Goal: Task Accomplishment & Management: Manage account settings

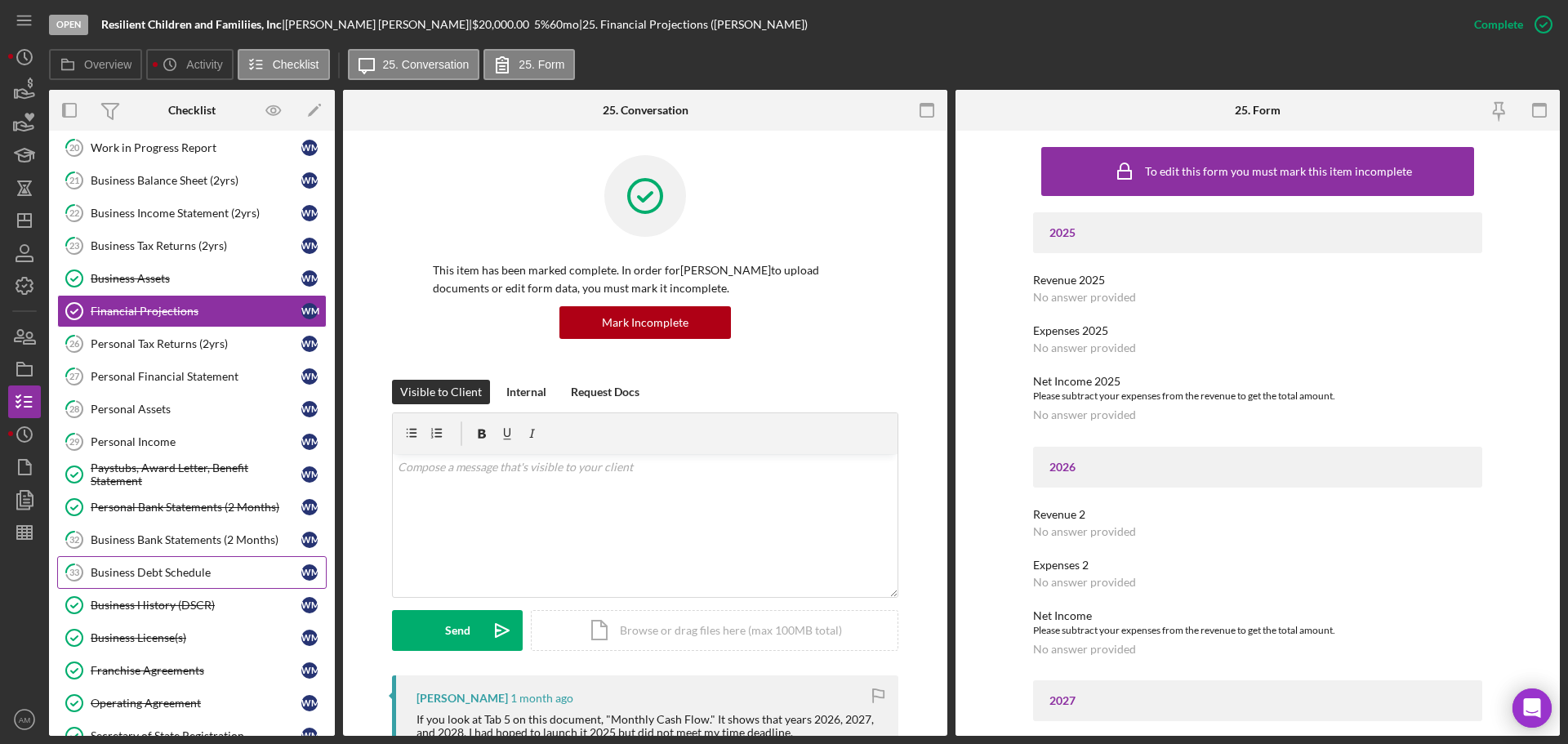
scroll to position [172, 0]
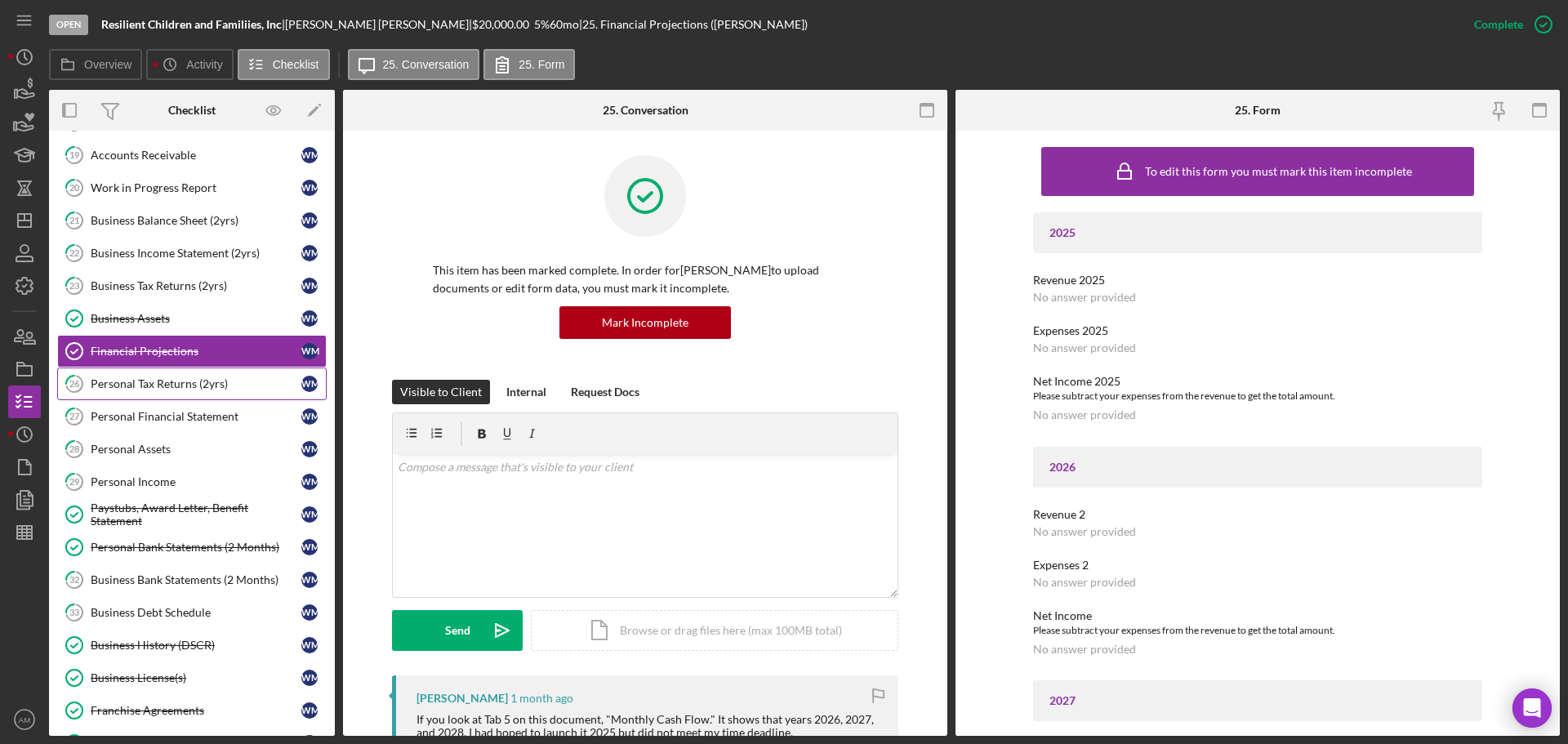
click at [172, 384] on div "Personal Tax Returns (2yrs)" at bounding box center [195, 384] width 211 height 13
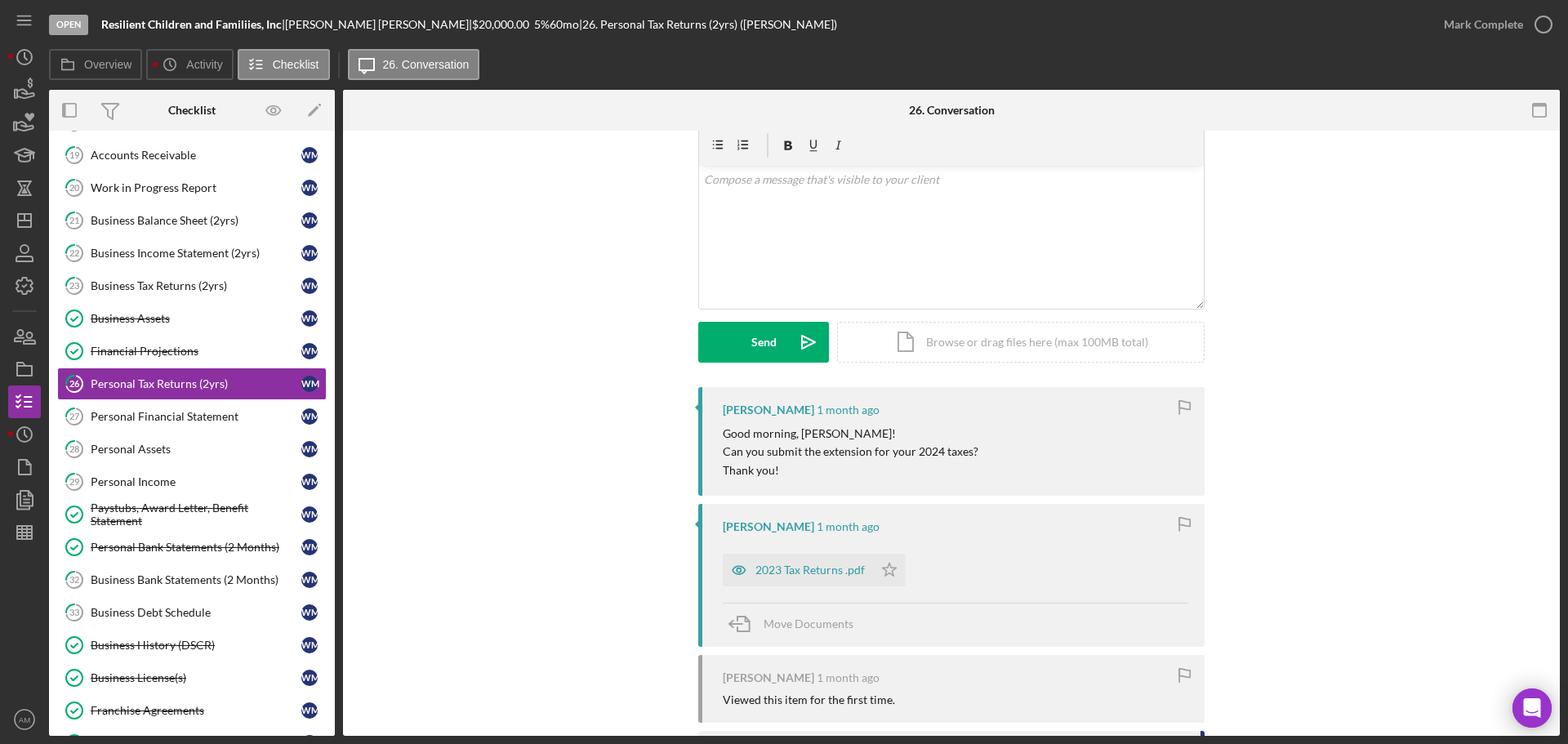
scroll to position [175, 0]
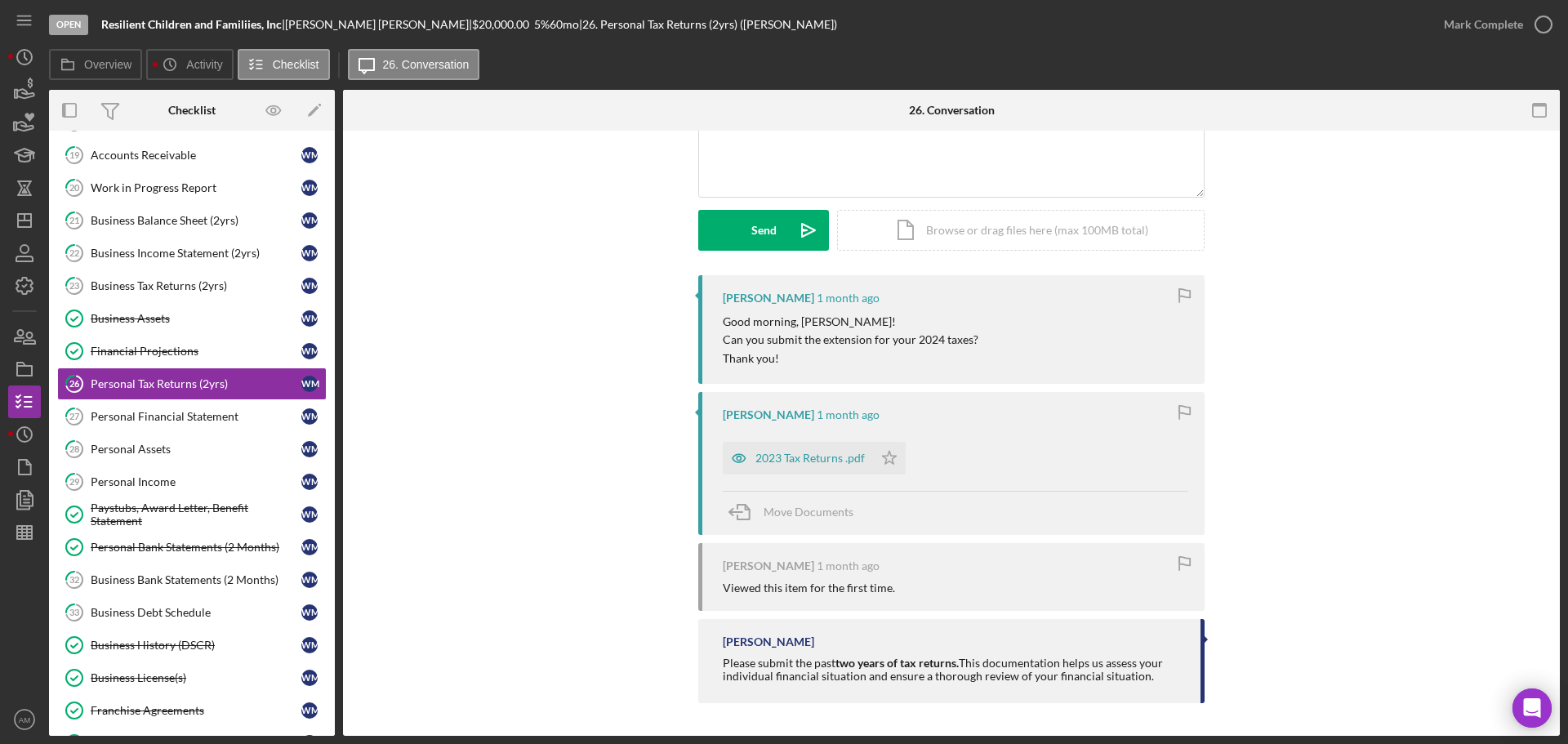
click at [813, 446] on div "2023 Tax Returns .pdf" at bounding box center [797, 458] width 150 height 33
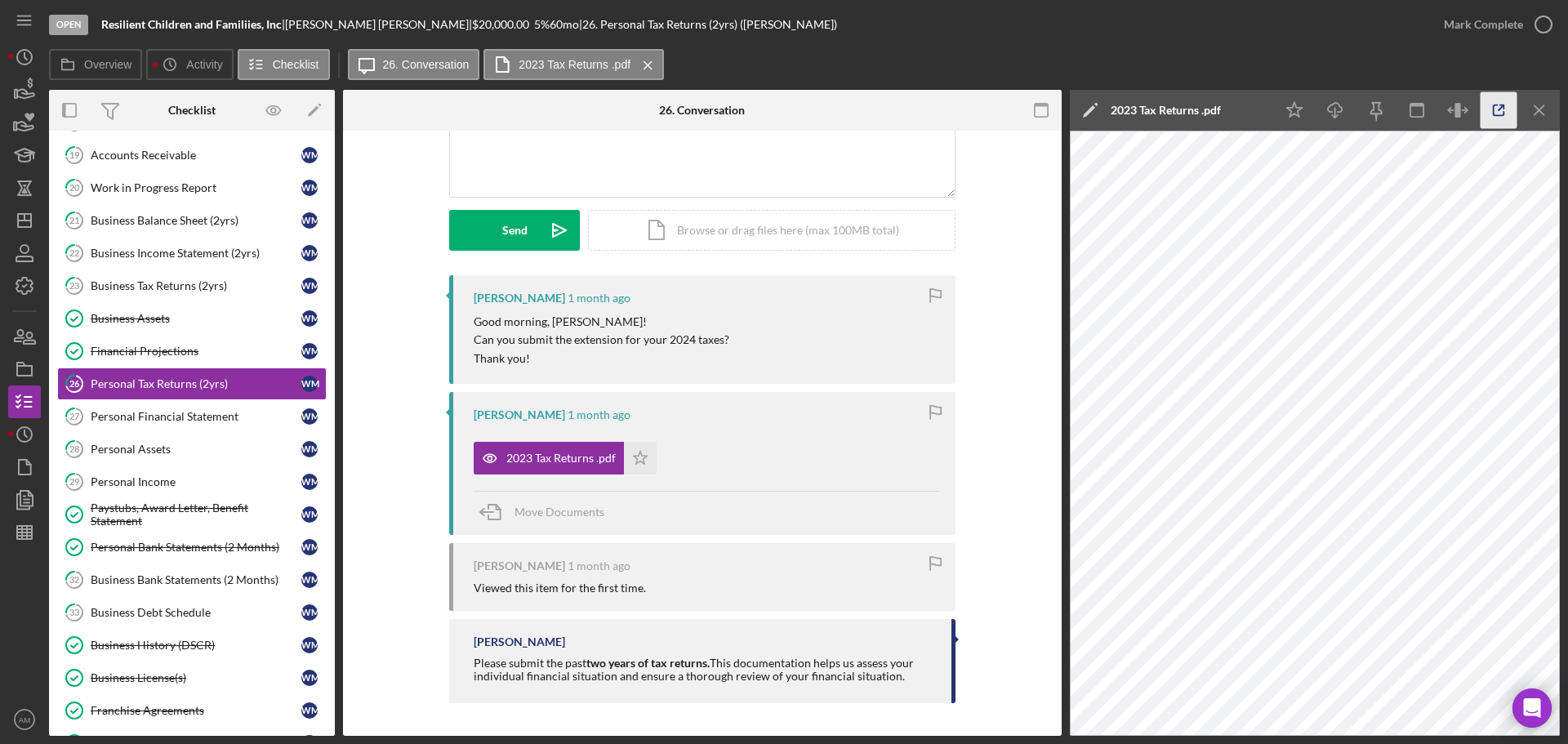
click at [1493, 109] on icon "button" at bounding box center [1499, 110] width 10 height 10
click at [144, 474] on link "29 Personal Income [PERSON_NAME]" at bounding box center [192, 482] width 269 height 33
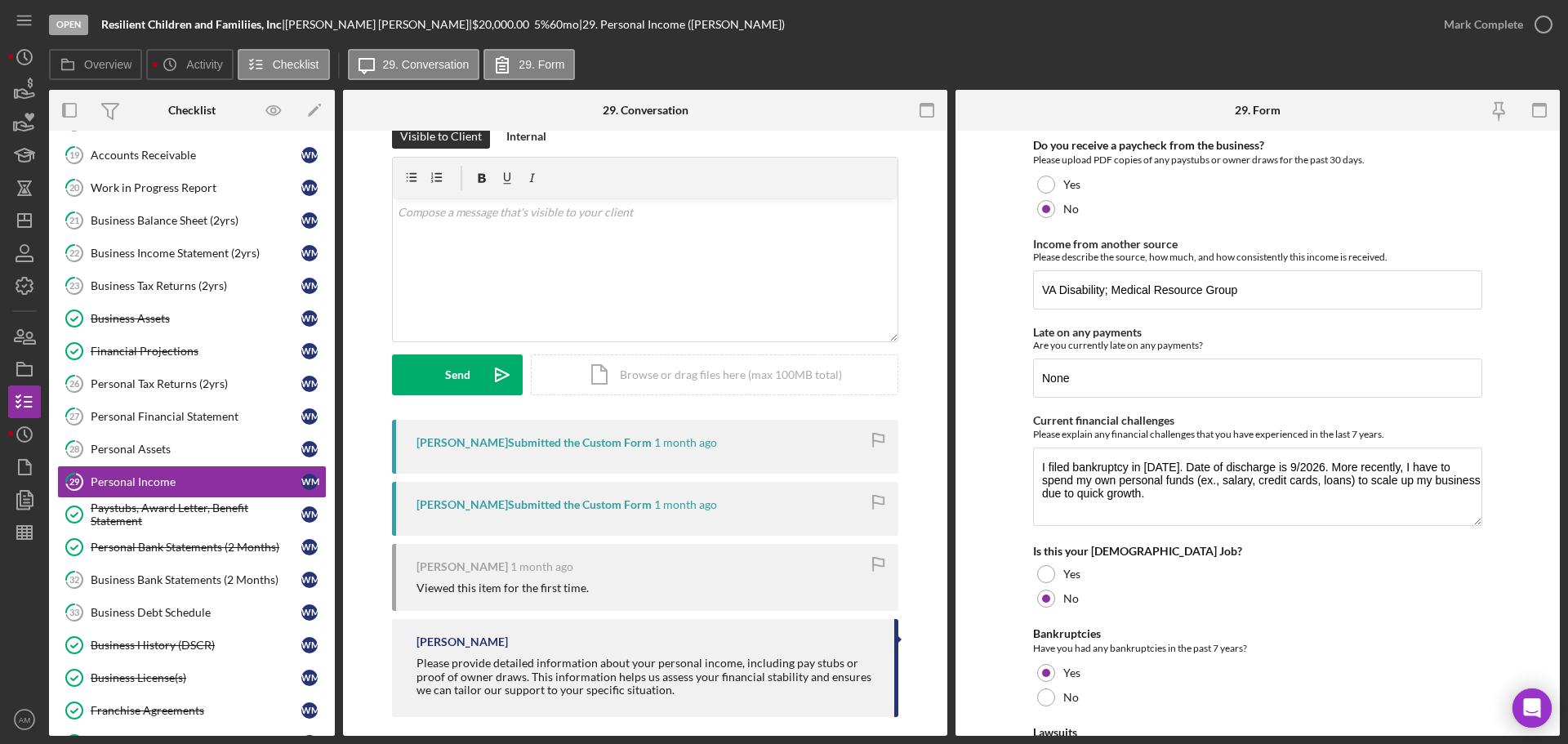
scroll to position [45, 0]
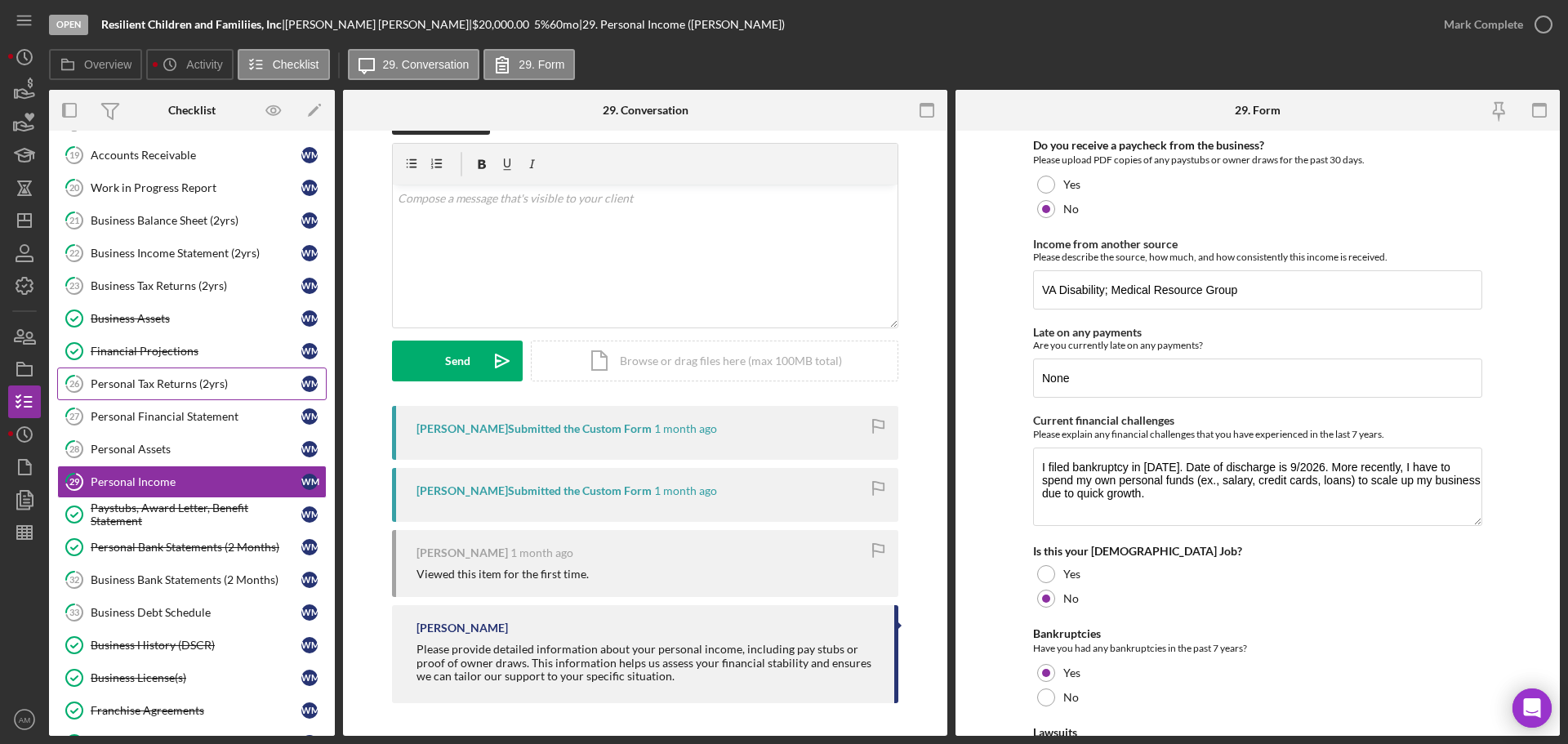
click at [146, 384] on div "Personal Tax Returns (2yrs)" at bounding box center [195, 384] width 211 height 13
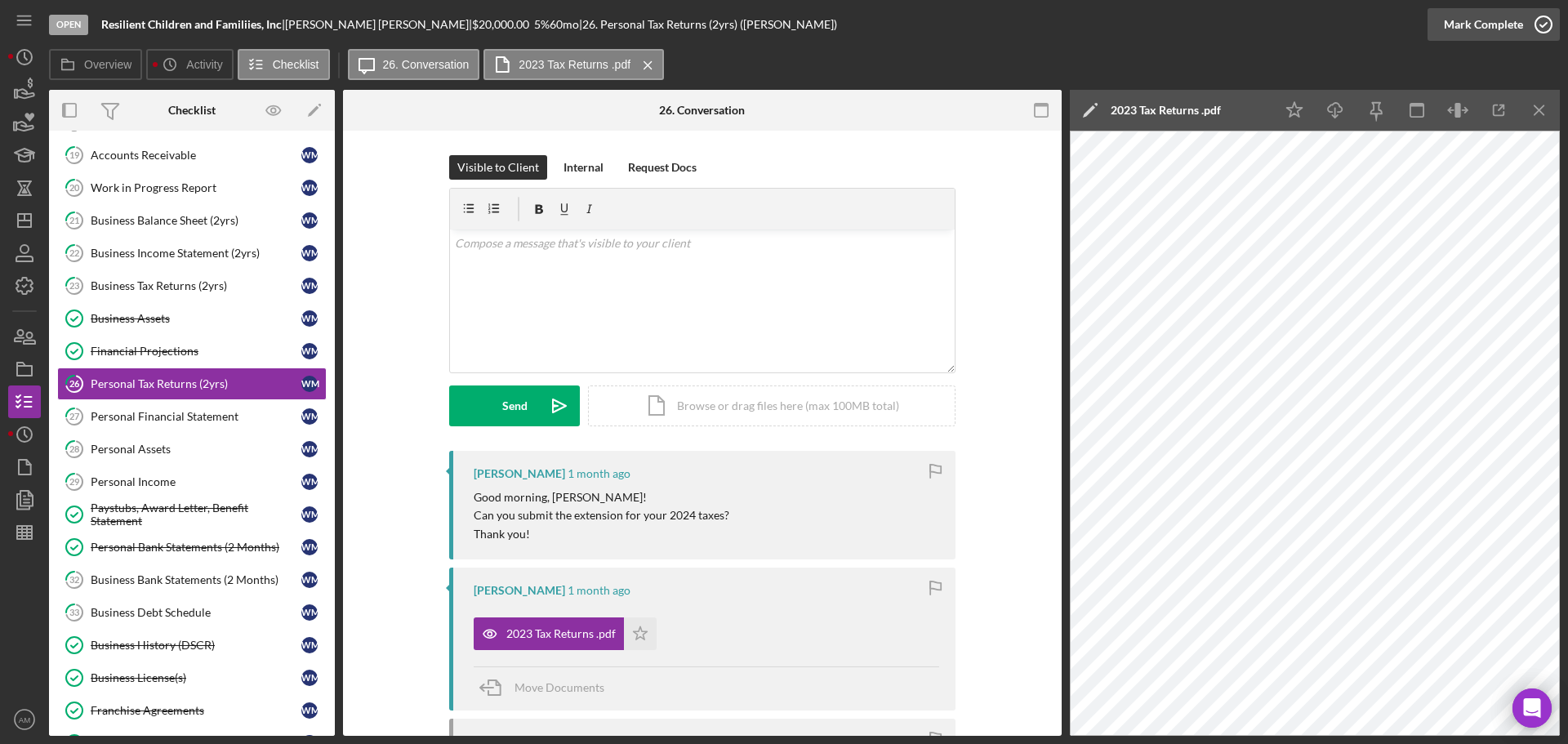
click at [1464, 18] on div "Mark Complete" at bounding box center [1483, 24] width 79 height 33
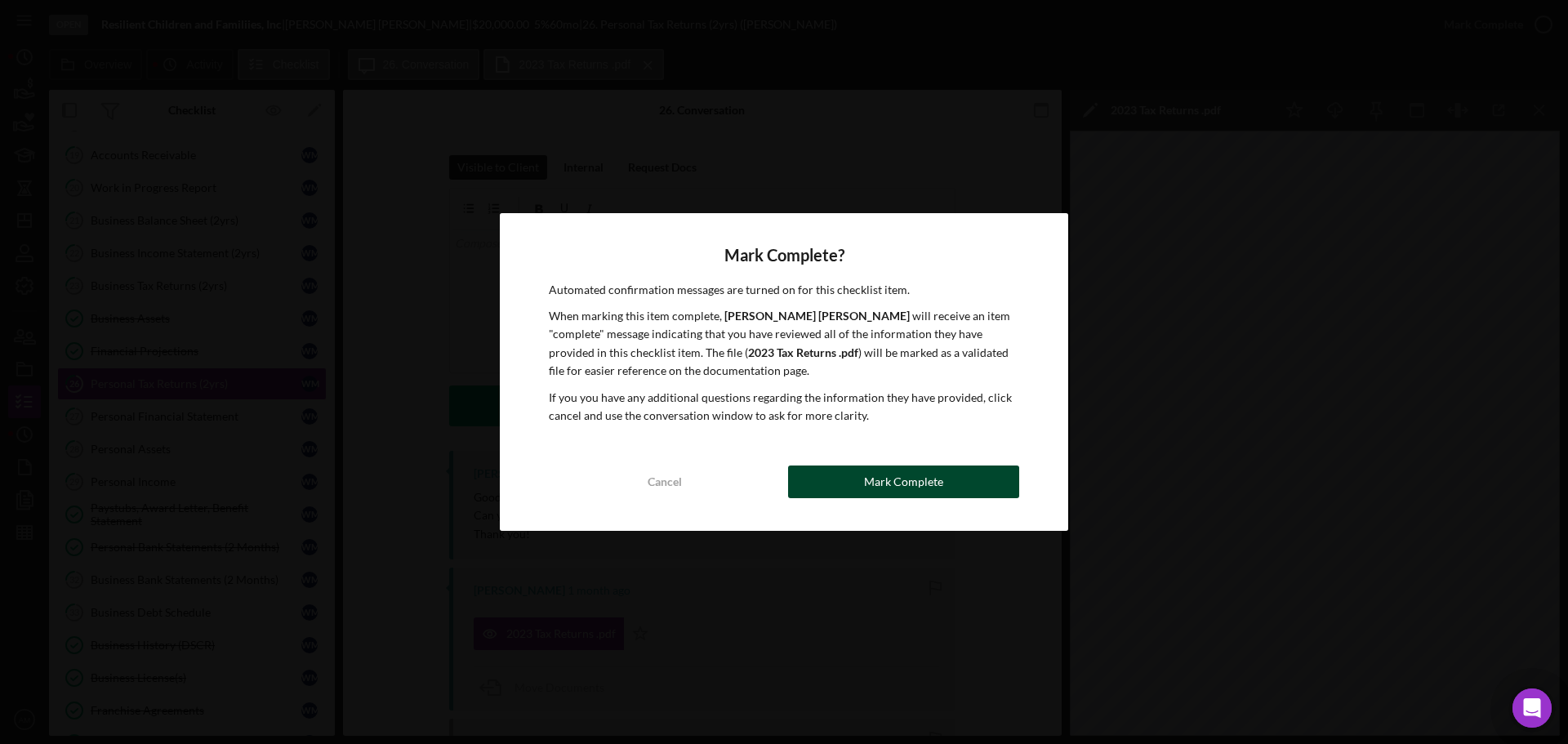
click at [899, 481] on div "Mark Complete" at bounding box center [903, 482] width 79 height 33
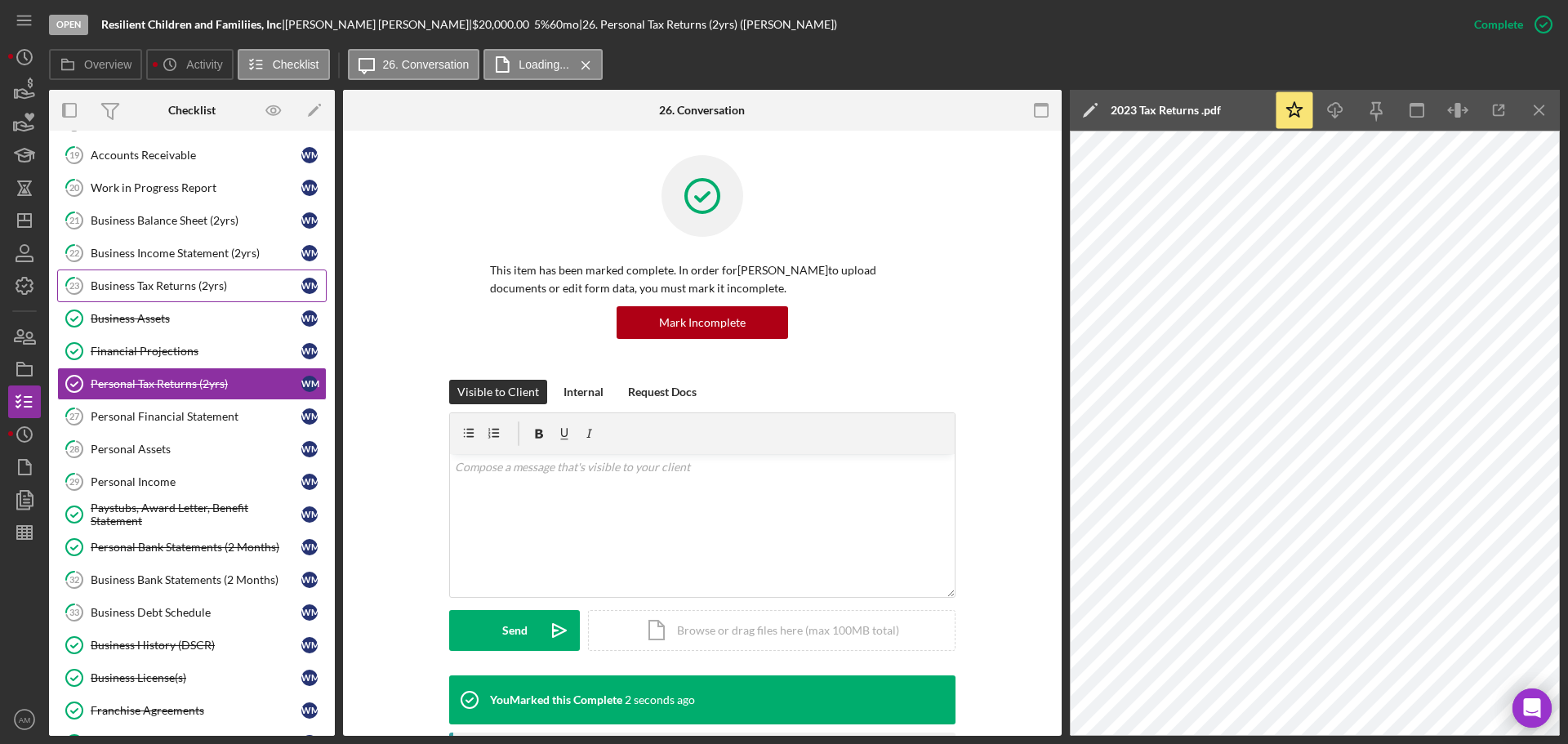
click at [197, 283] on div "Business Tax Returns (2yrs)" at bounding box center [195, 286] width 211 height 13
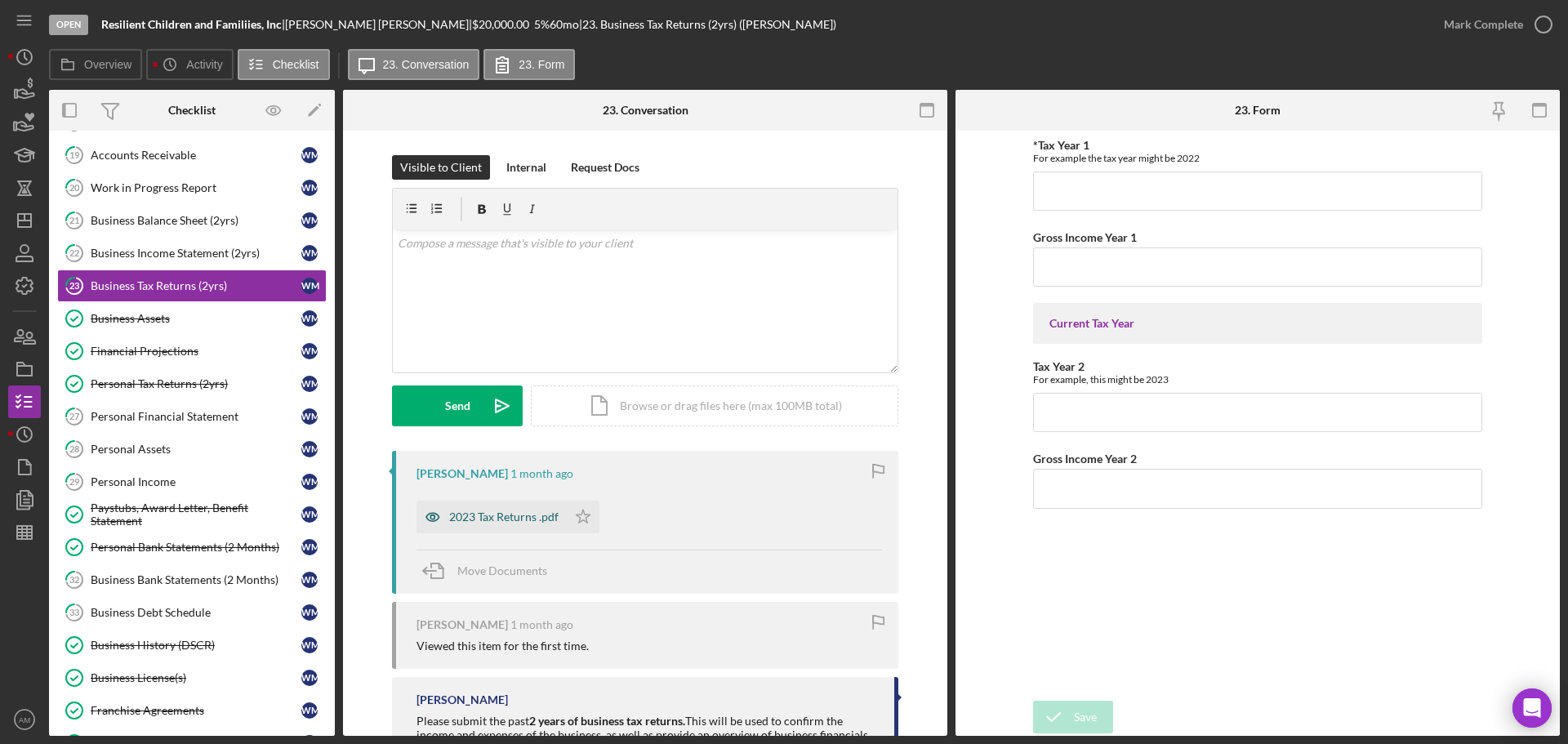
click at [491, 515] on div "2023 Tax Returns .pdf" at bounding box center [504, 517] width 109 height 13
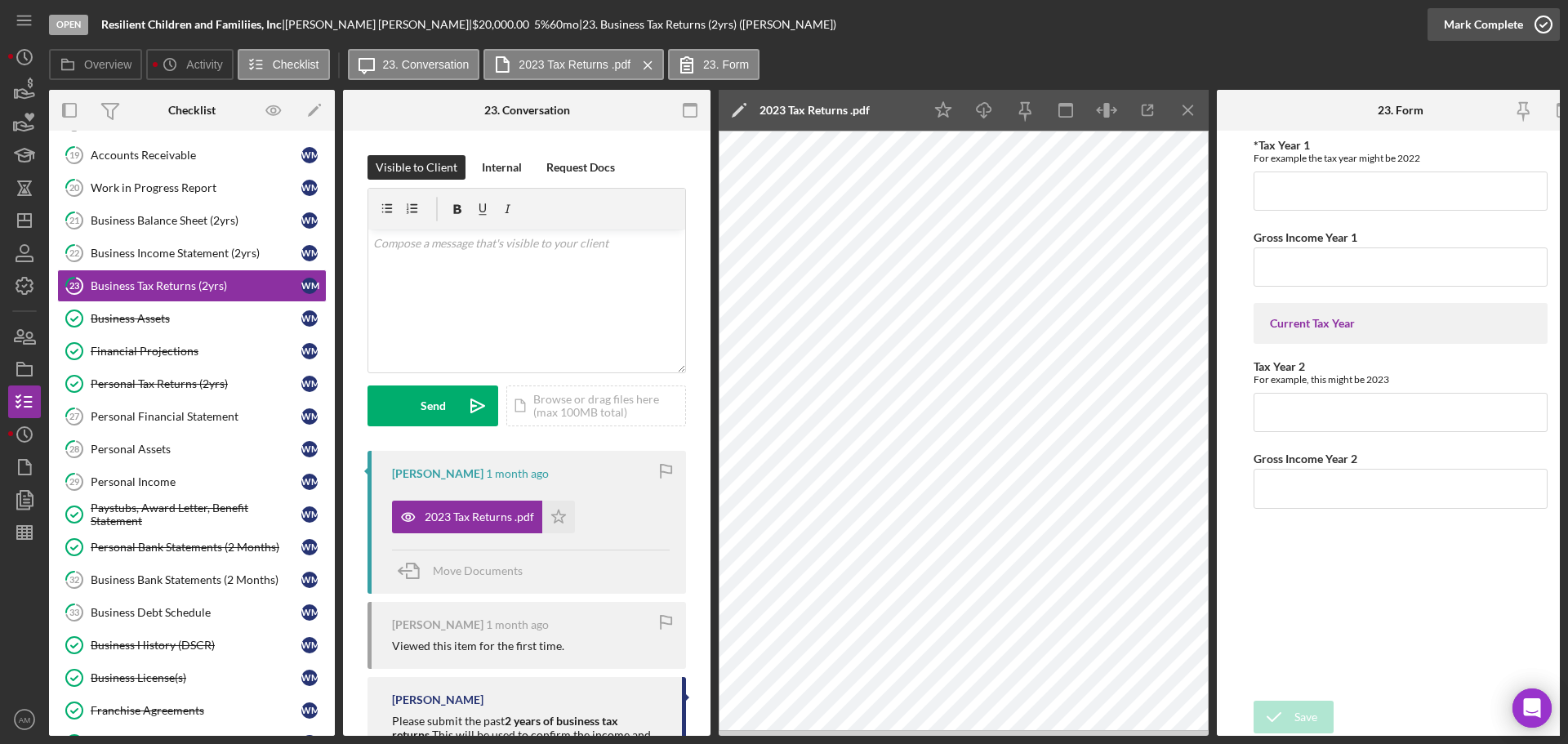
click at [1476, 26] on div "Mark Complete" at bounding box center [1483, 24] width 79 height 33
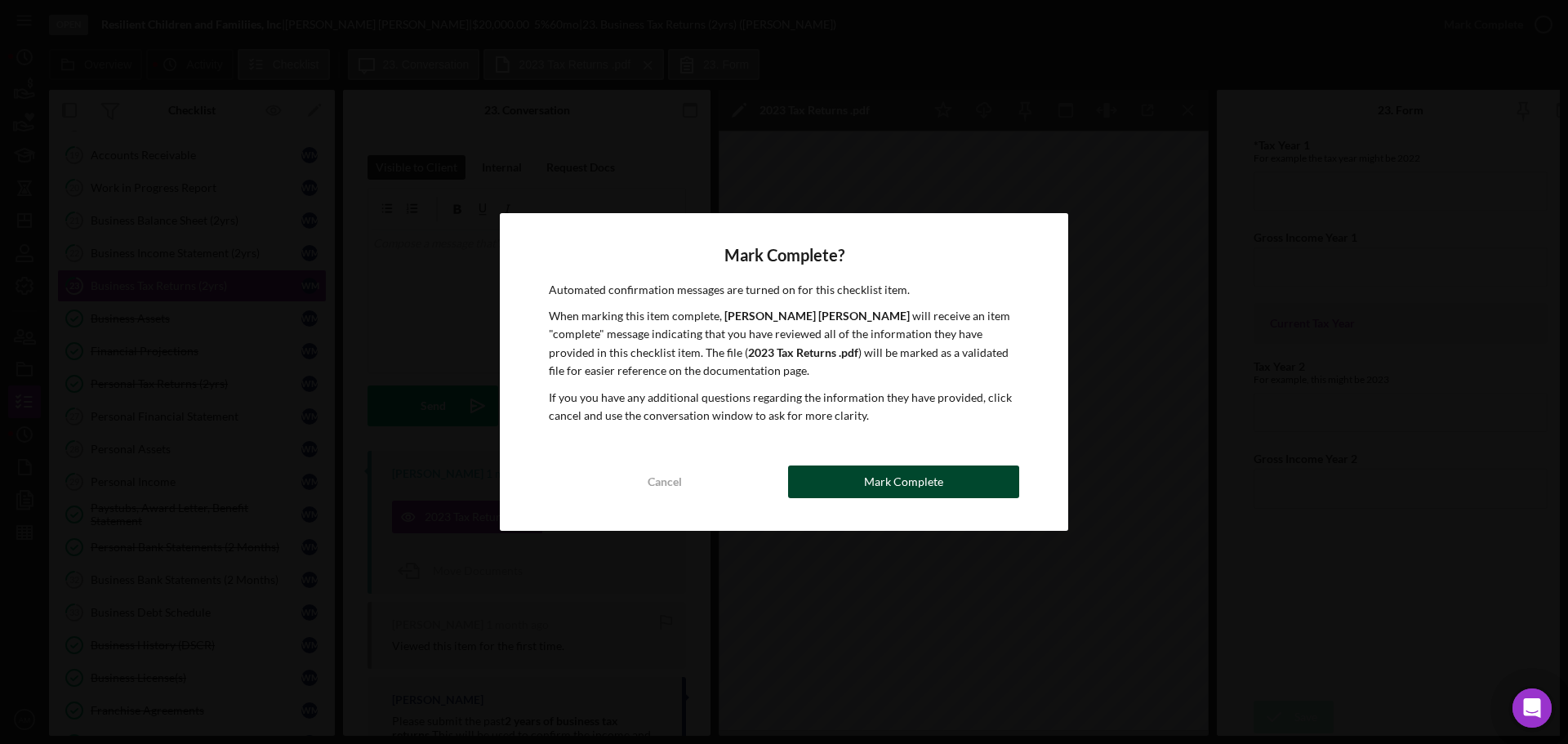
click at [878, 485] on div "Mark Complete" at bounding box center [903, 482] width 79 height 33
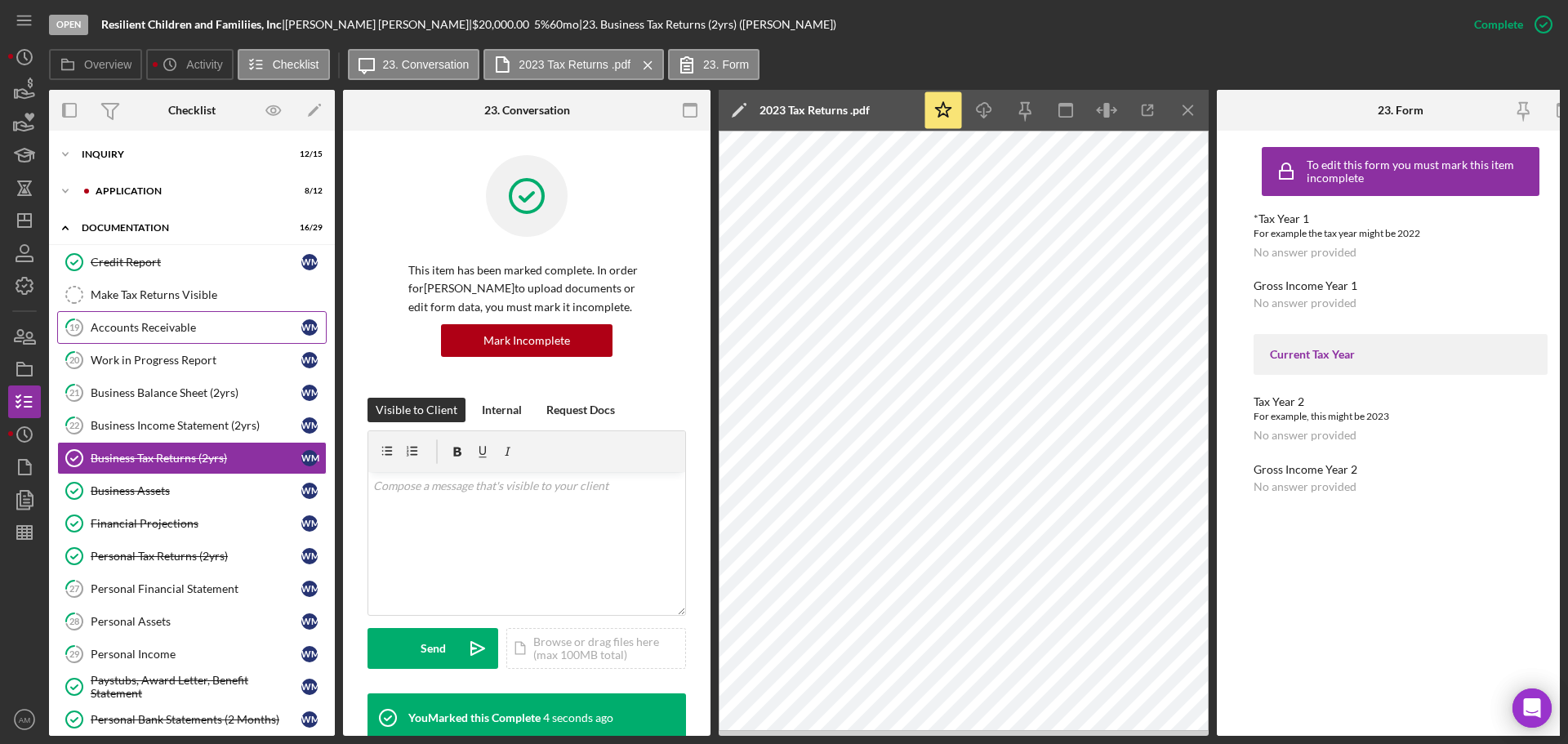
click at [141, 326] on div "Accounts Receivable" at bounding box center [195, 327] width 211 height 13
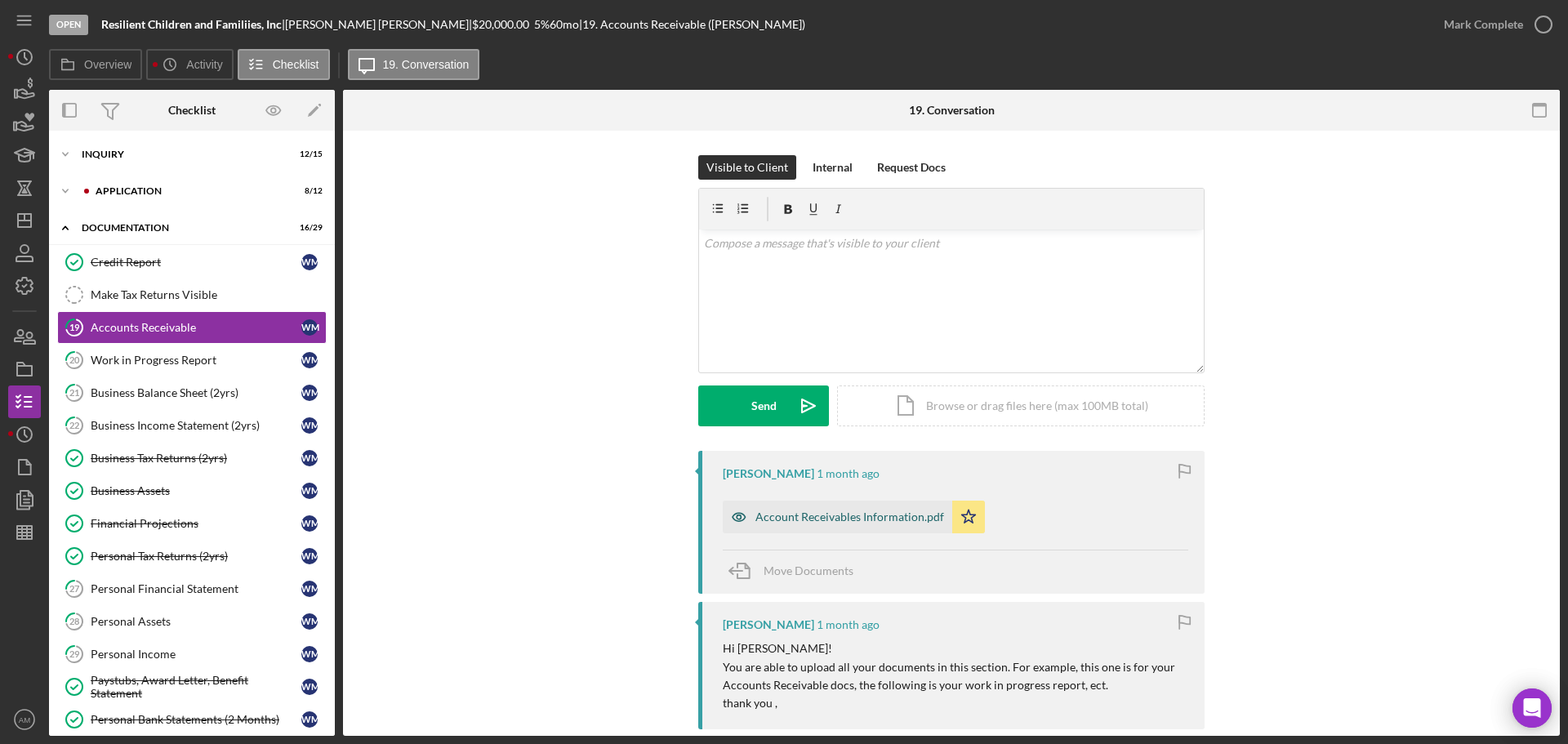
click at [837, 516] on div "Account Receivables Information.pdf" at bounding box center [849, 517] width 188 height 13
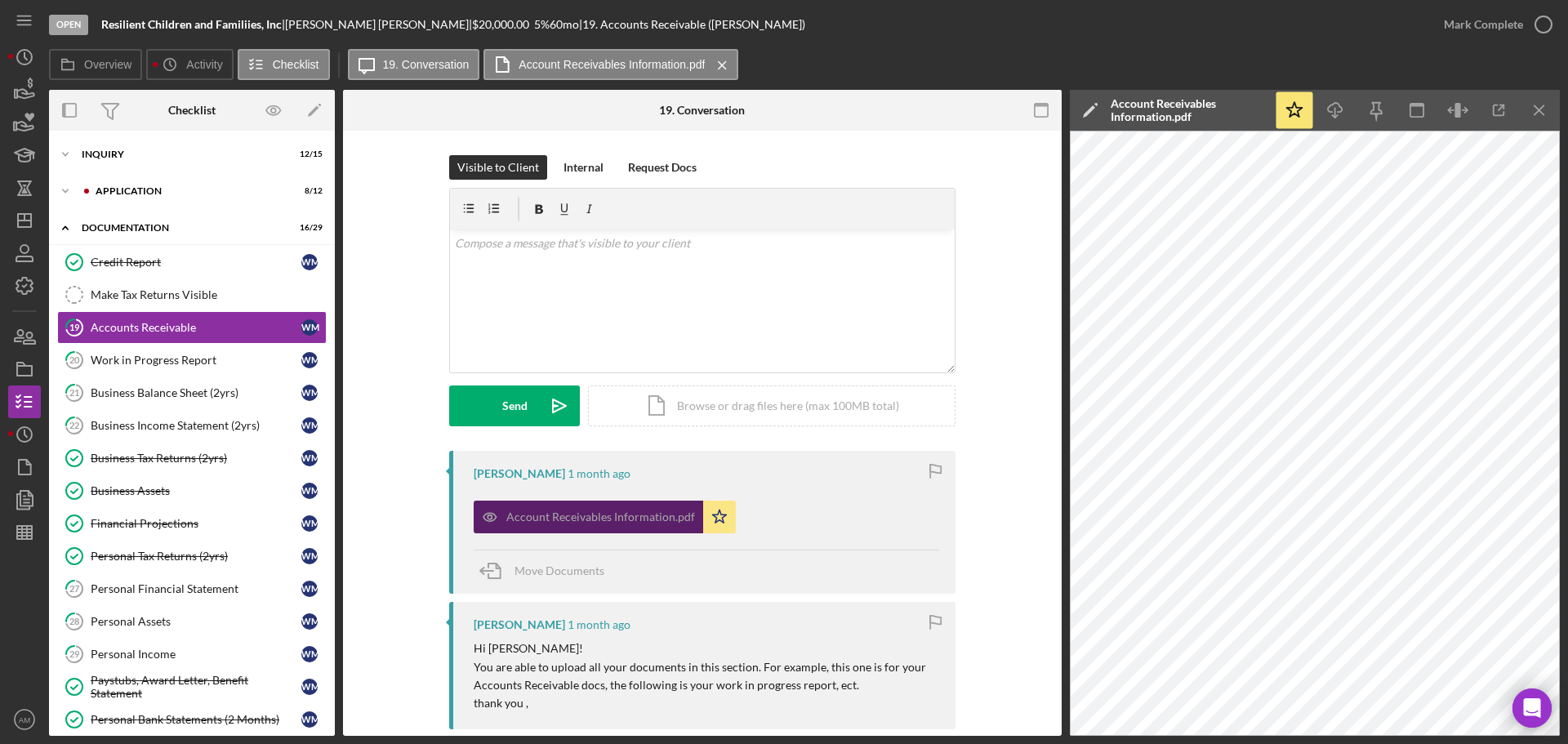
click at [579, 523] on div "Account Receivables Information.pdf" at bounding box center [600, 517] width 188 height 13
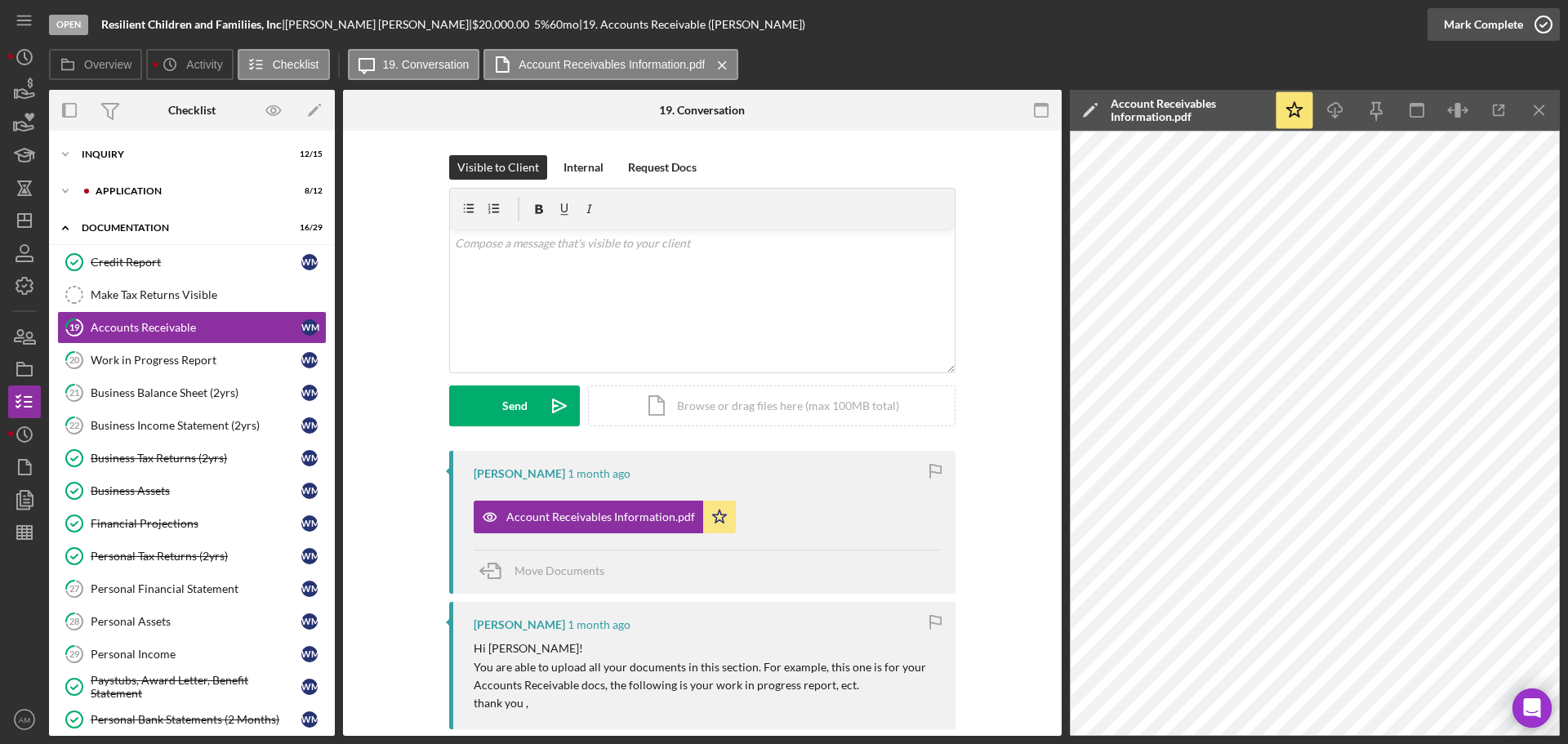
click at [1490, 17] on div "Mark Complete" at bounding box center [1483, 24] width 79 height 33
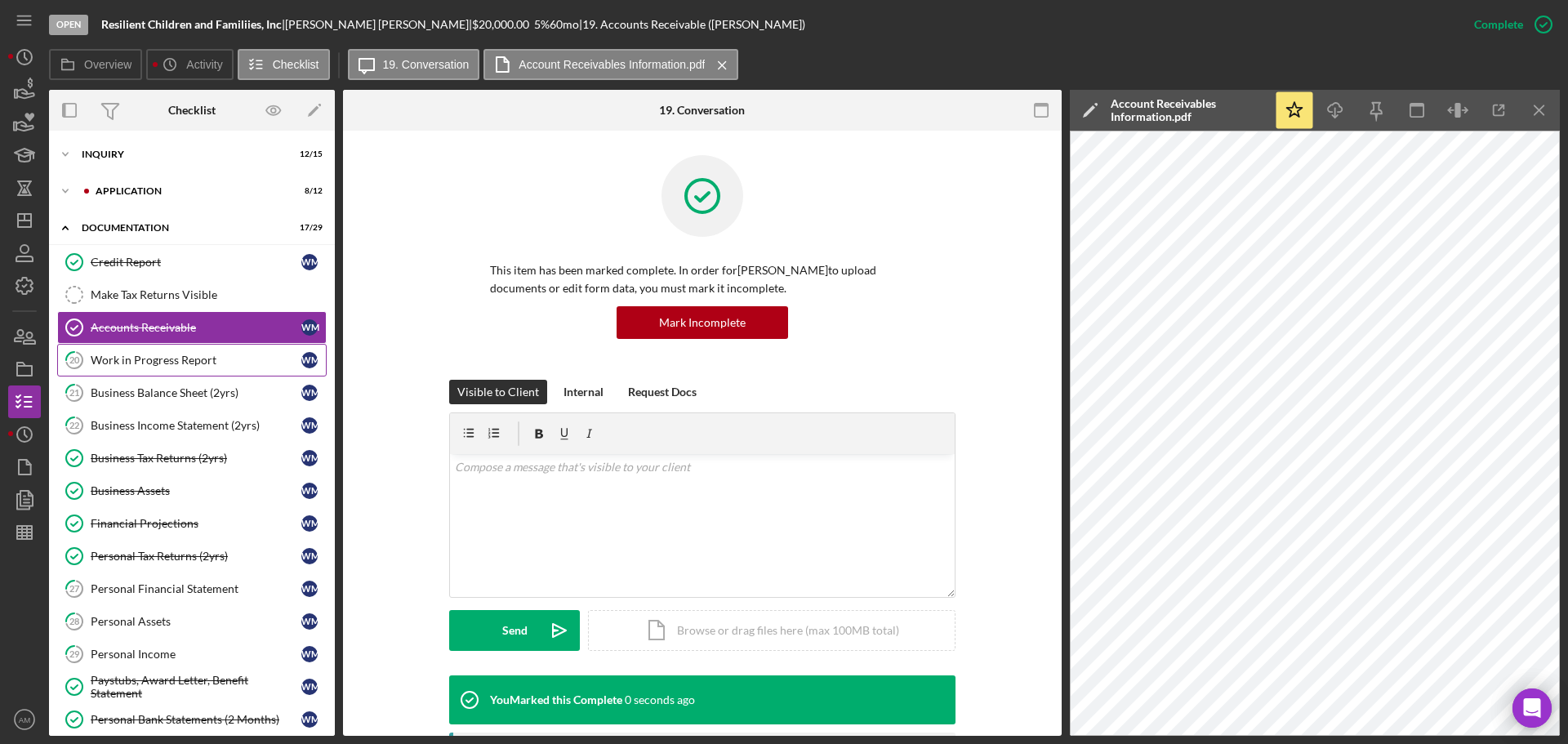
click at [144, 356] on div "Work in Progress Report" at bounding box center [195, 359] width 211 height 13
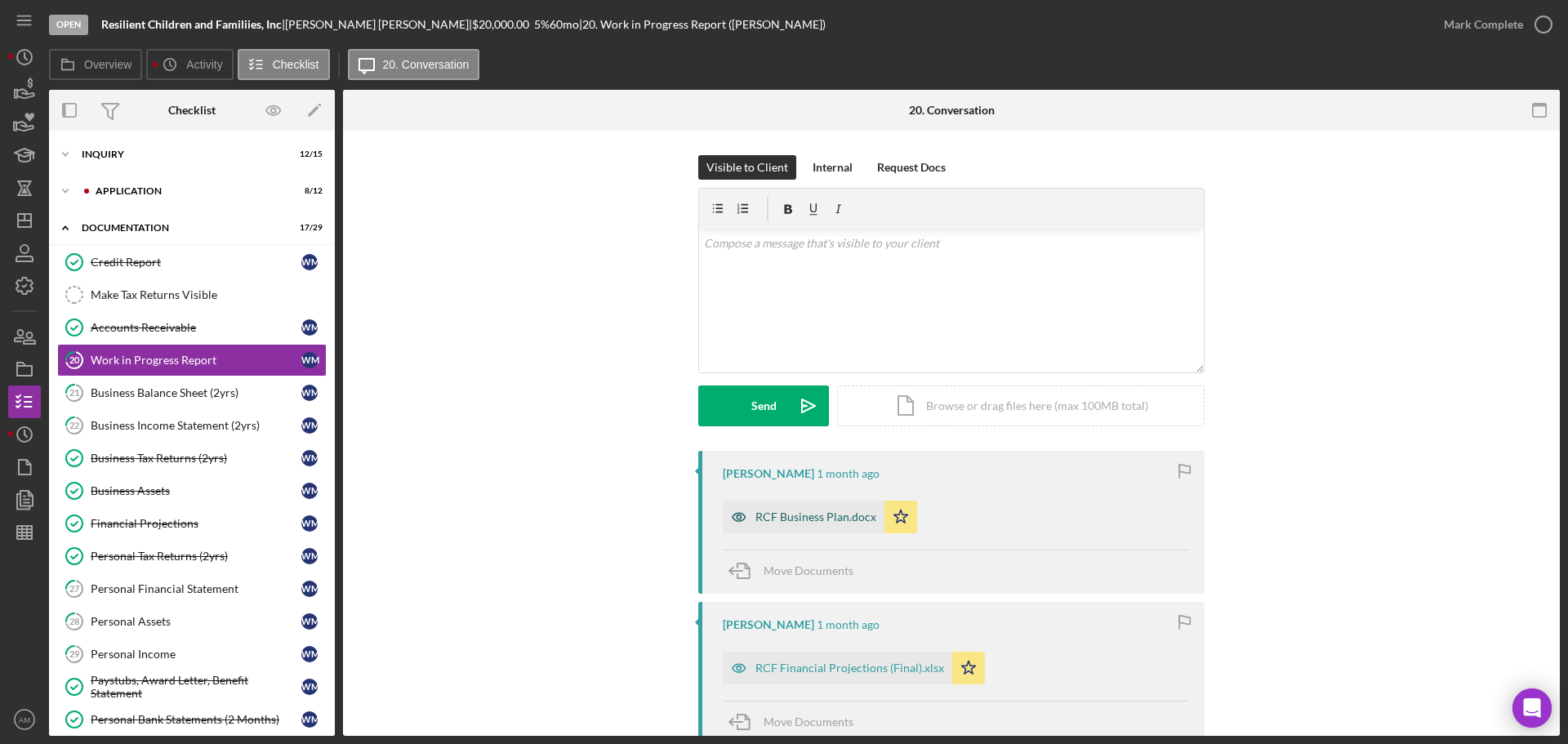
scroll to position [117, 0]
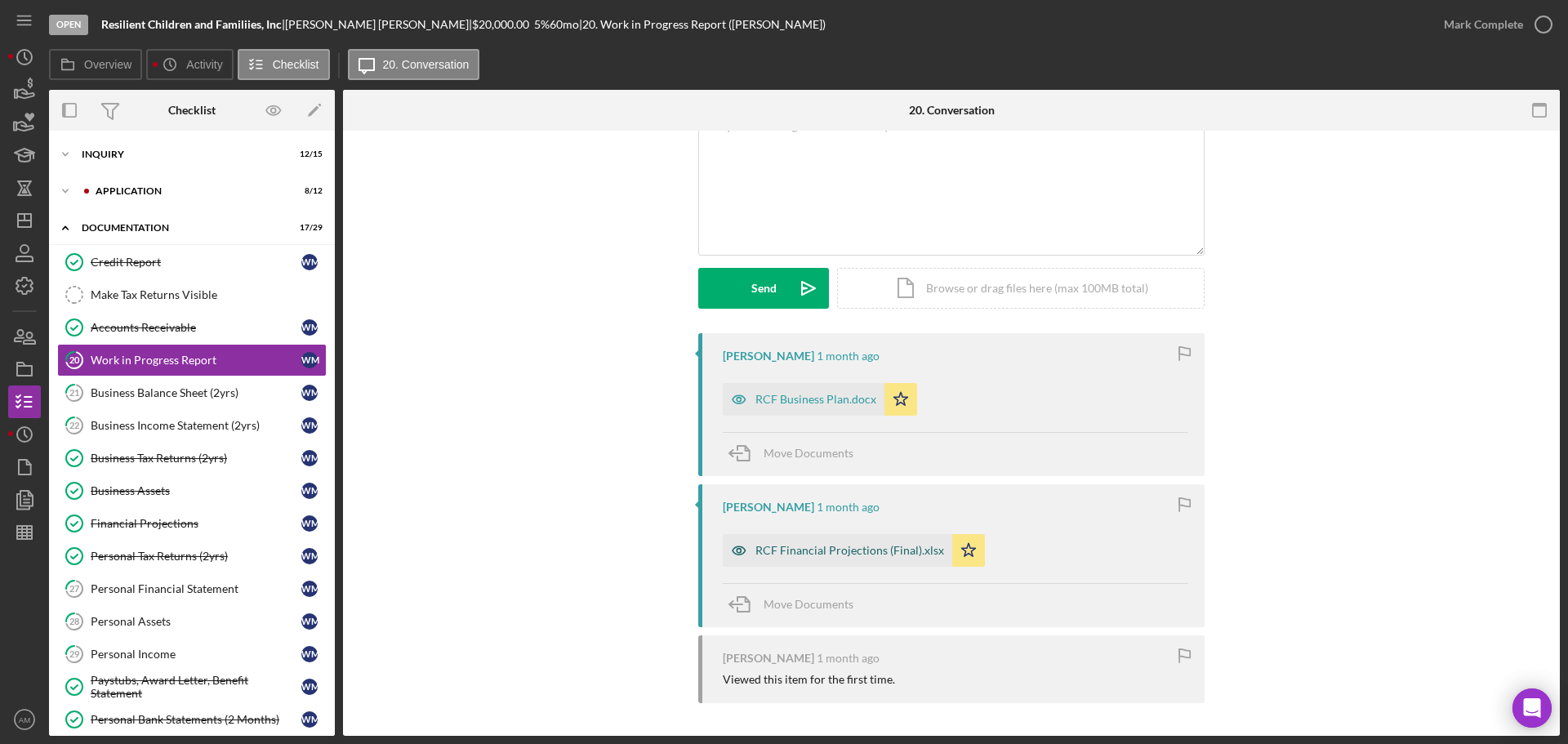
click at [810, 550] on div "RCF Financial Projections (Final).xlsx" at bounding box center [849, 550] width 188 height 13
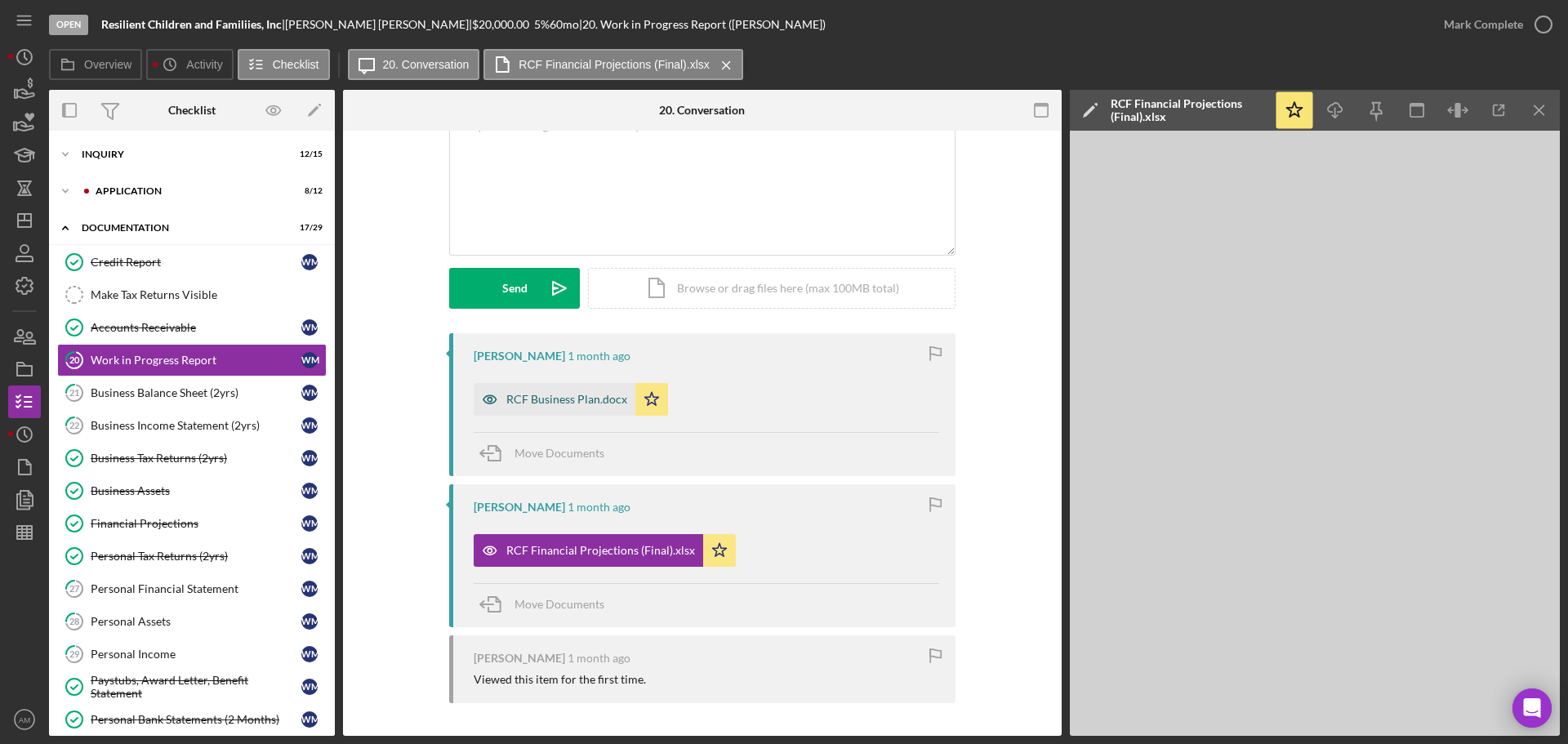
click at [534, 397] on div "RCF Business Plan.docx" at bounding box center [566, 398] width 121 height 13
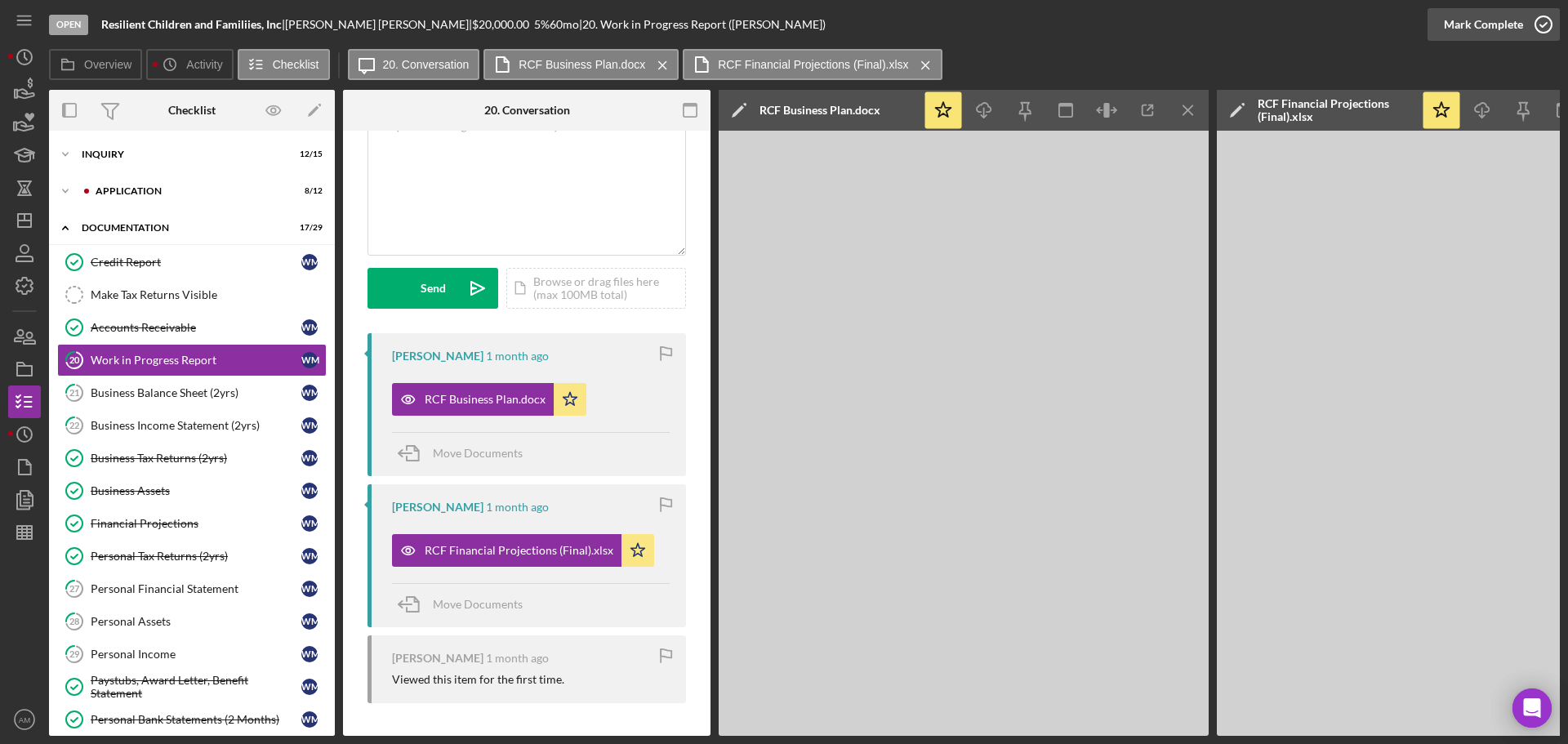
click at [1461, 16] on div "Mark Complete" at bounding box center [1483, 24] width 79 height 33
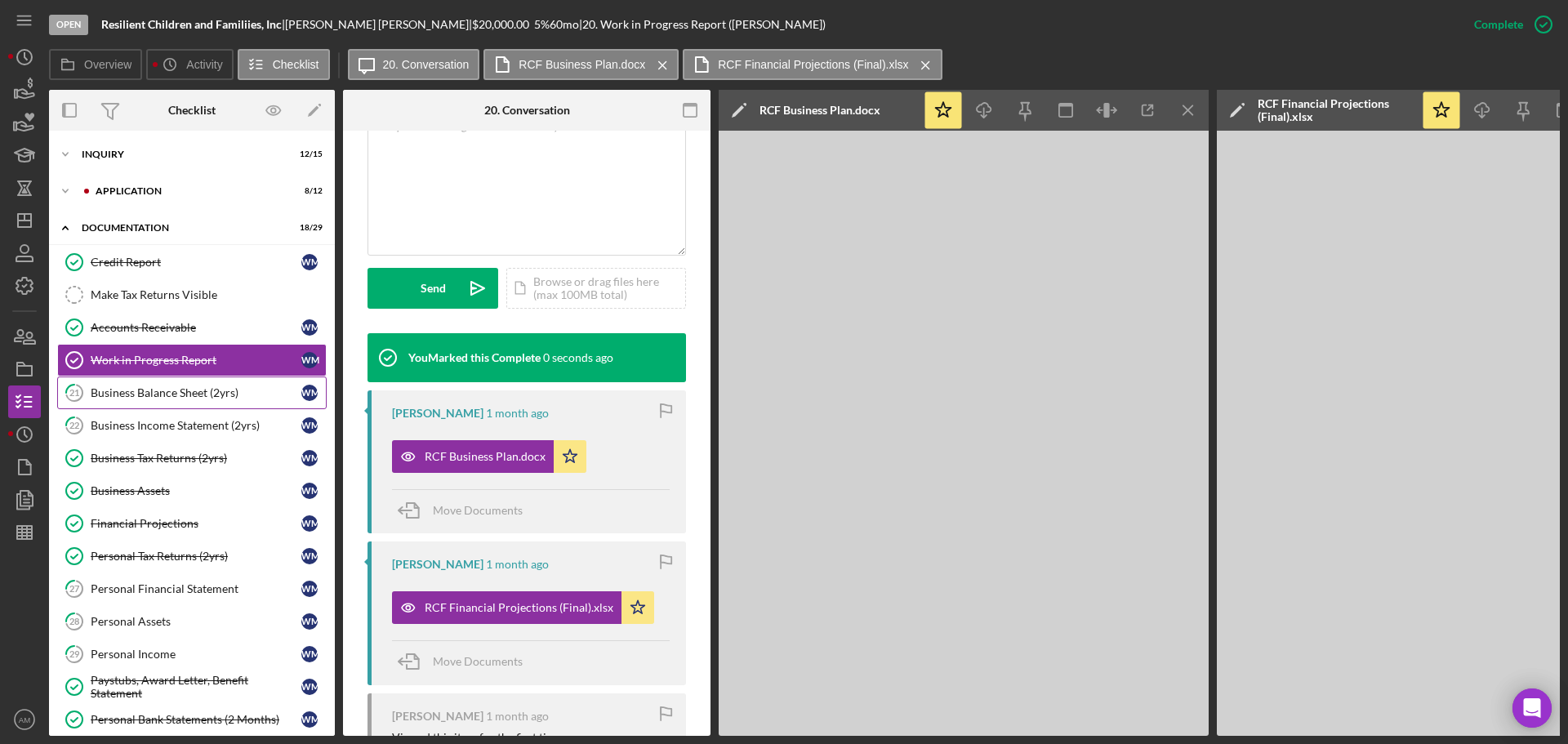
click at [142, 392] on div "Business Balance Sheet (2yrs)" at bounding box center [195, 392] width 211 height 13
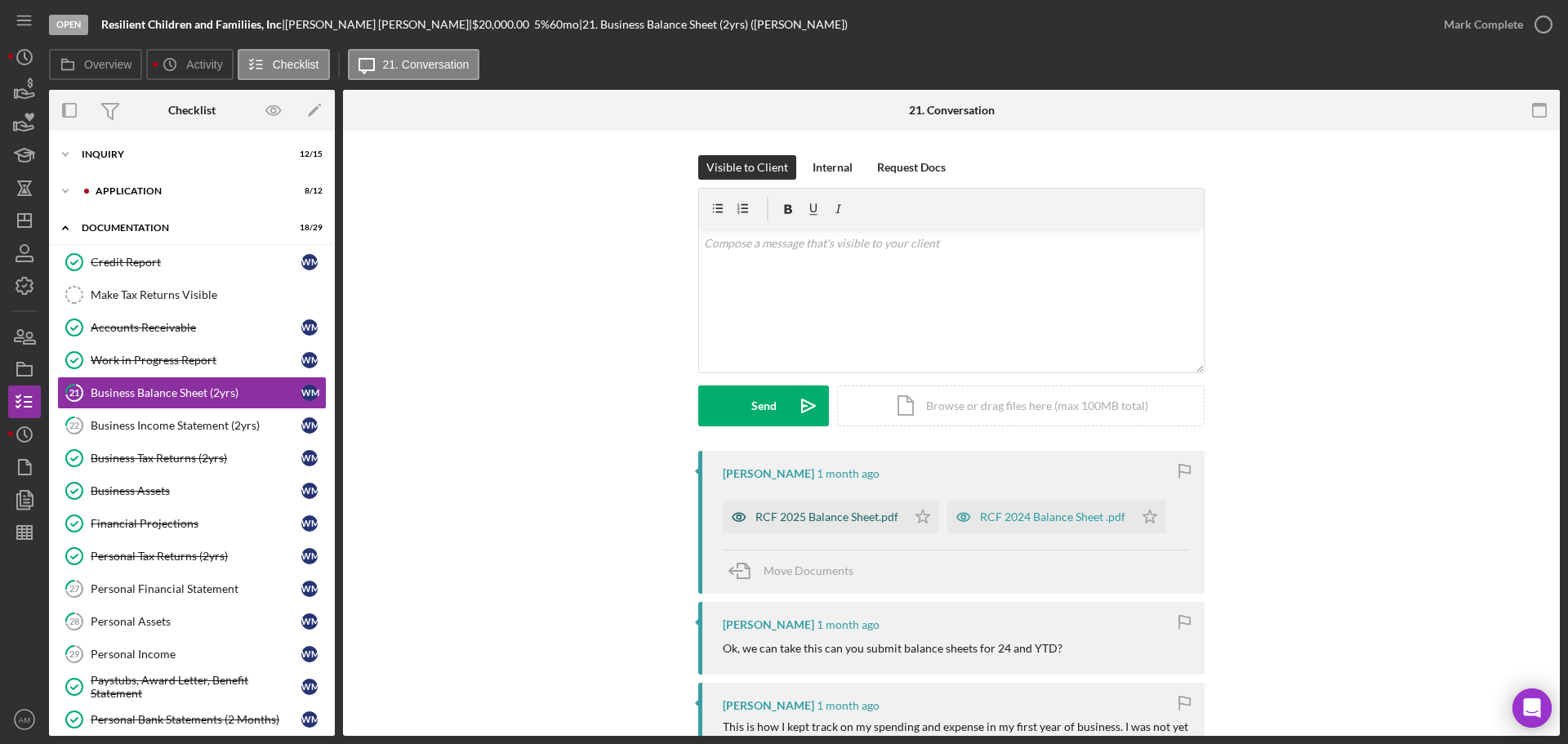
click at [853, 523] on div "RCF 2025 Balance Sheet.pdf" at bounding box center [827, 517] width 143 height 13
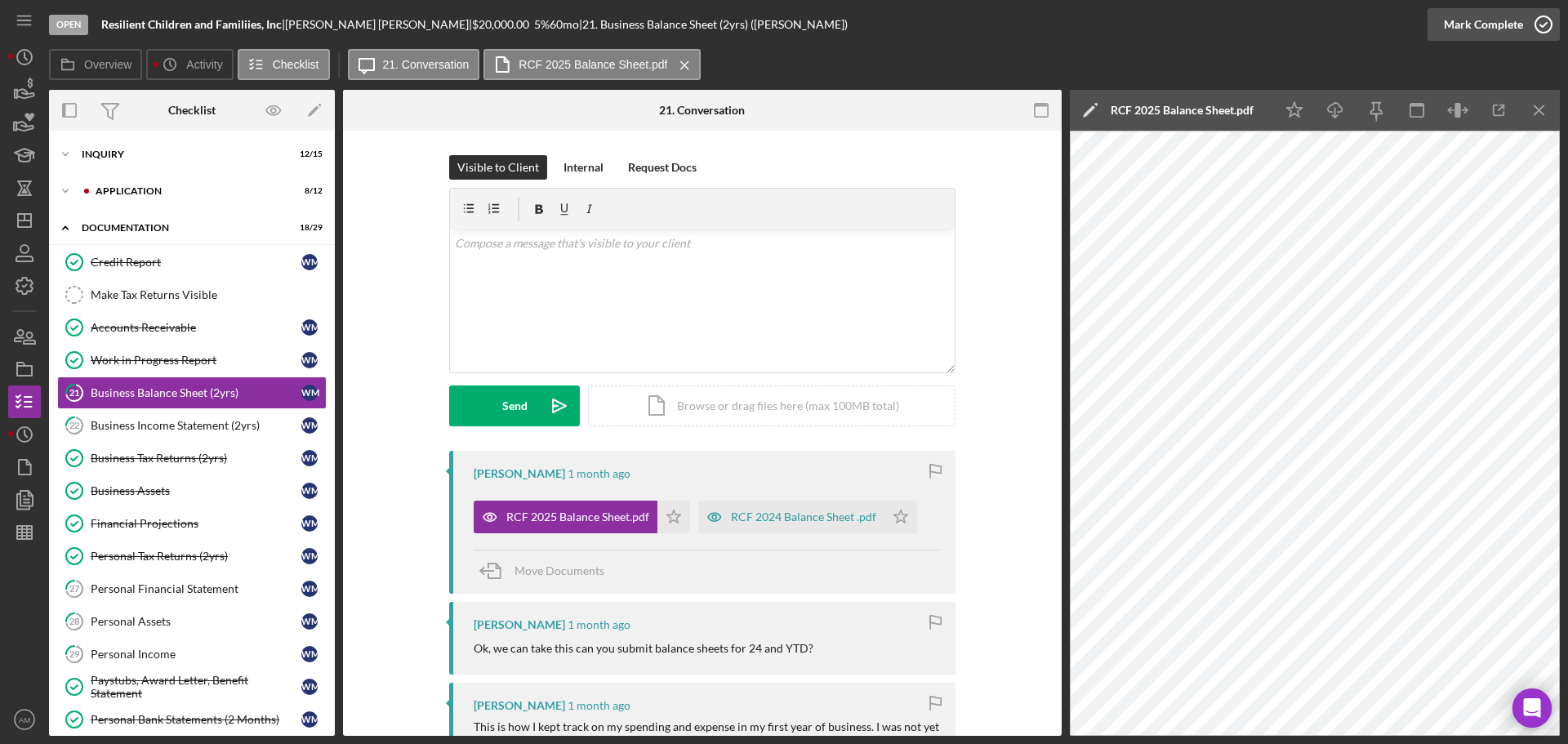
click at [1455, 22] on div "Mark Complete" at bounding box center [1483, 24] width 79 height 33
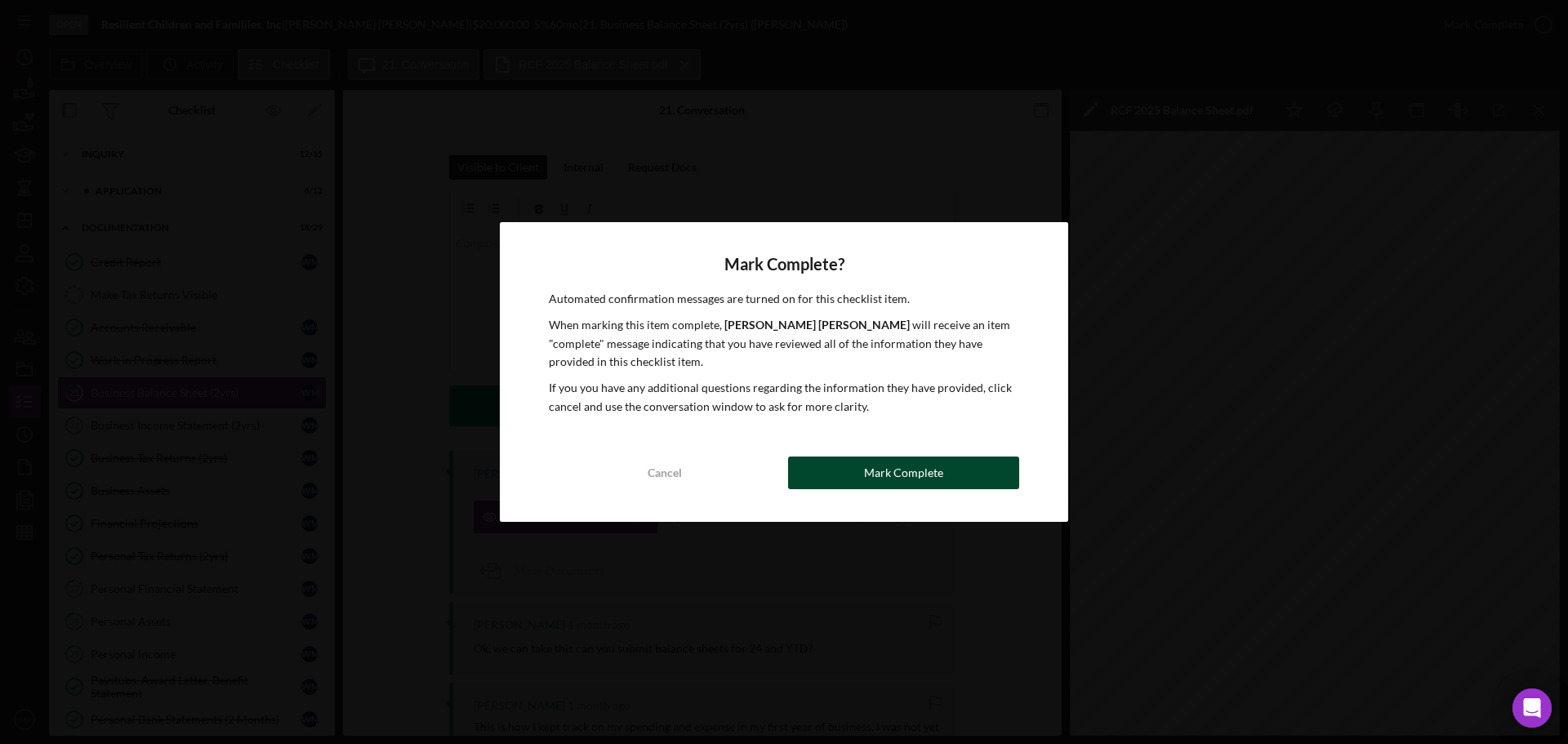
click at [905, 475] on div "Mark Complete" at bounding box center [903, 473] width 79 height 33
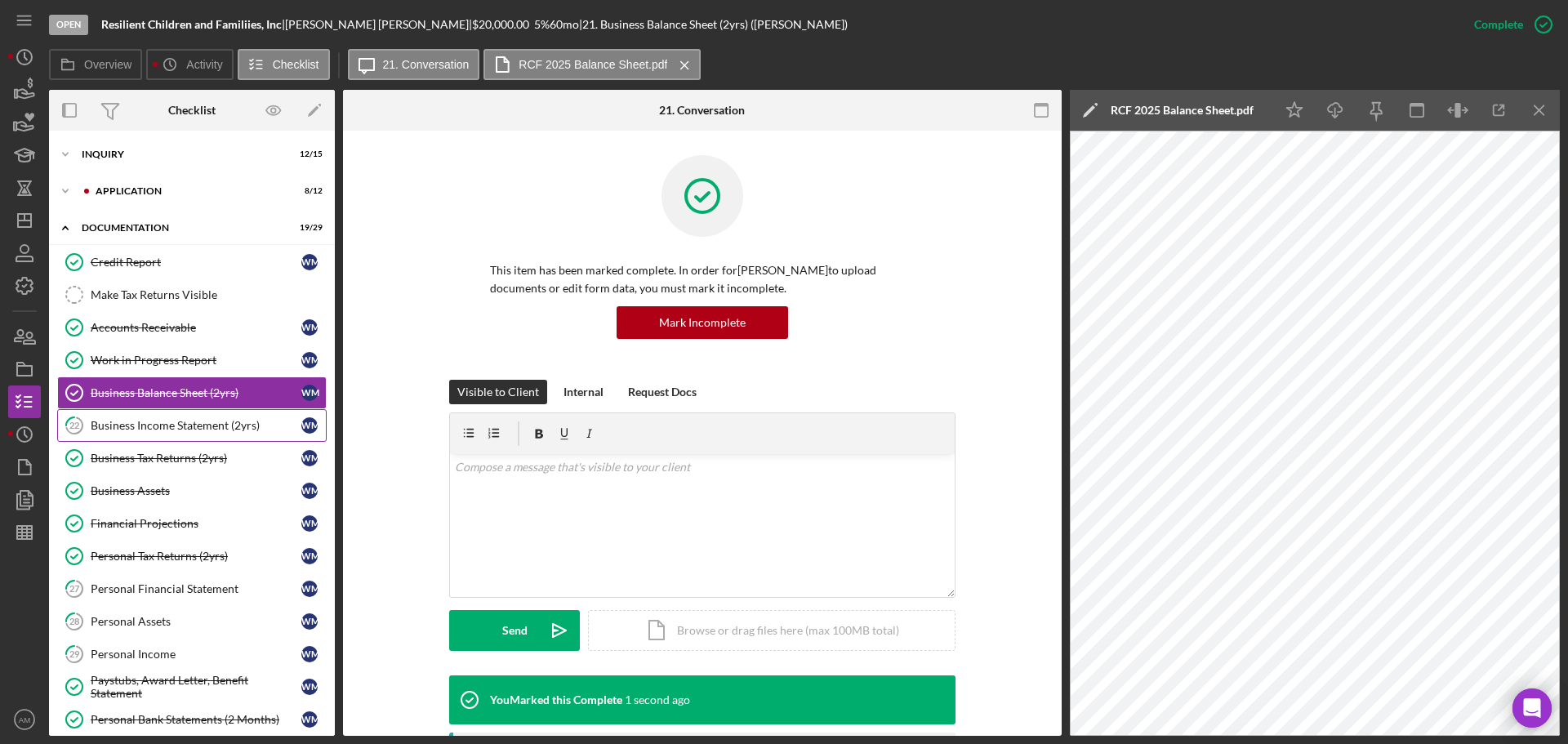
click at [158, 425] on div "Business Income Statement (2yrs)" at bounding box center [195, 425] width 211 height 13
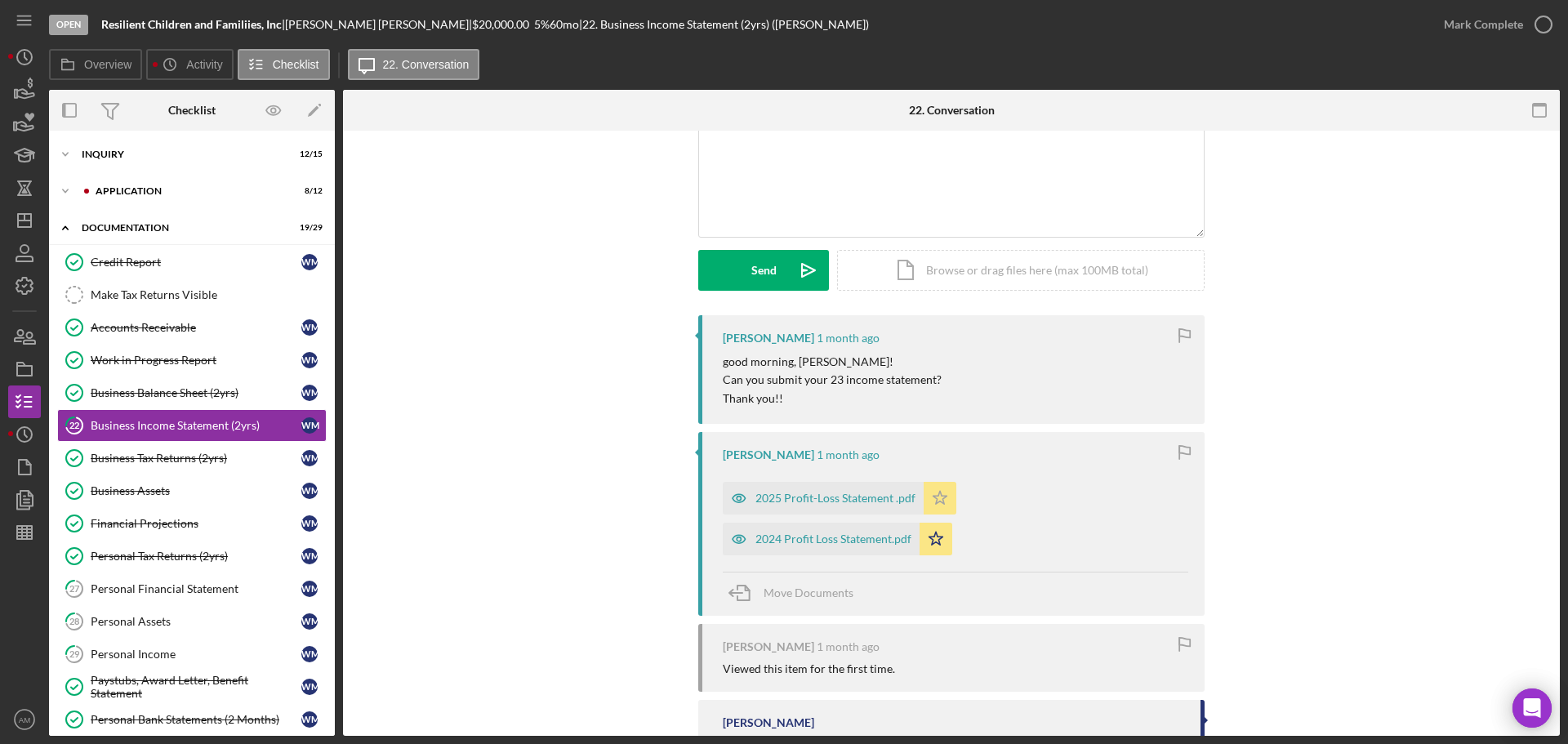
scroll to position [163, 0]
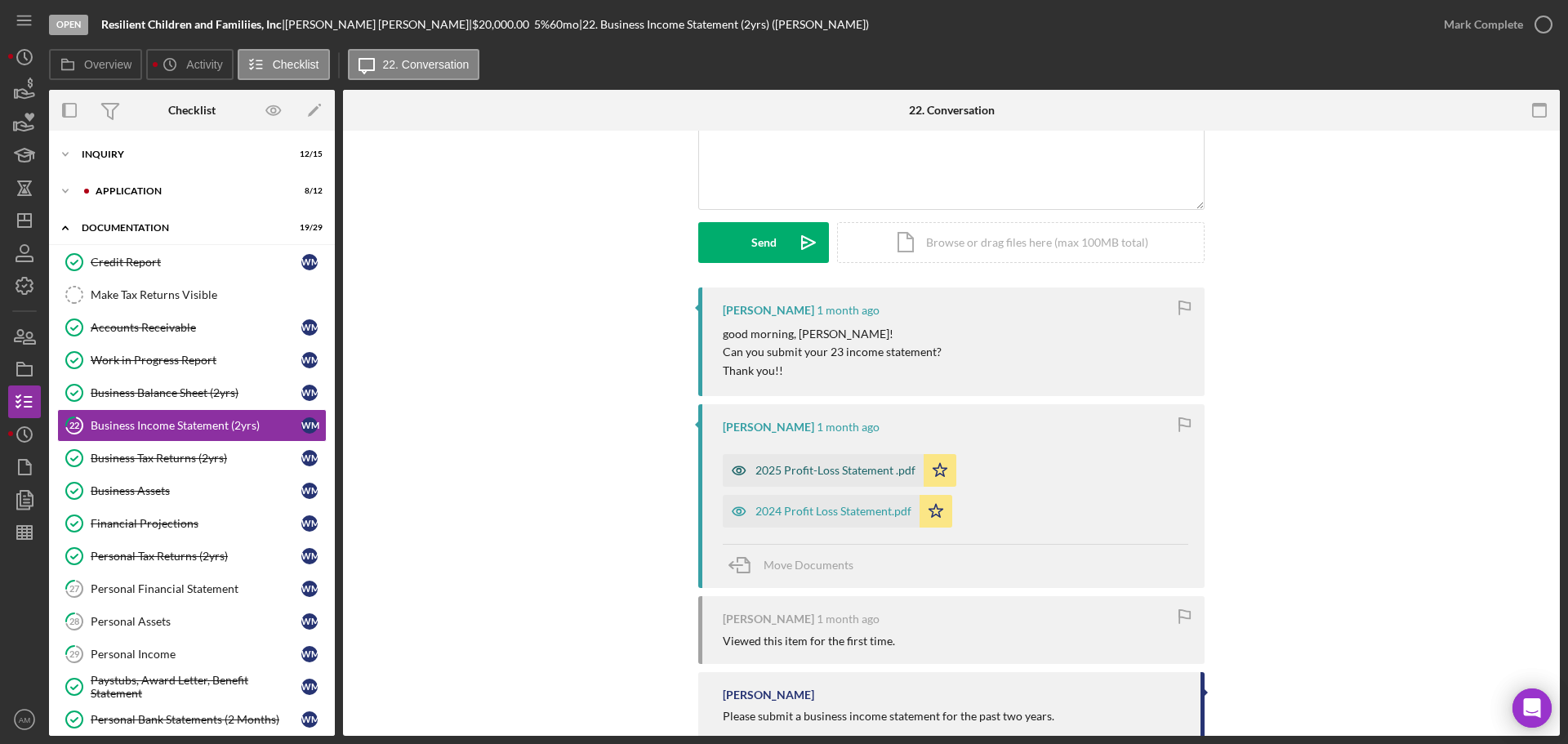
click at [847, 471] on div "2025 Profit-Loss Statement .pdf" at bounding box center [835, 470] width 160 height 13
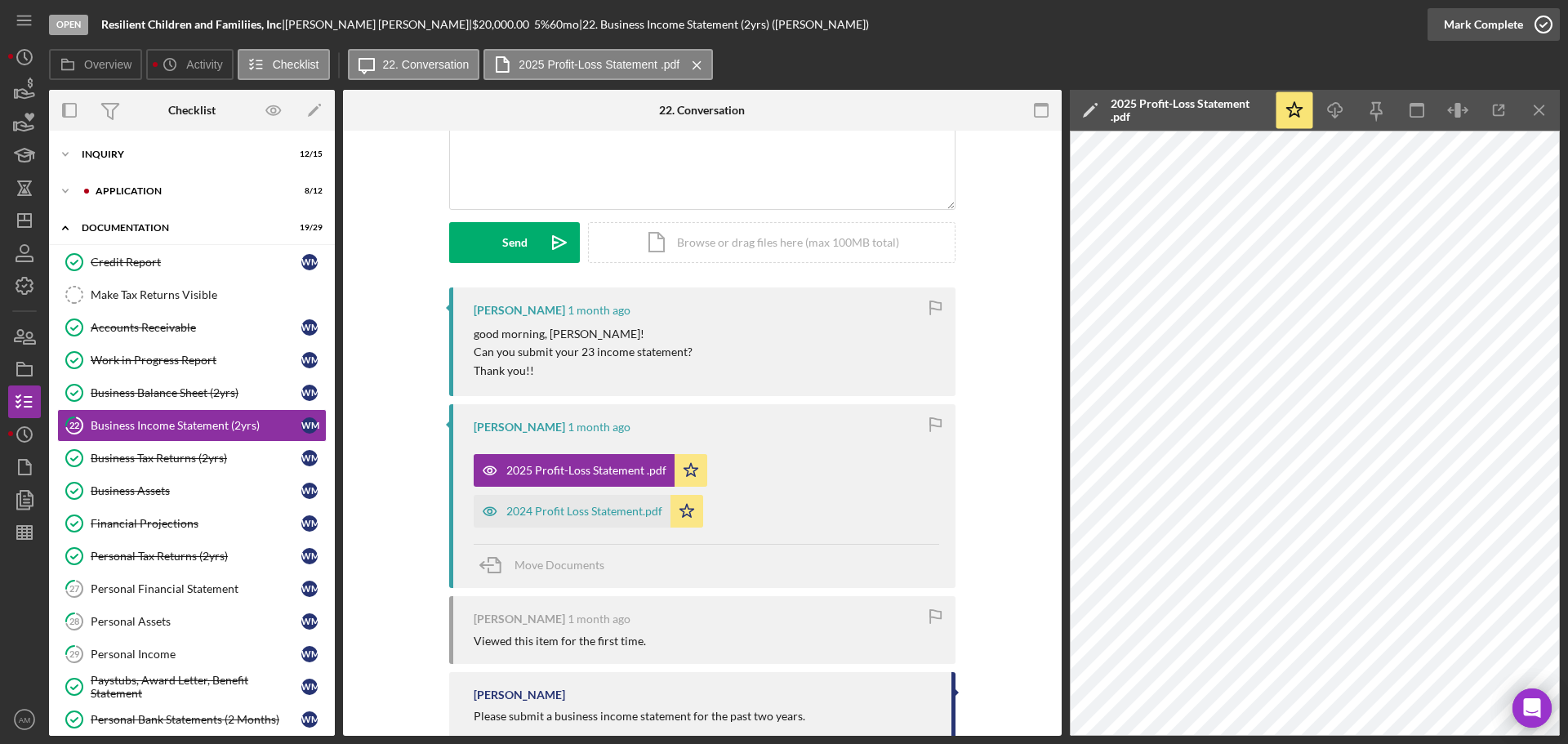
click at [1476, 20] on div "Mark Complete" at bounding box center [1483, 24] width 79 height 33
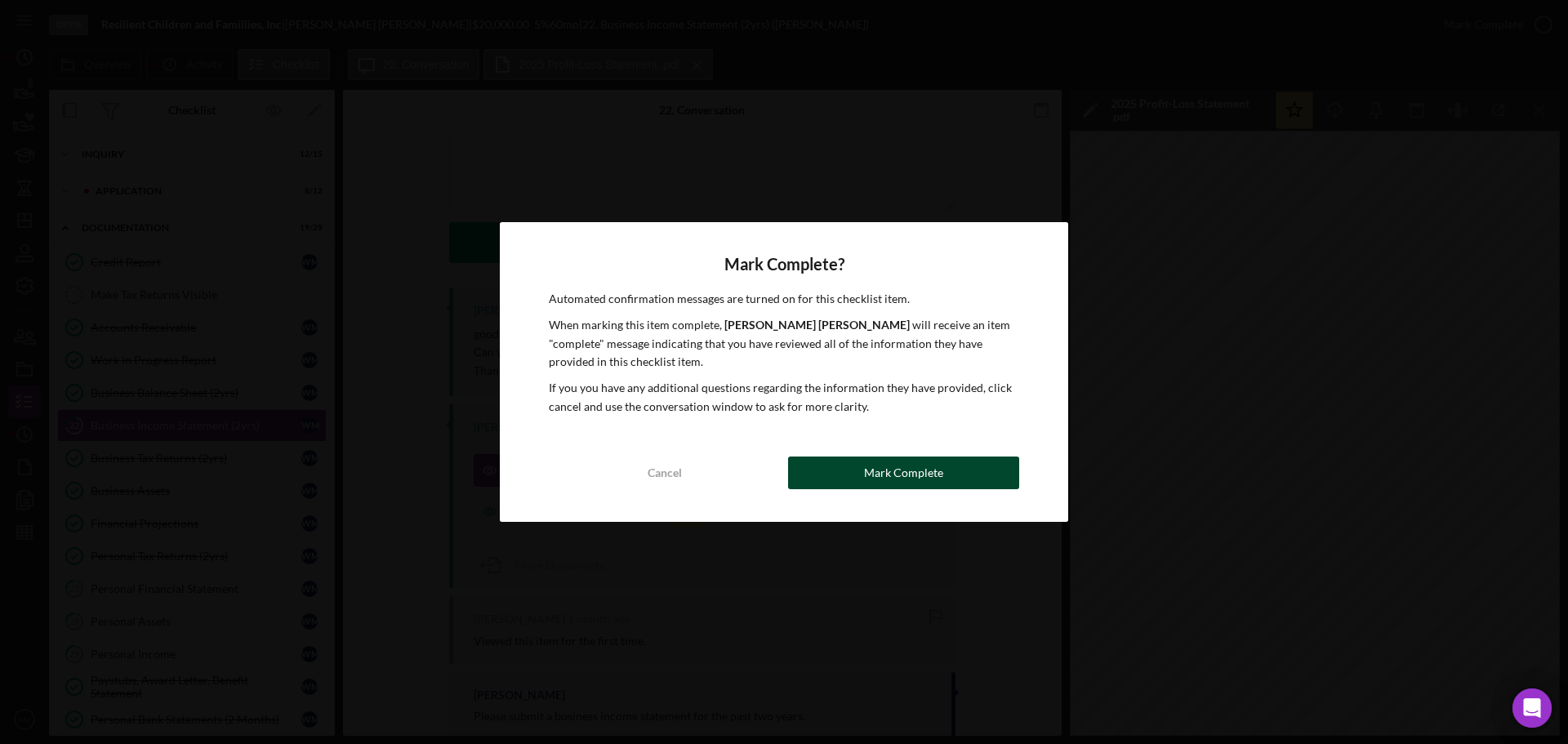
click at [883, 471] on div "Mark Complete" at bounding box center [903, 473] width 79 height 33
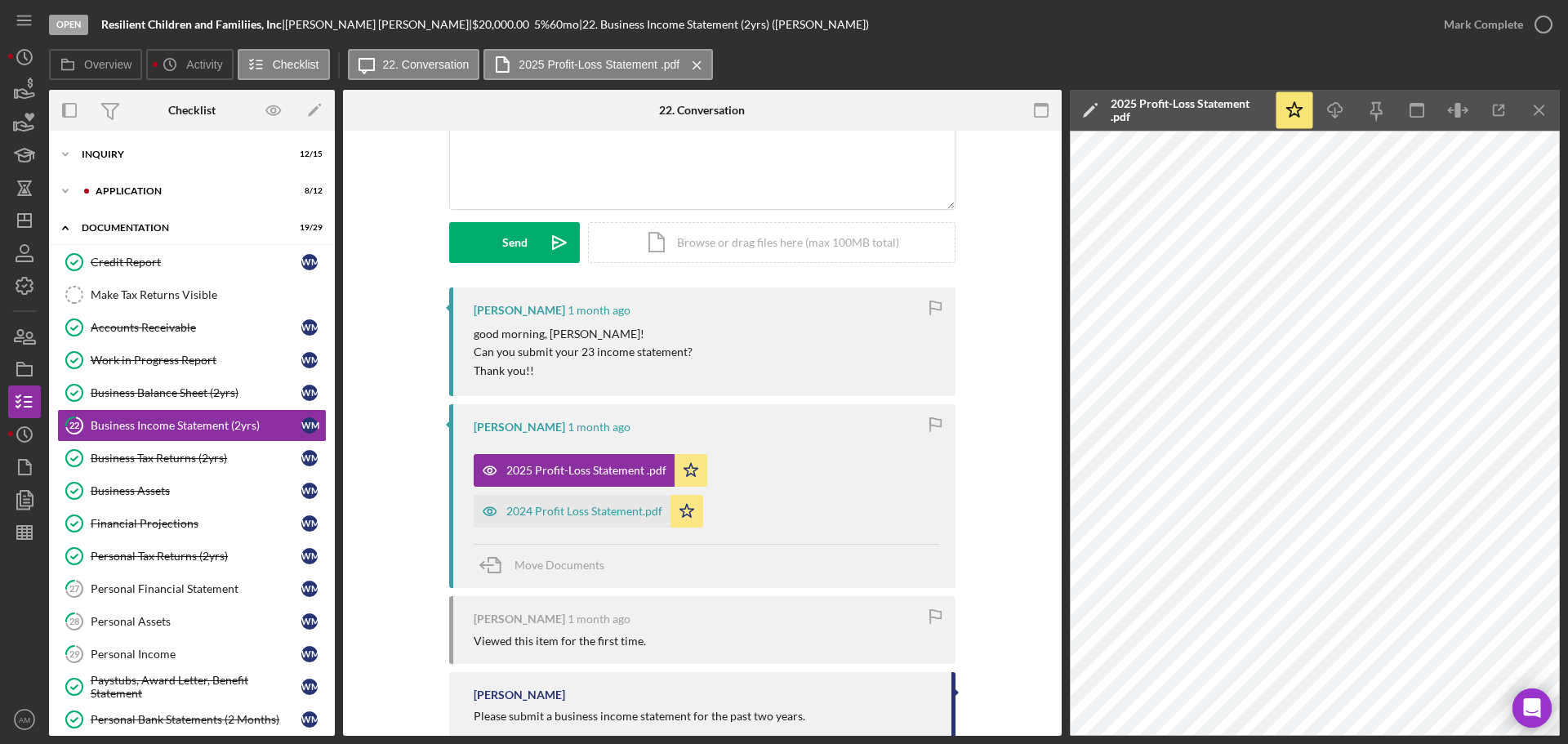
scroll to position [388, 0]
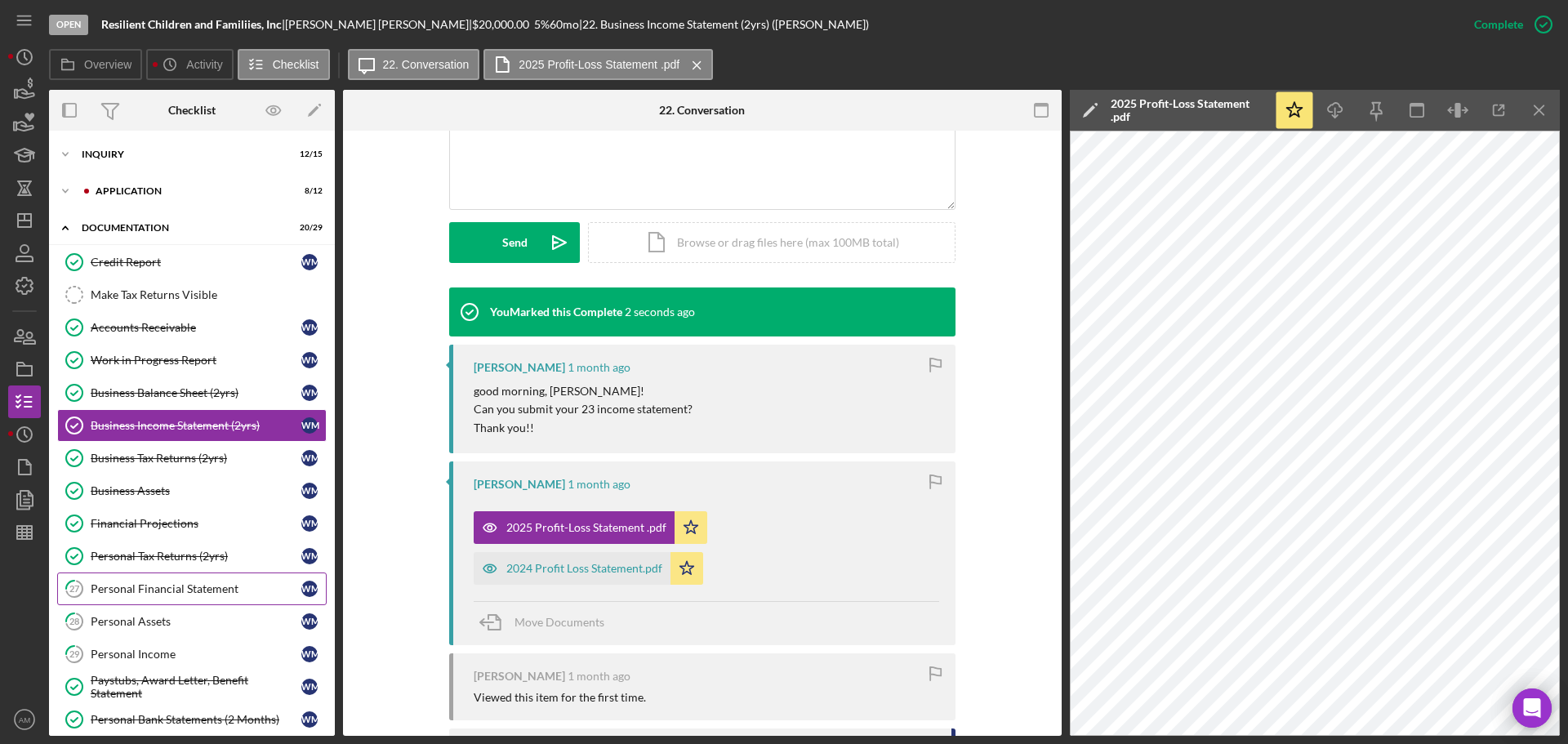
click at [179, 589] on div "Personal Financial Statement" at bounding box center [195, 589] width 211 height 13
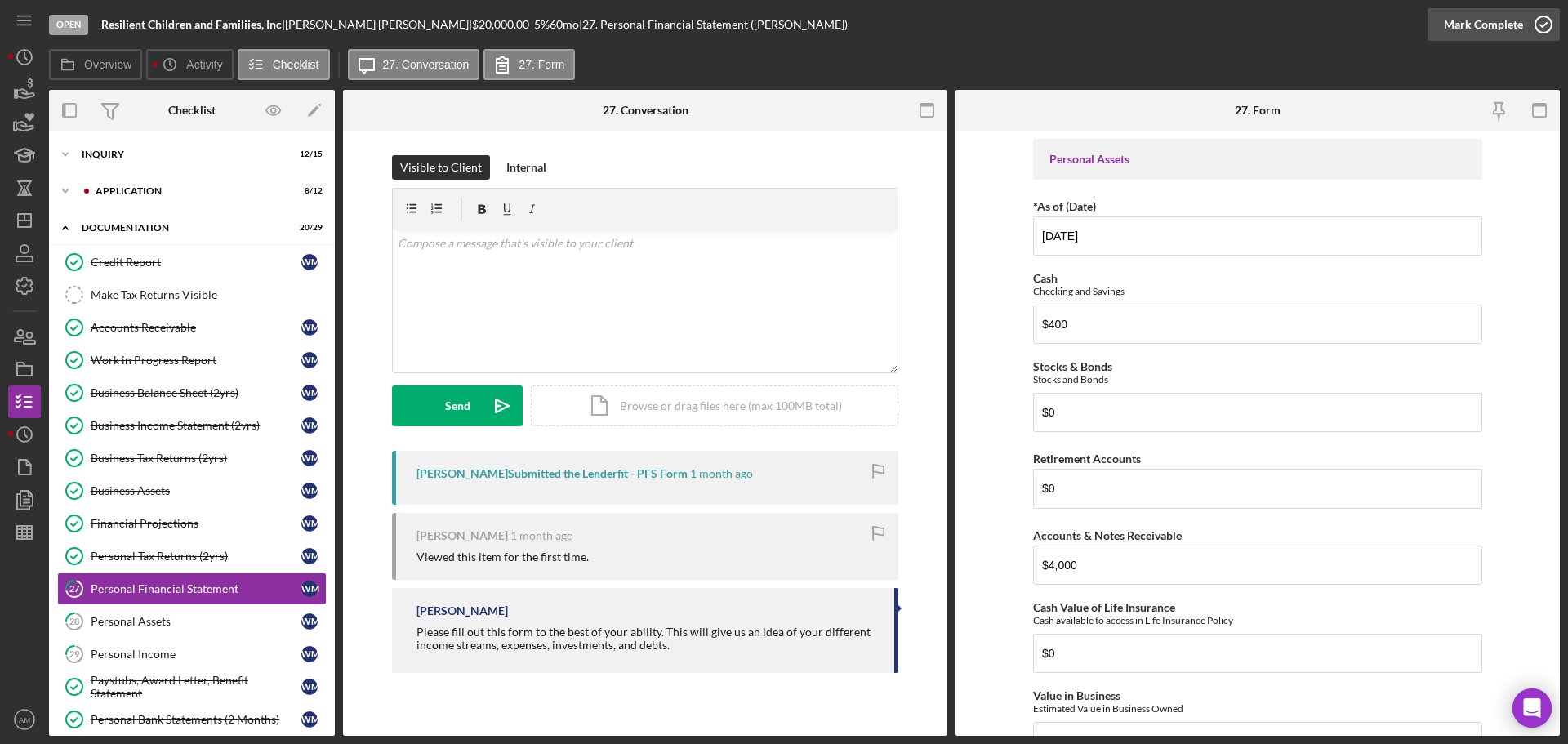
click at [1461, 21] on div "Mark Complete" at bounding box center [1483, 24] width 79 height 33
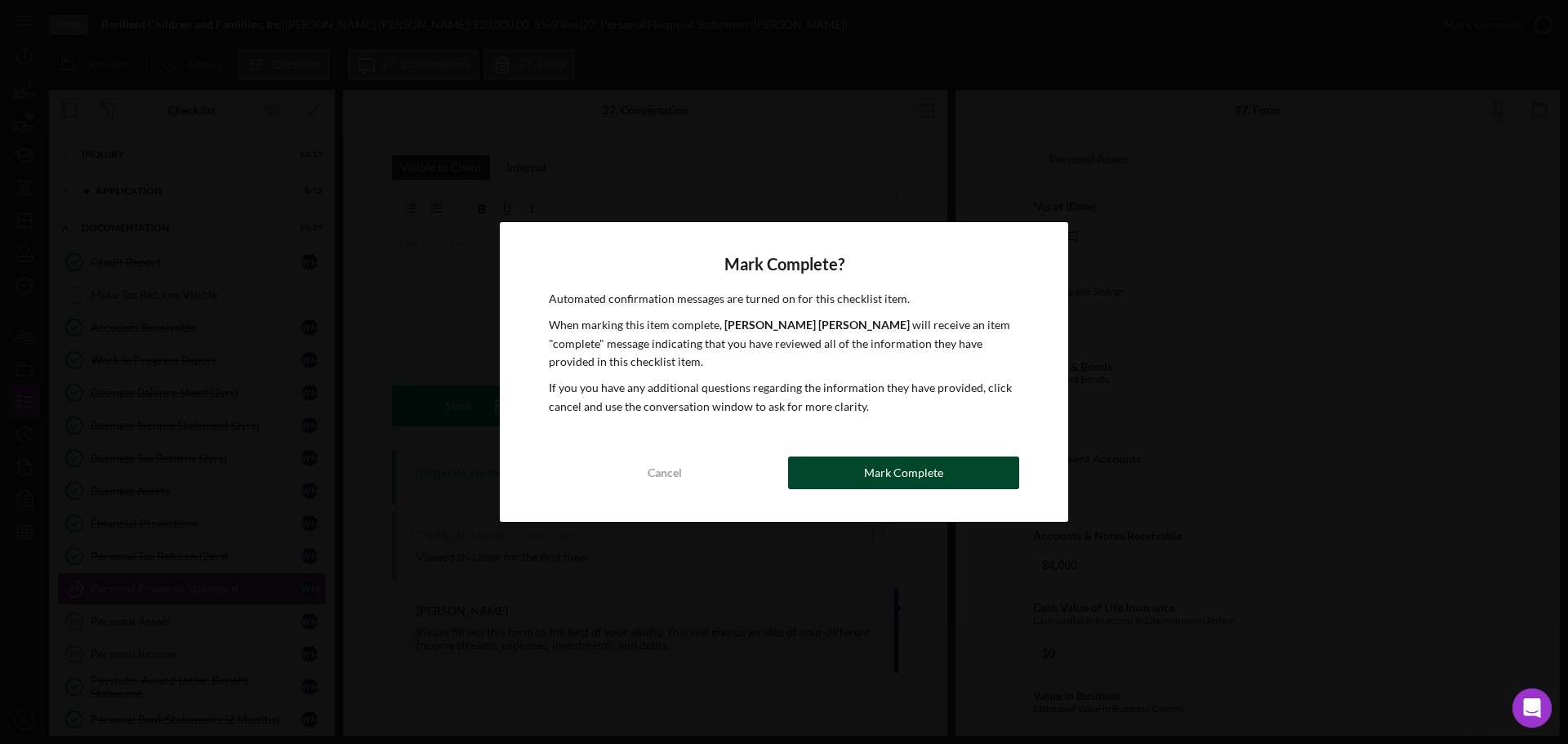
click at [890, 474] on div "Mark Complete" at bounding box center [903, 473] width 79 height 33
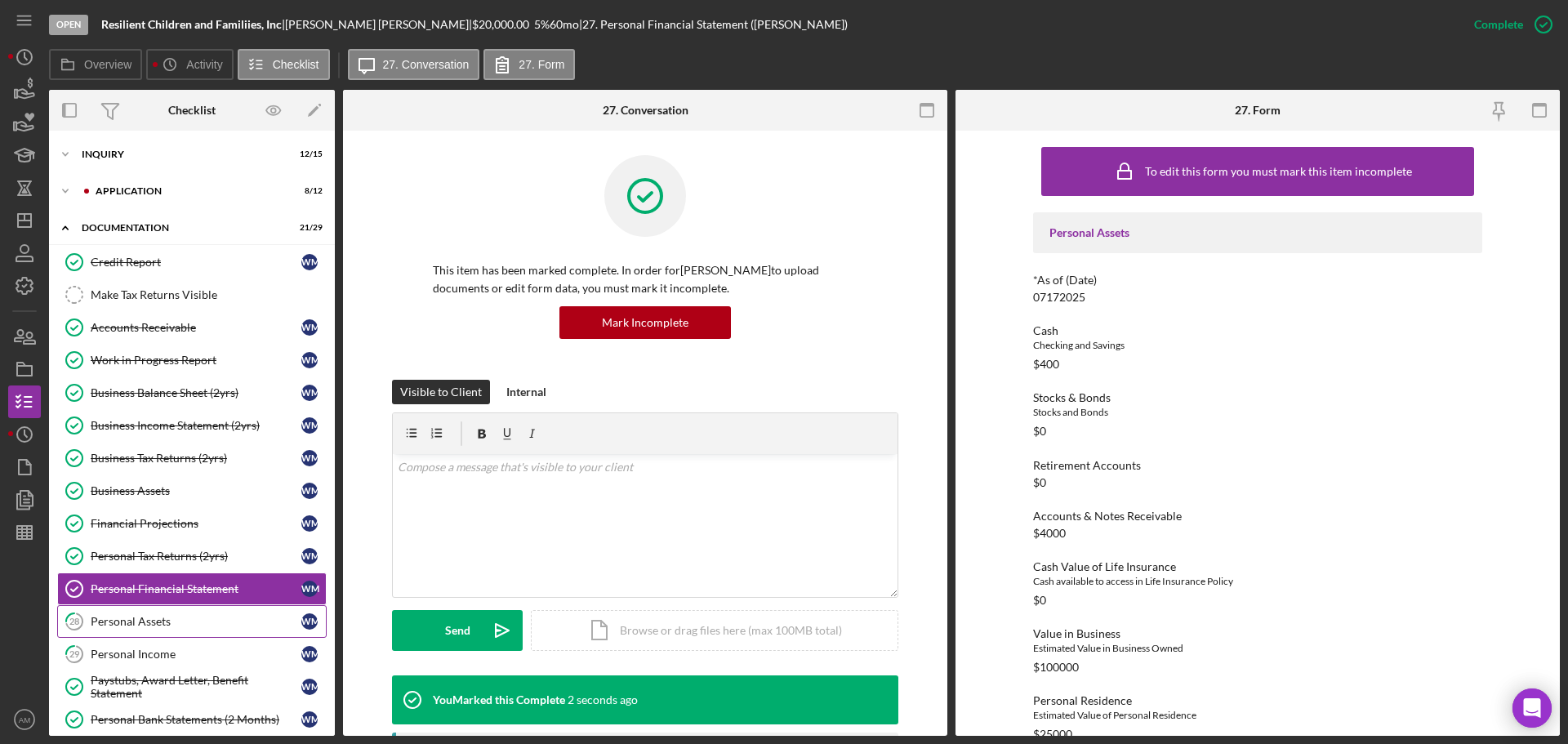
click at [134, 622] on div "Personal Assets" at bounding box center [195, 621] width 211 height 13
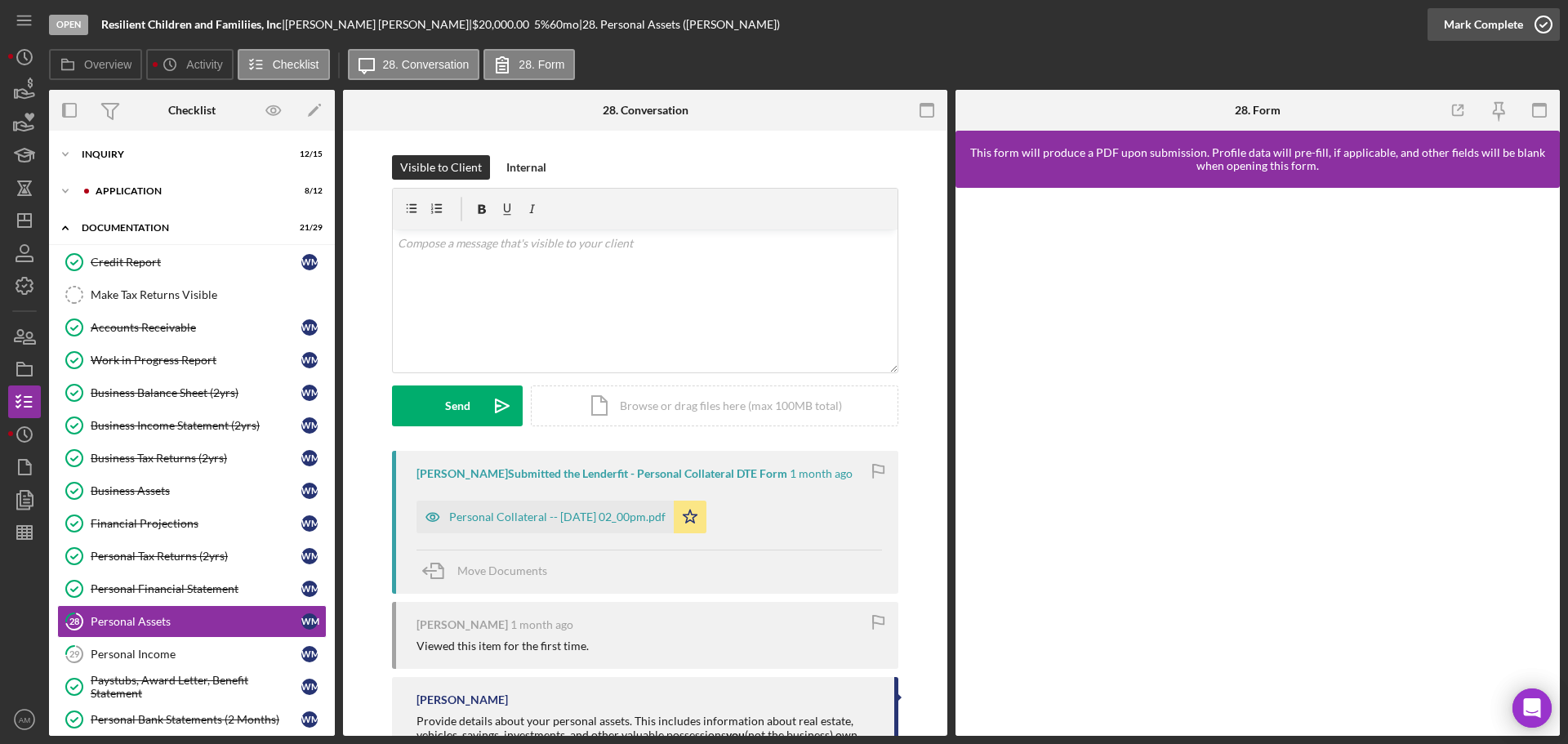
click at [1498, 21] on div "Mark Complete" at bounding box center [1483, 24] width 79 height 33
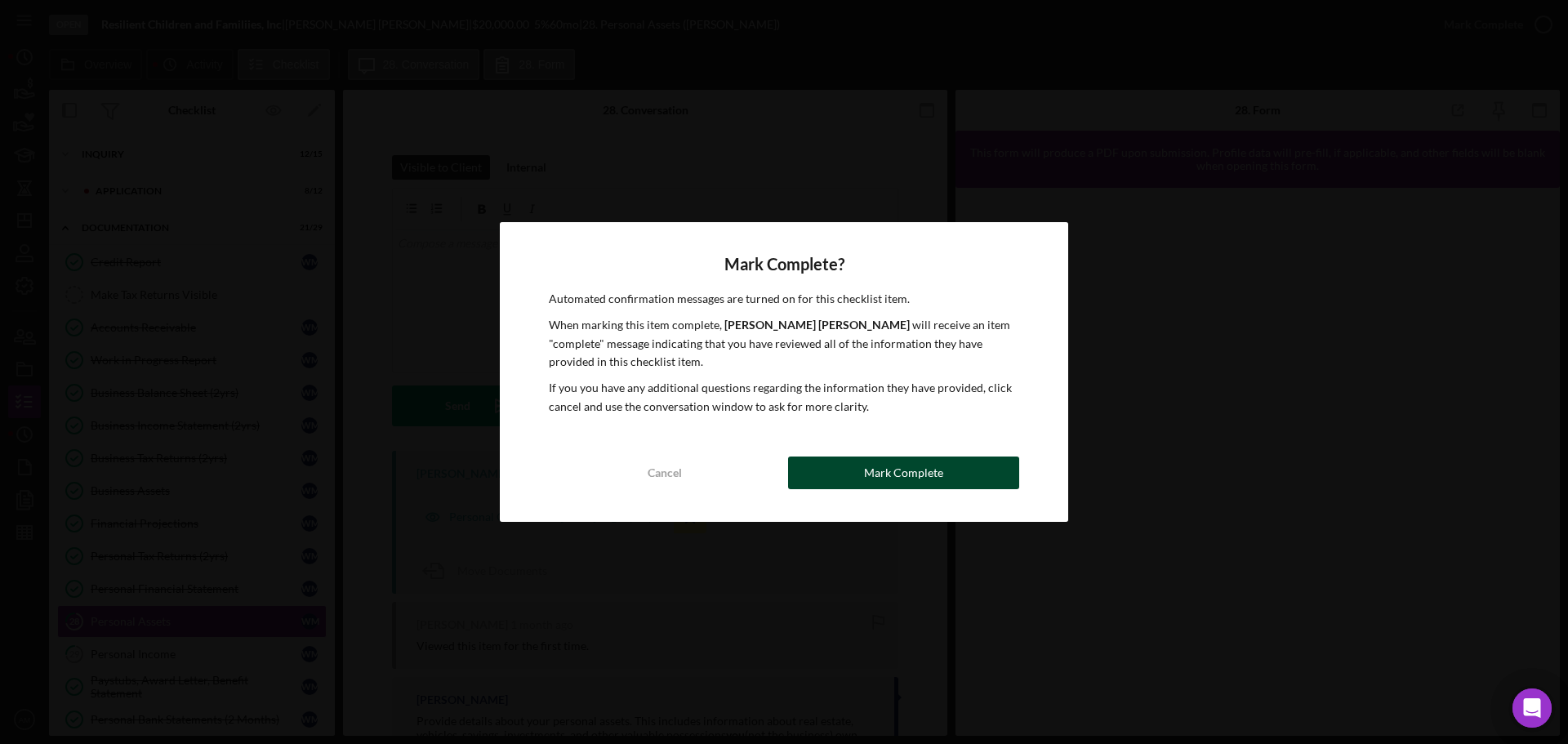
click at [925, 473] on div "Mark Complete" at bounding box center [903, 473] width 79 height 33
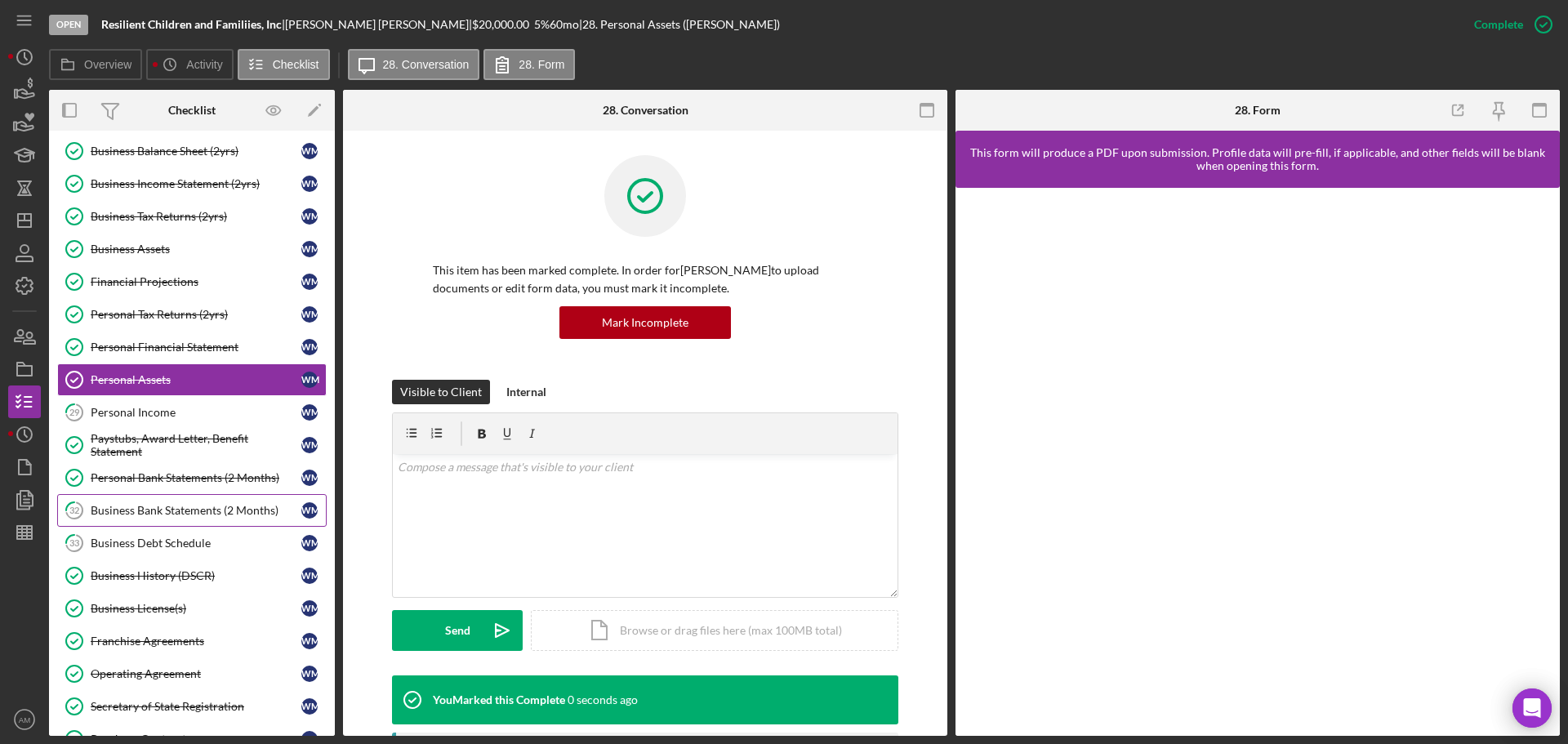
scroll to position [245, 0]
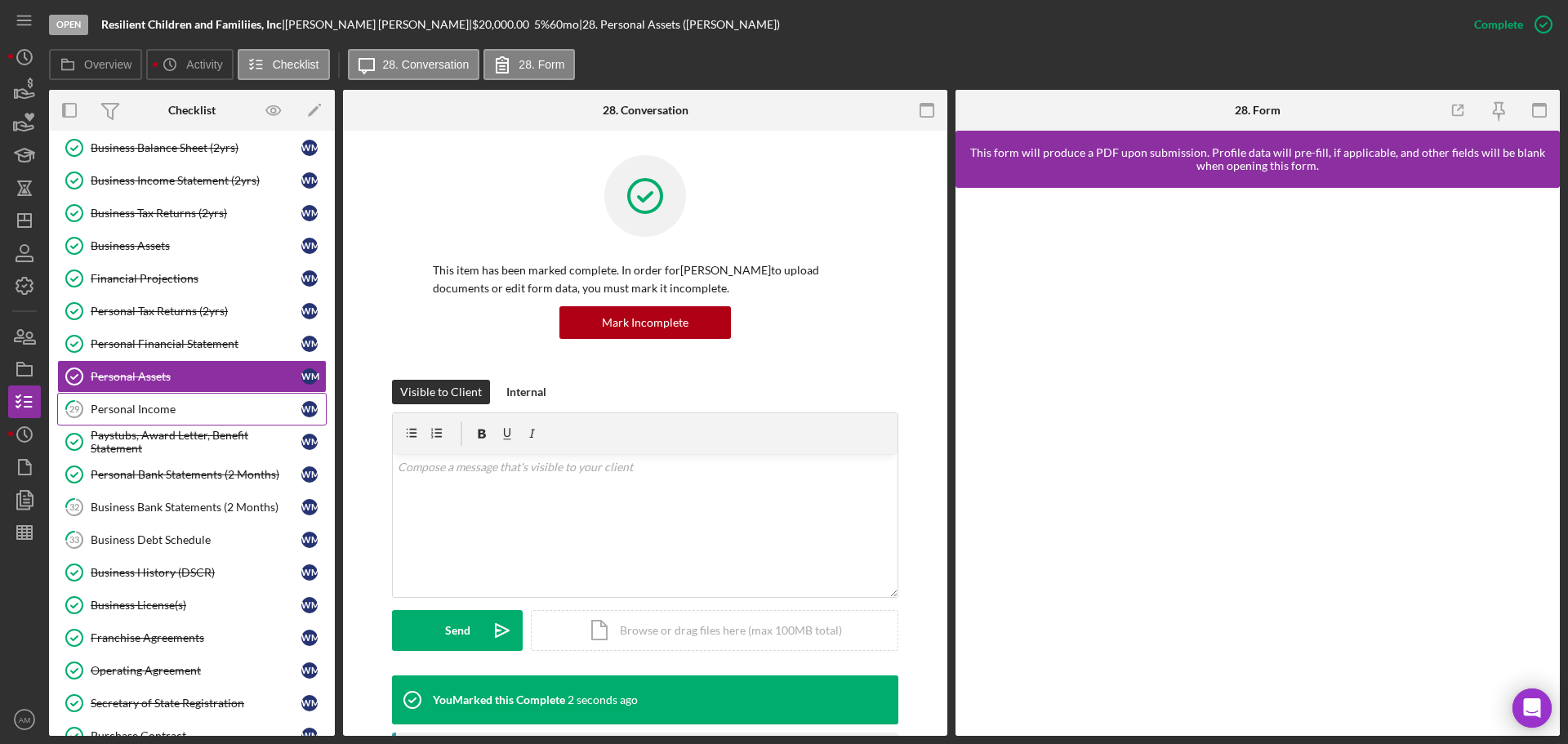
click at [146, 409] on div "Personal Income" at bounding box center [195, 409] width 211 height 13
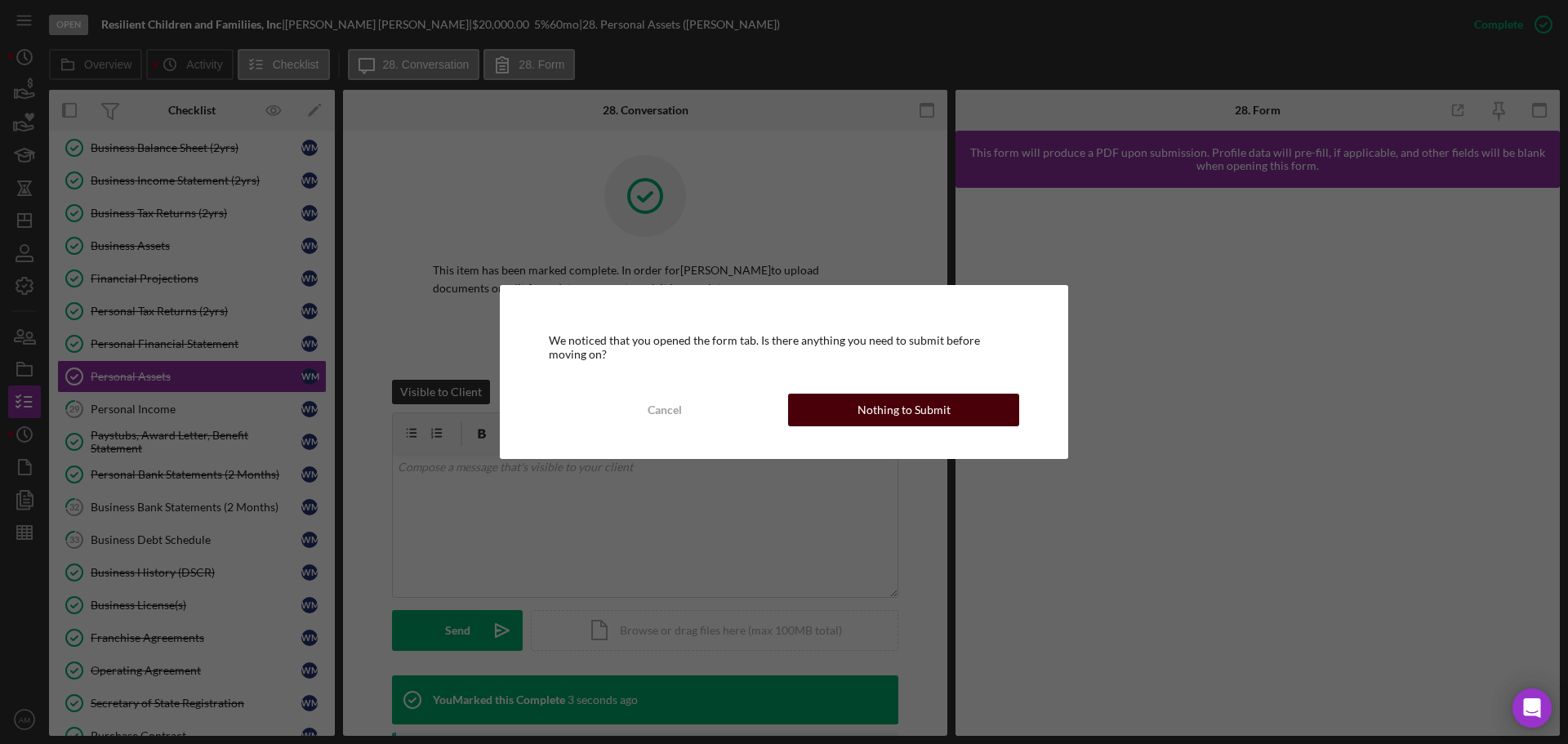
click at [880, 410] on div "Nothing to Submit" at bounding box center [904, 410] width 93 height 33
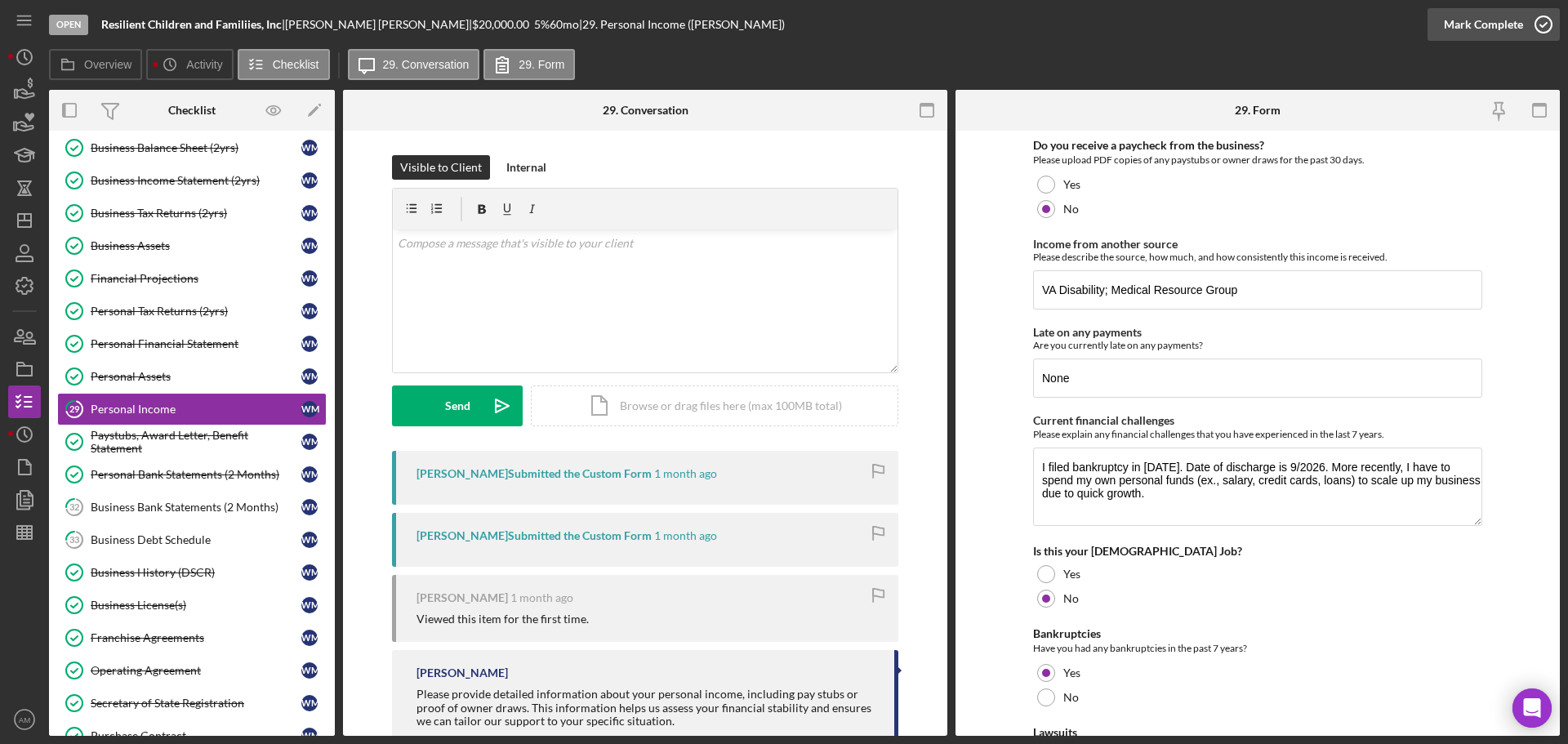
click at [1495, 21] on div "Mark Complete" at bounding box center [1483, 24] width 79 height 33
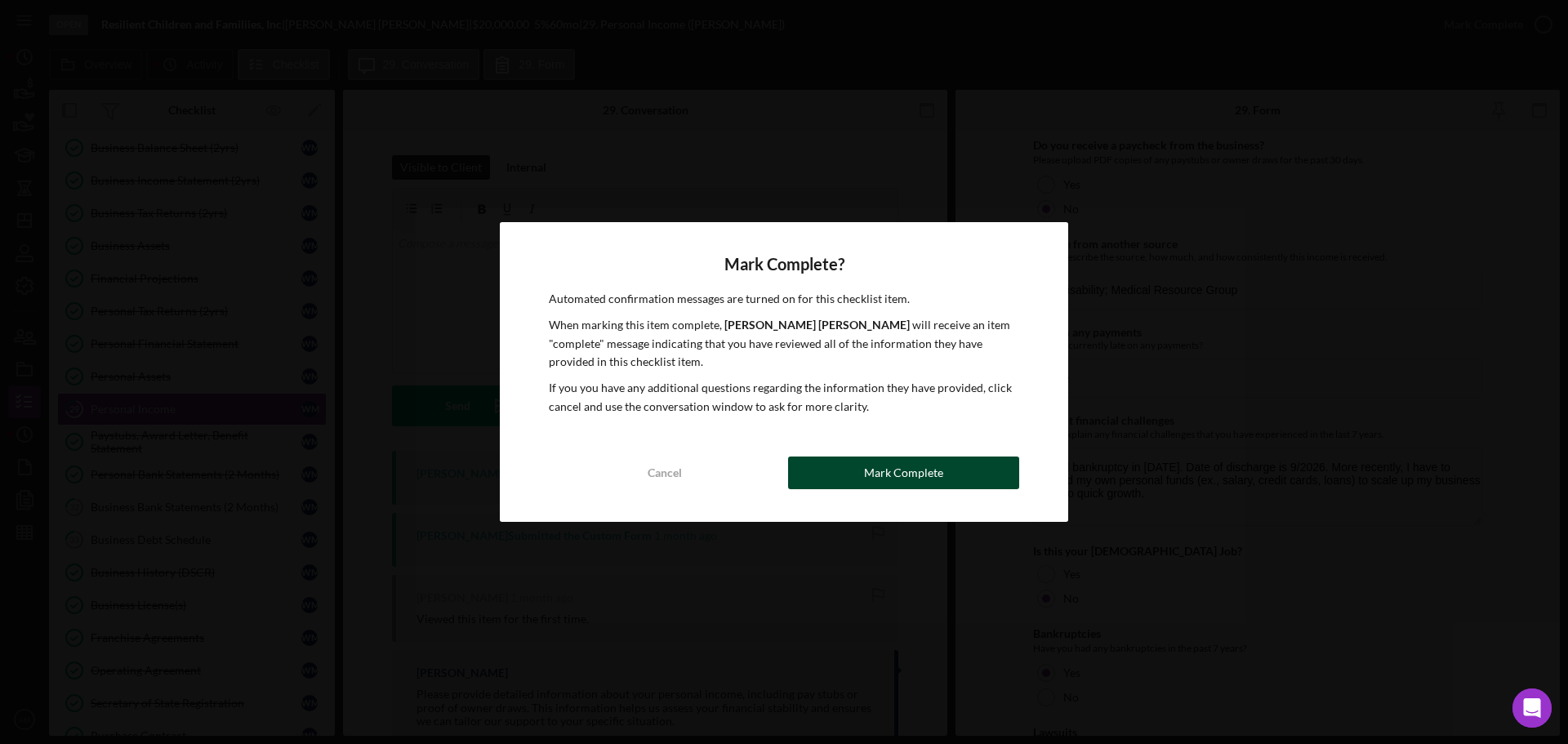
click at [872, 471] on div "Mark Complete" at bounding box center [903, 473] width 79 height 33
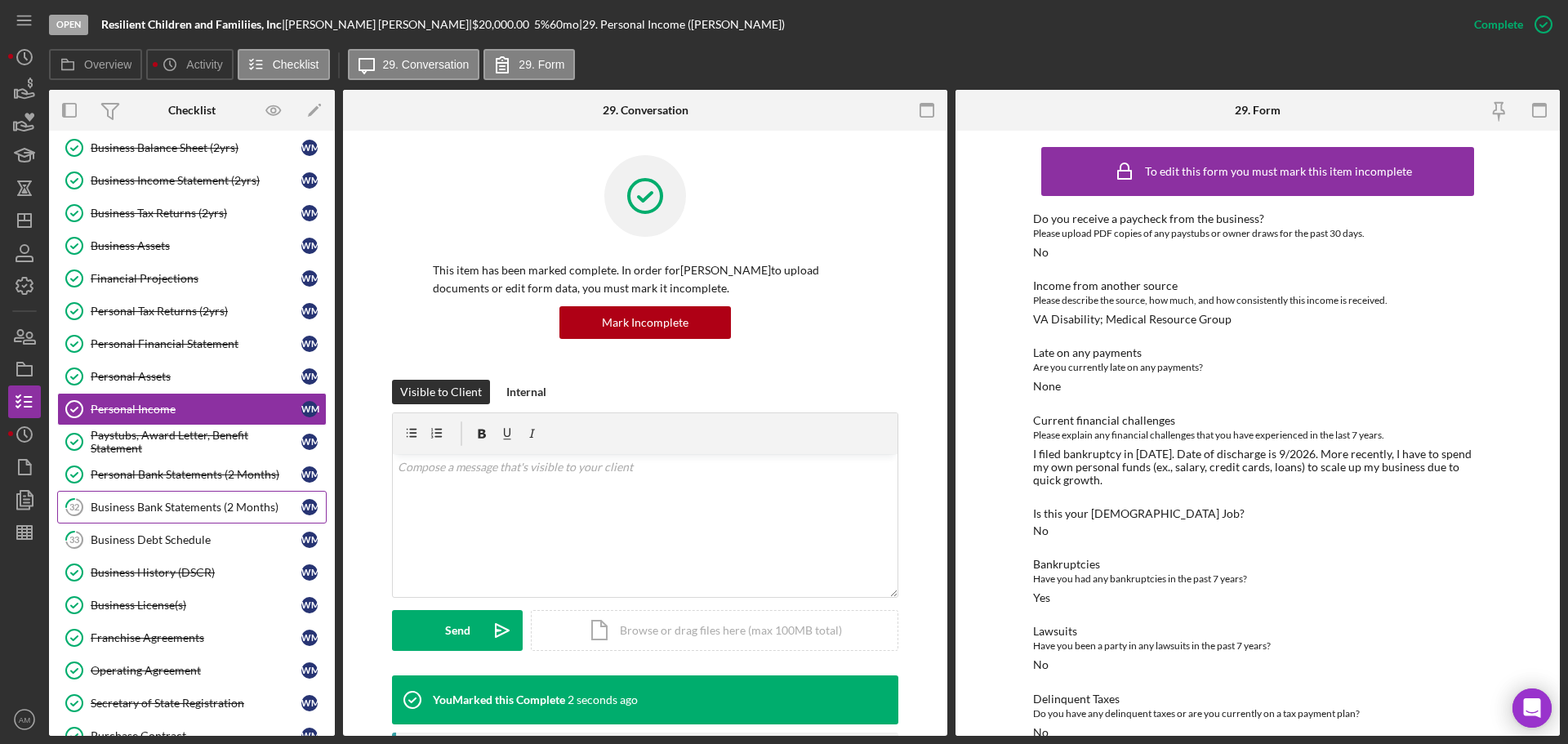
click at [196, 509] on div "Business Bank Statements (2 Months)" at bounding box center [195, 507] width 211 height 13
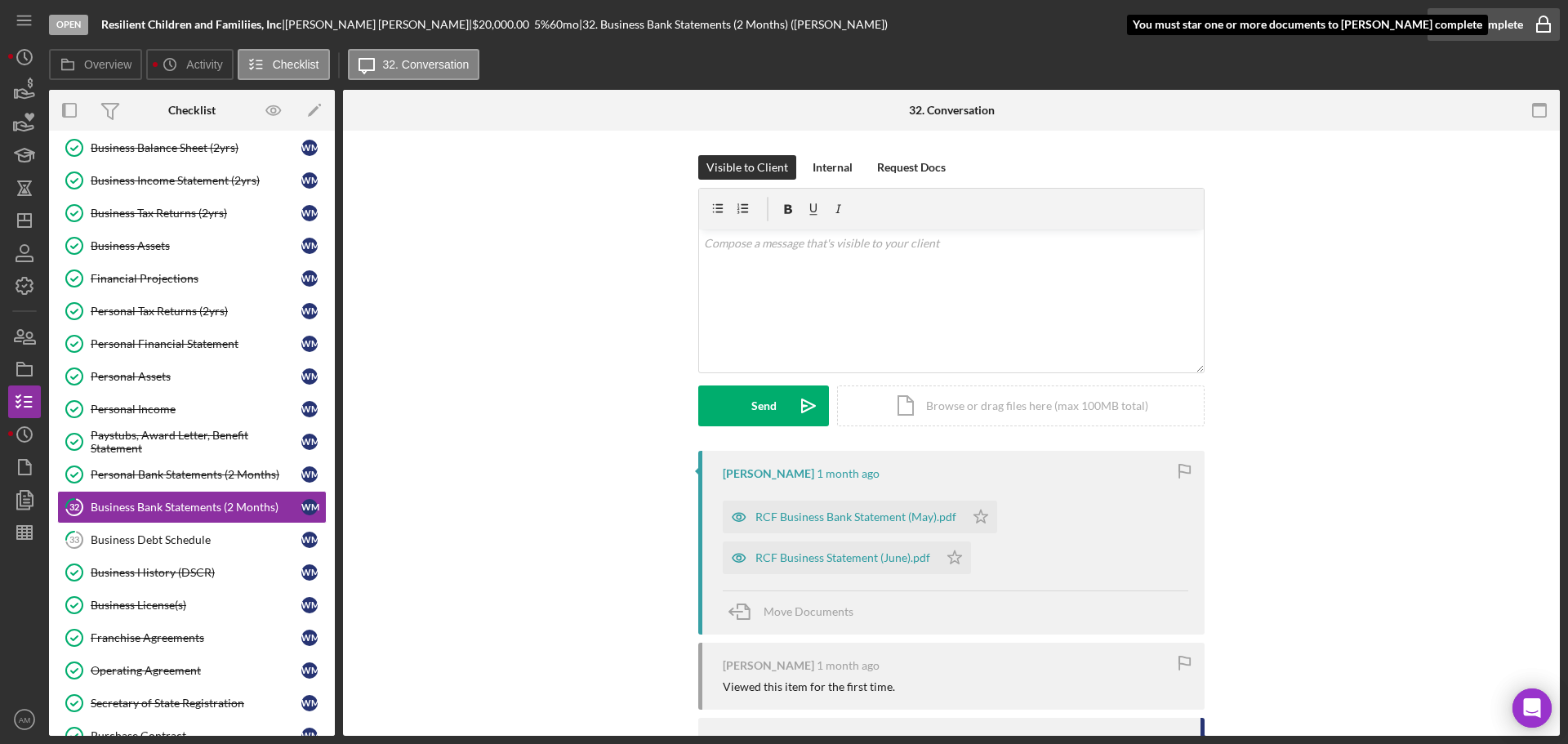
click at [1472, 23] on div "Mark Complete" at bounding box center [1483, 24] width 79 height 33
click at [993, 508] on div "RCF Business Bank Statement (May).pdf Icon/Star" at bounding box center [863, 512] width 282 height 41
click at [949, 565] on icon "Icon/Star" at bounding box center [955, 558] width 33 height 33
click at [1455, 19] on div "Mark Complete" at bounding box center [1483, 24] width 79 height 33
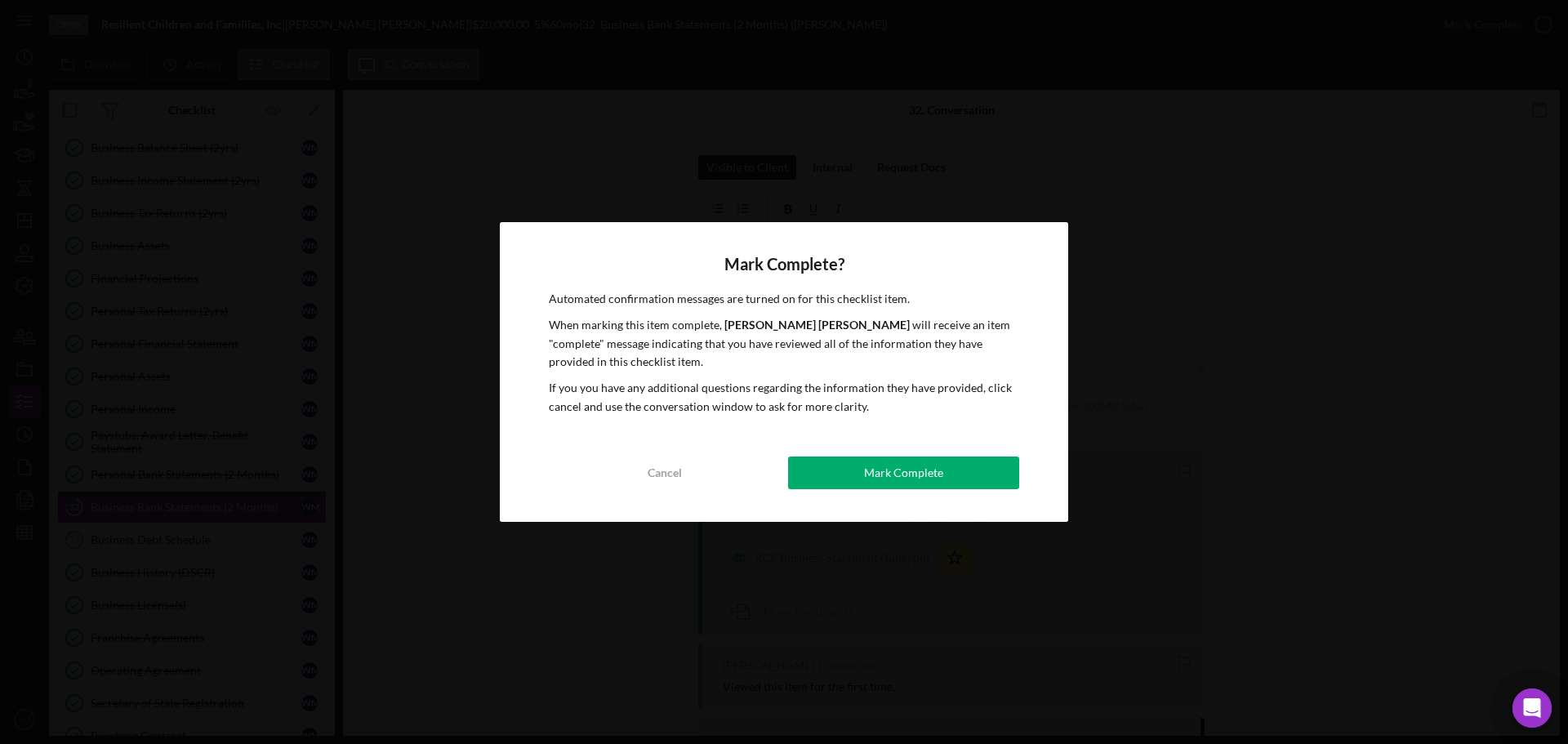
click at [889, 483] on div "Mark Complete" at bounding box center [903, 473] width 79 height 33
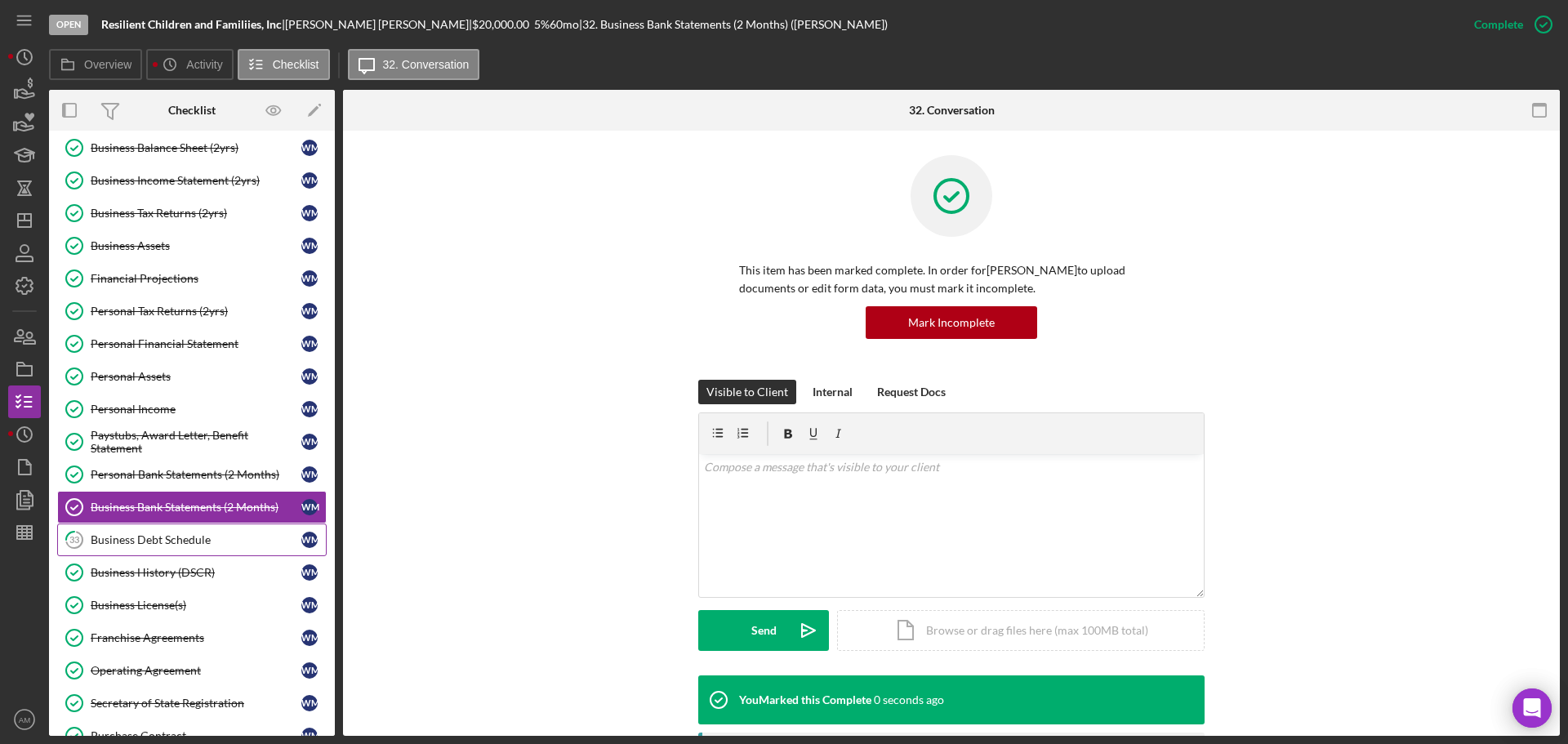
click at [147, 542] on div "Business Debt Schedule" at bounding box center [195, 539] width 211 height 13
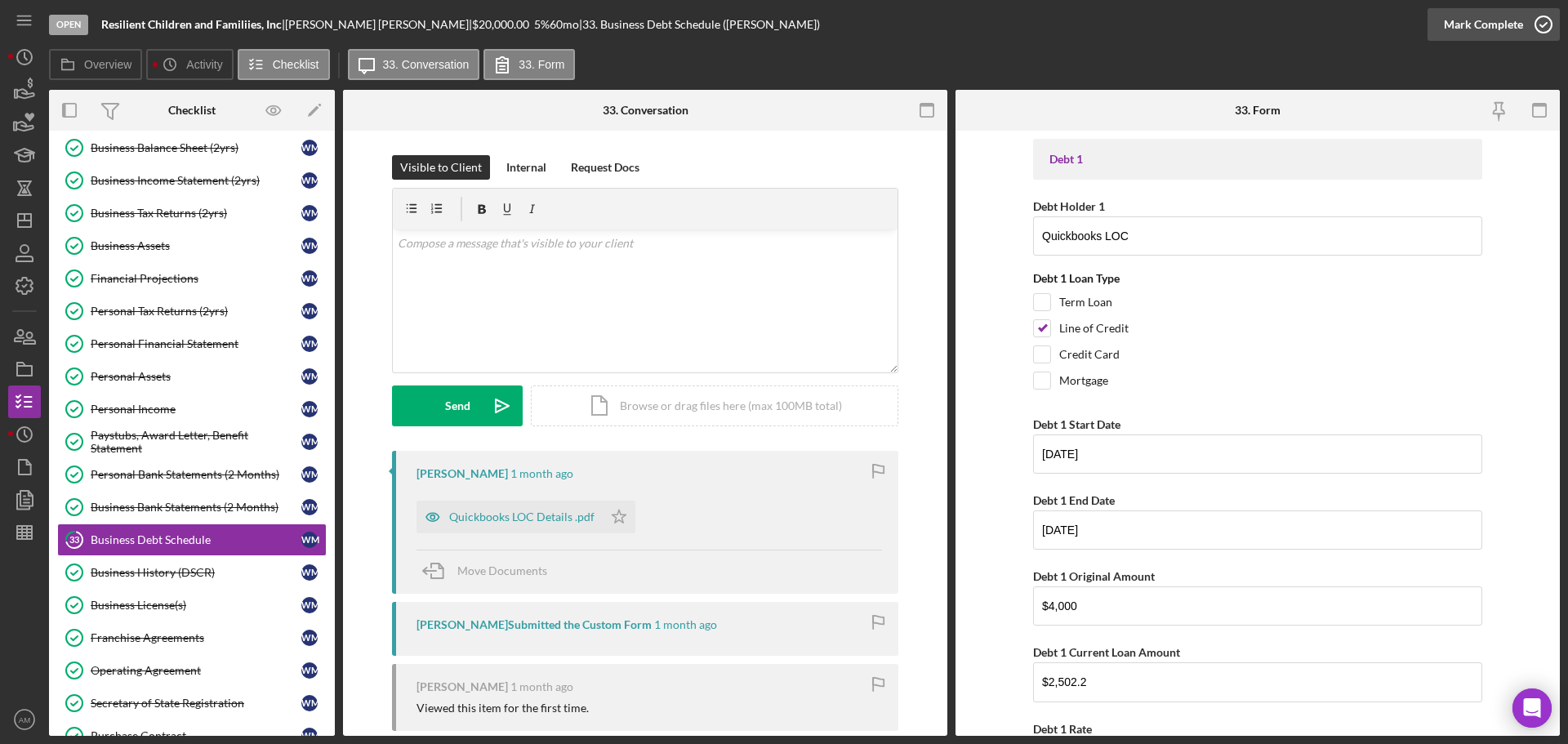
click at [1452, 24] on div "Mark Complete" at bounding box center [1483, 24] width 79 height 33
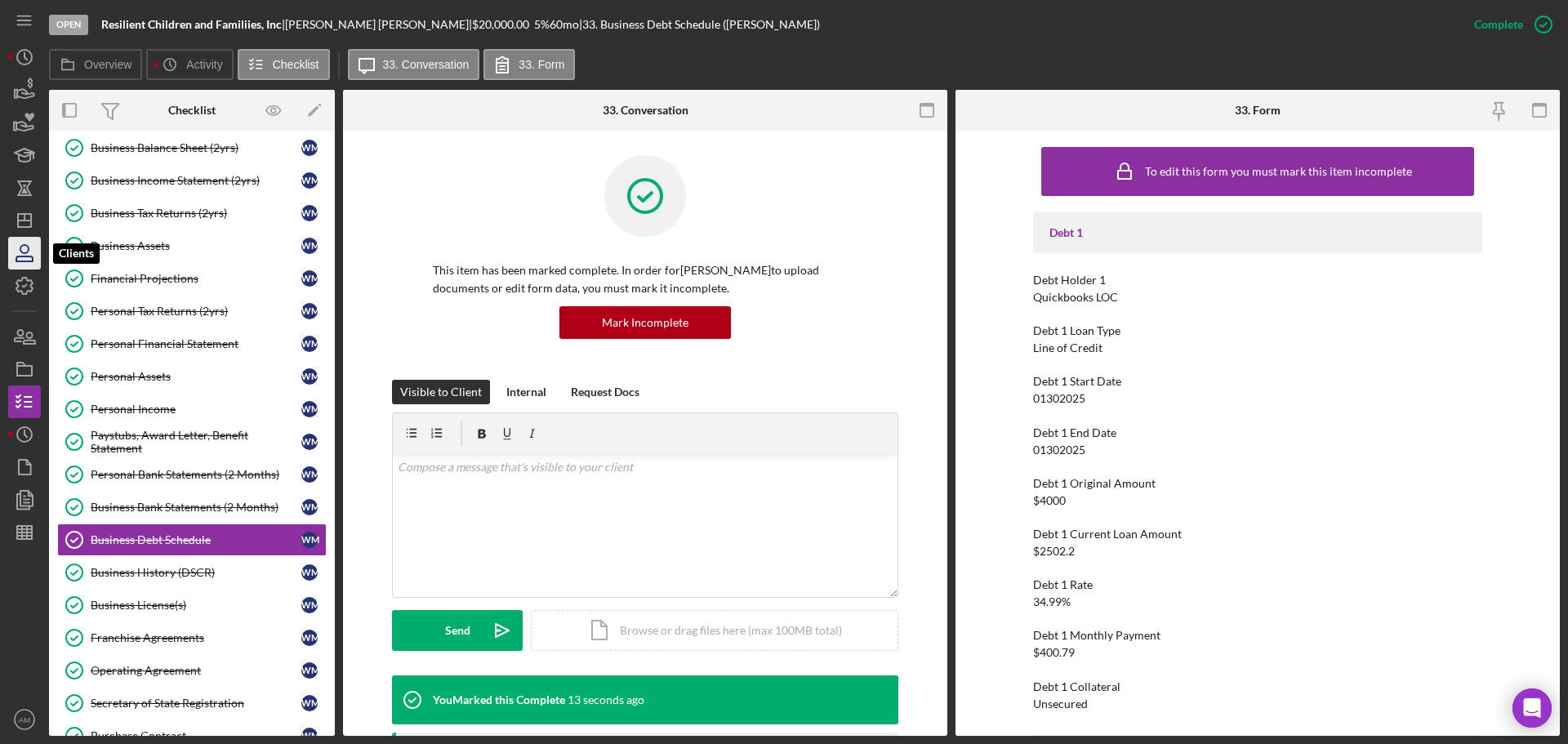
click at [24, 254] on icon "button" at bounding box center [24, 253] width 41 height 41
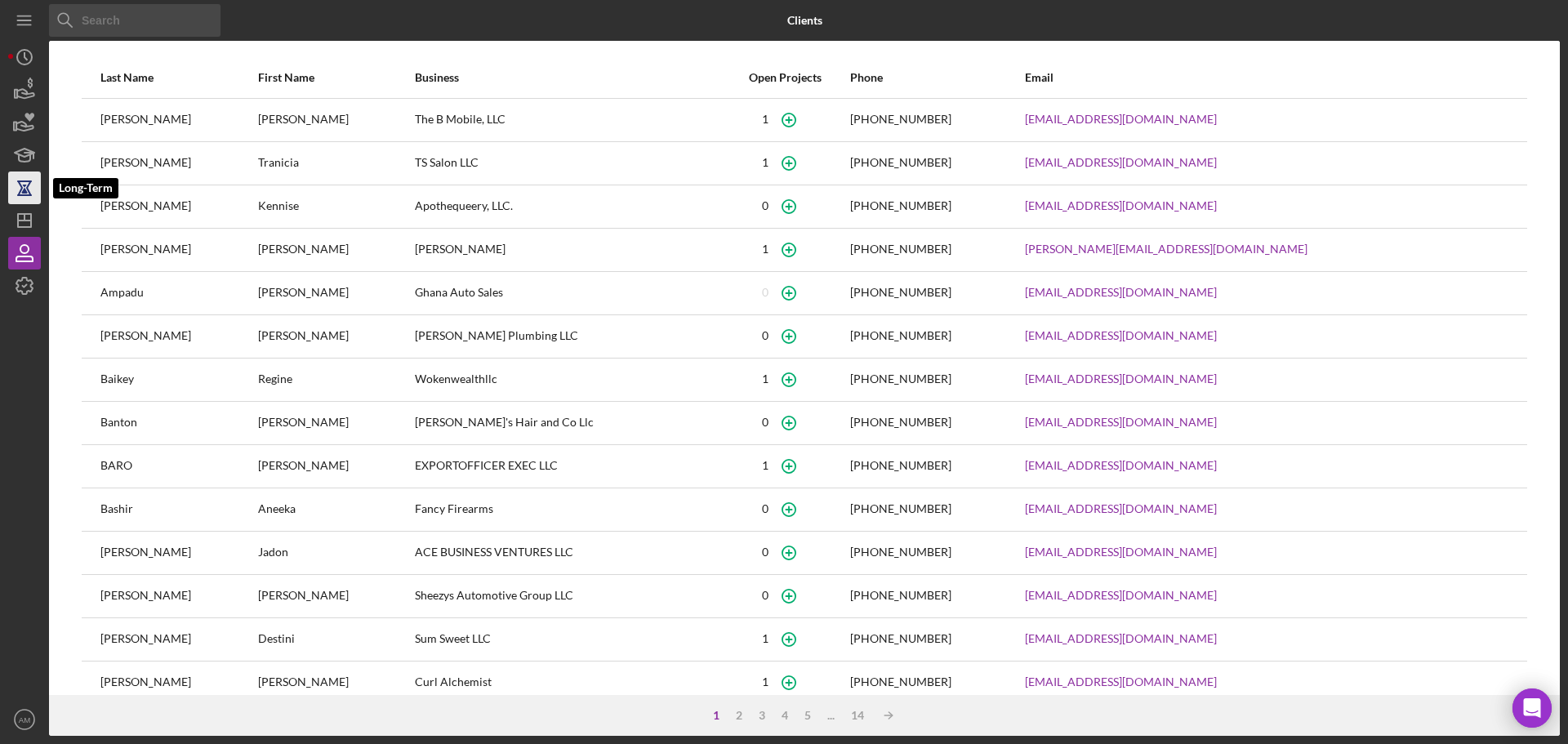
click at [23, 185] on icon "button" at bounding box center [24, 188] width 41 height 41
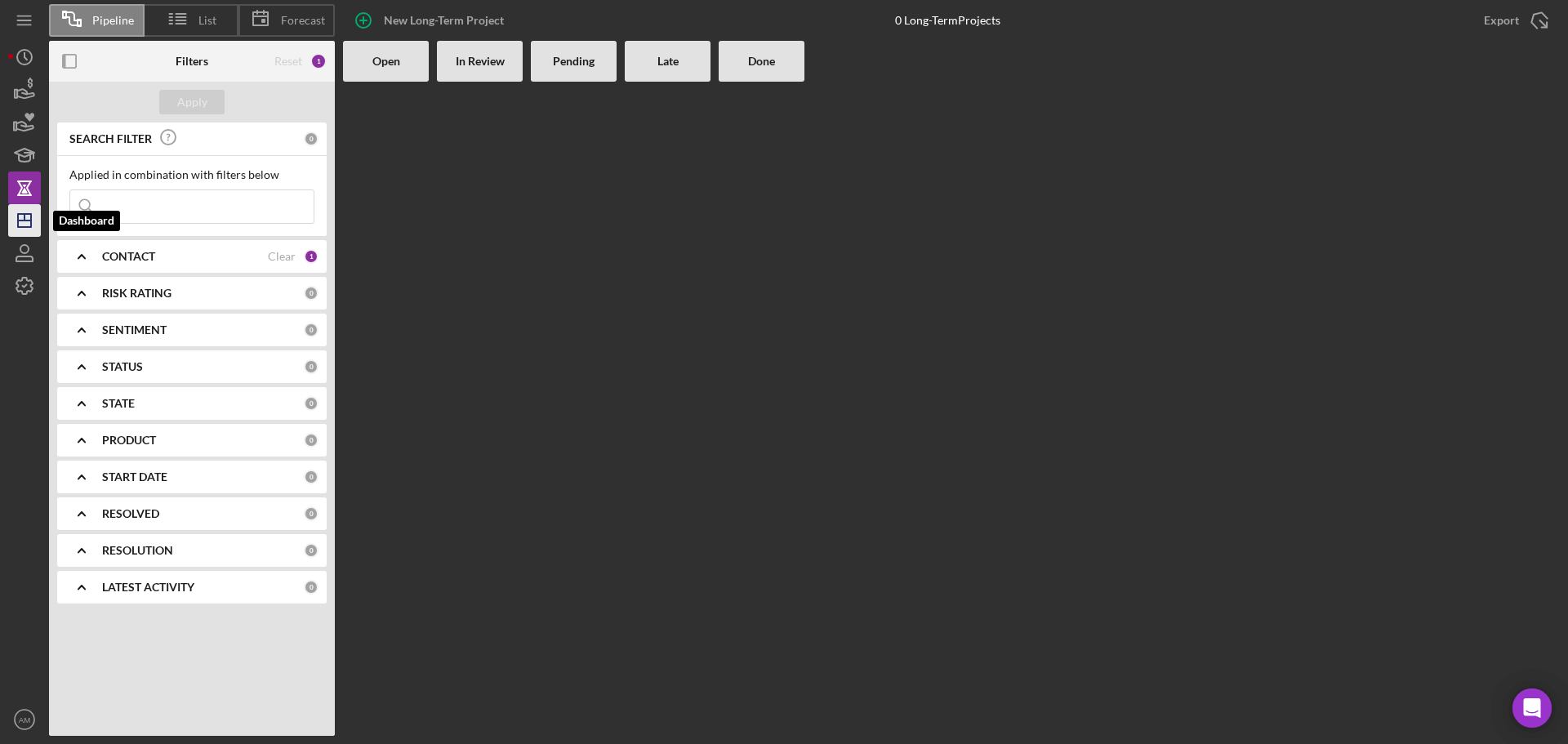
click at [23, 217] on icon "Icon/Dashboard" at bounding box center [24, 220] width 41 height 41
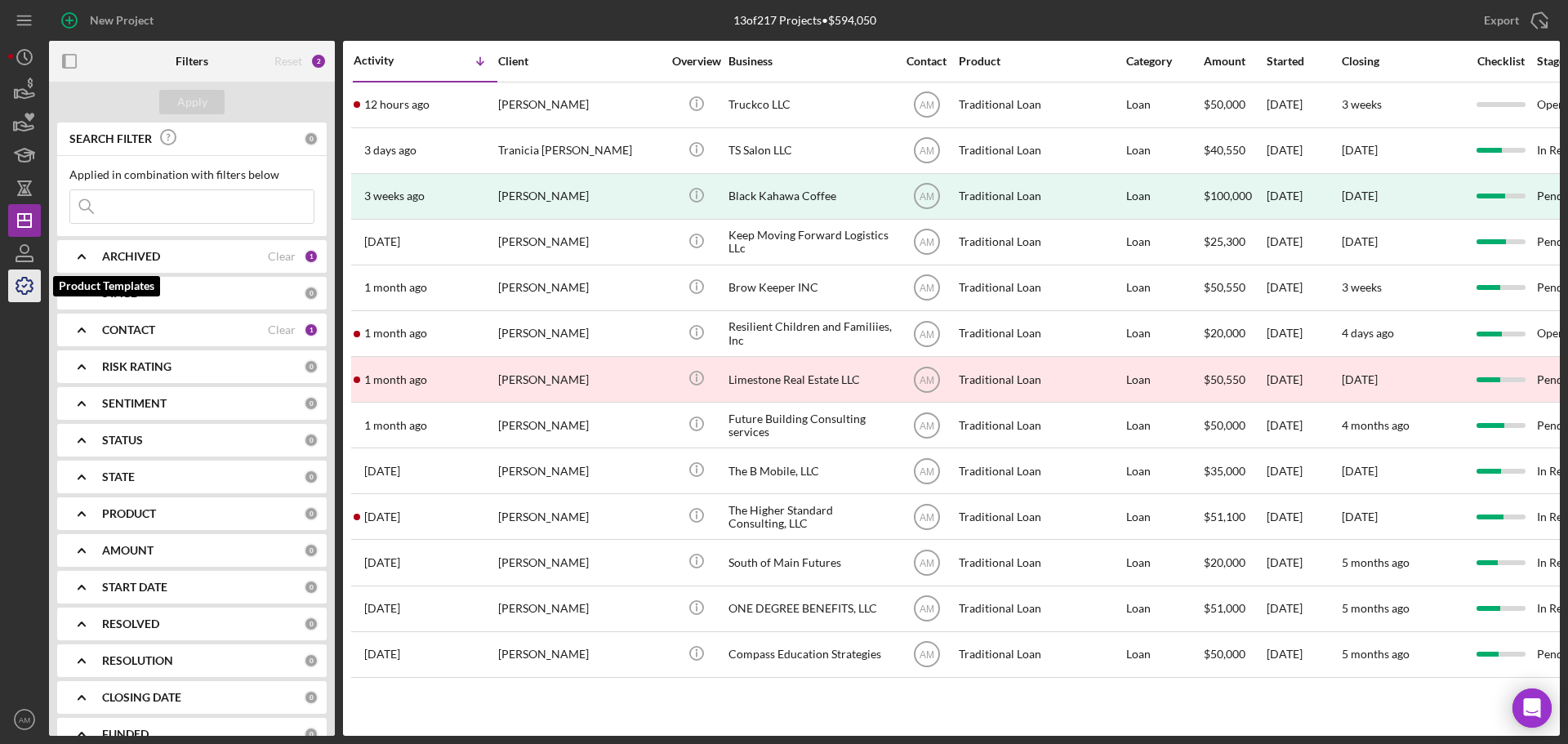
click at [18, 280] on icon "button" at bounding box center [24, 286] width 41 height 41
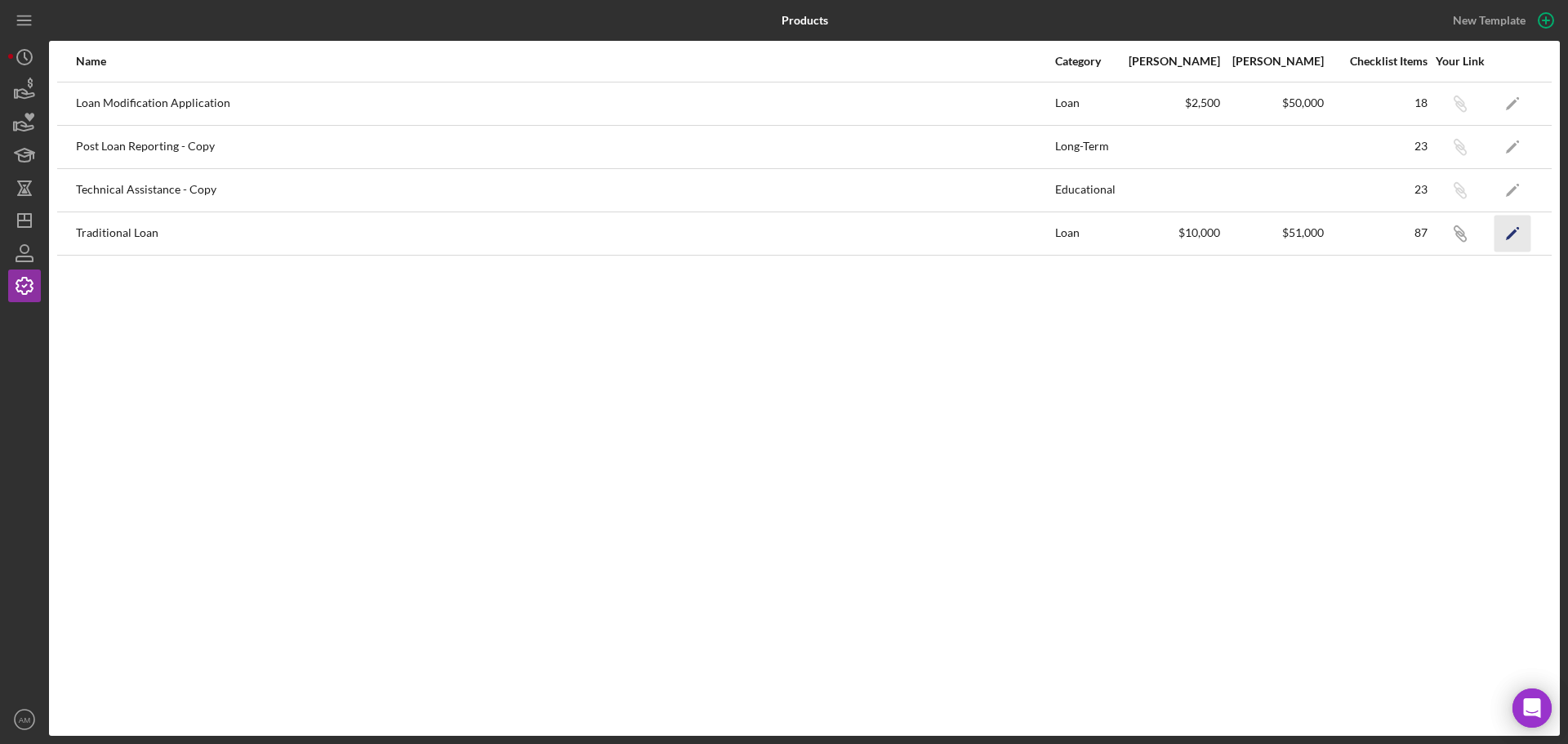
click at [1509, 233] on icon "Icon/Edit" at bounding box center [1512, 233] width 36 height 36
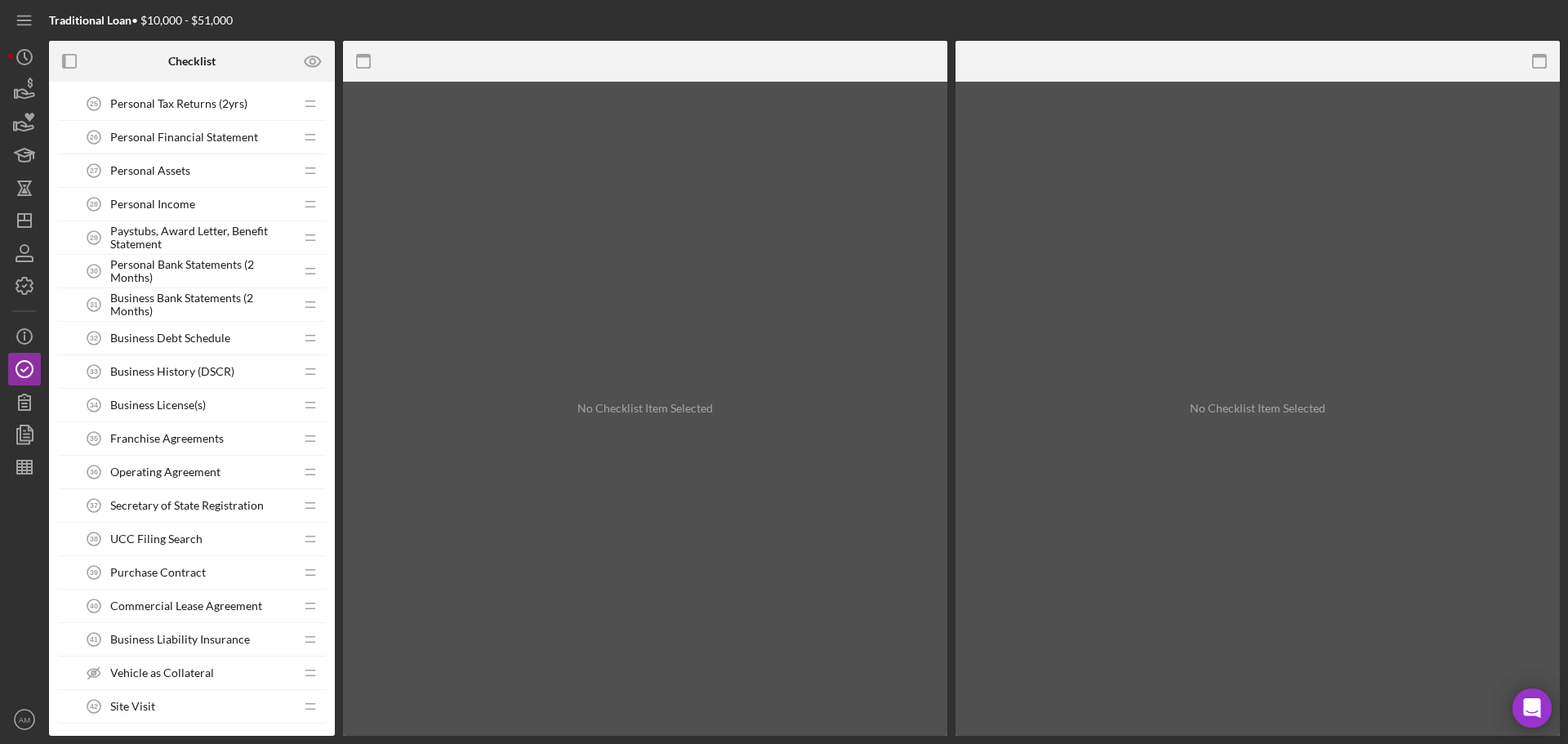
scroll to position [1388, 0]
click at [161, 133] on span "Personal Financial Statement" at bounding box center [184, 138] width 148 height 13
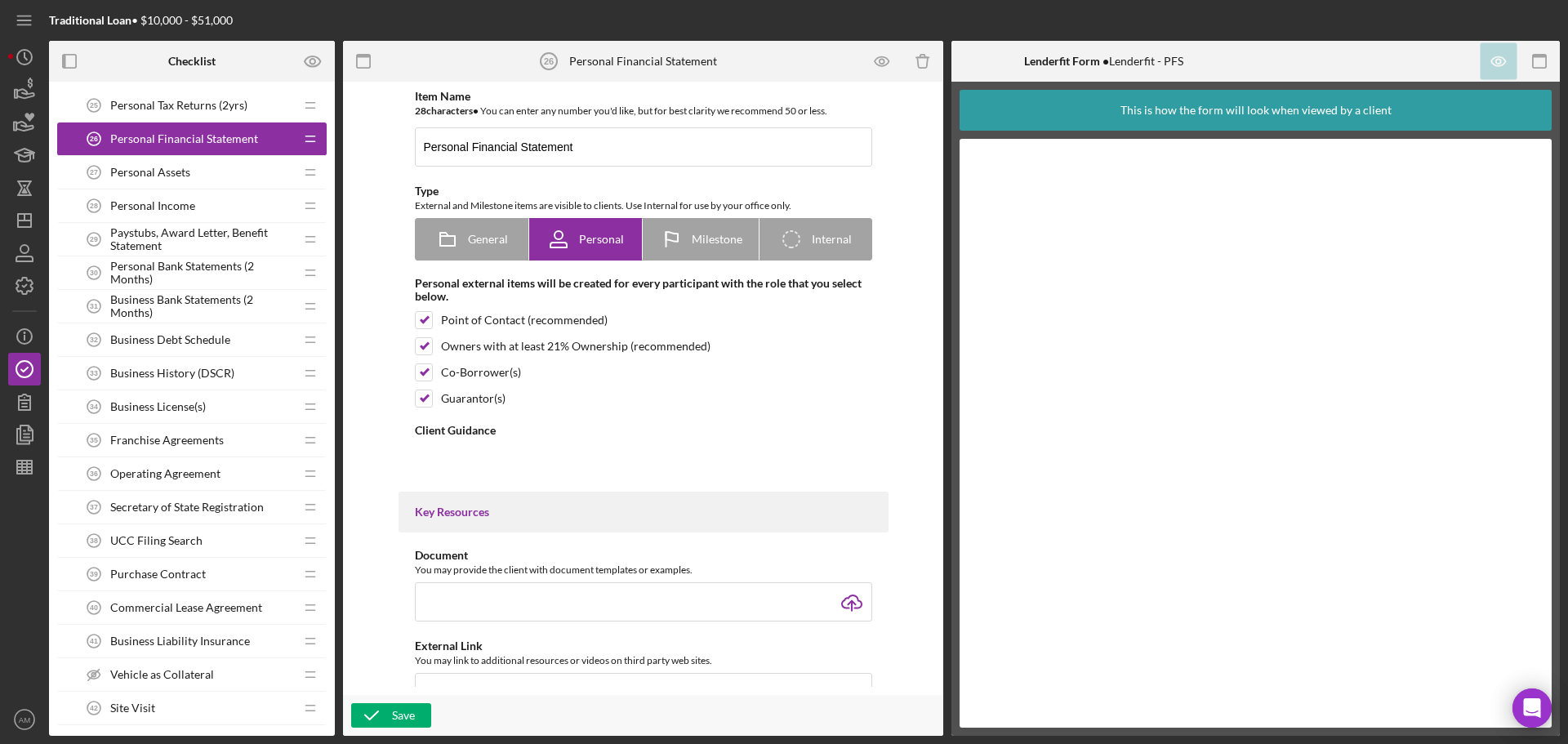
type textarea "<div>Please fill out this form to the best of your ability. This will give us a…"
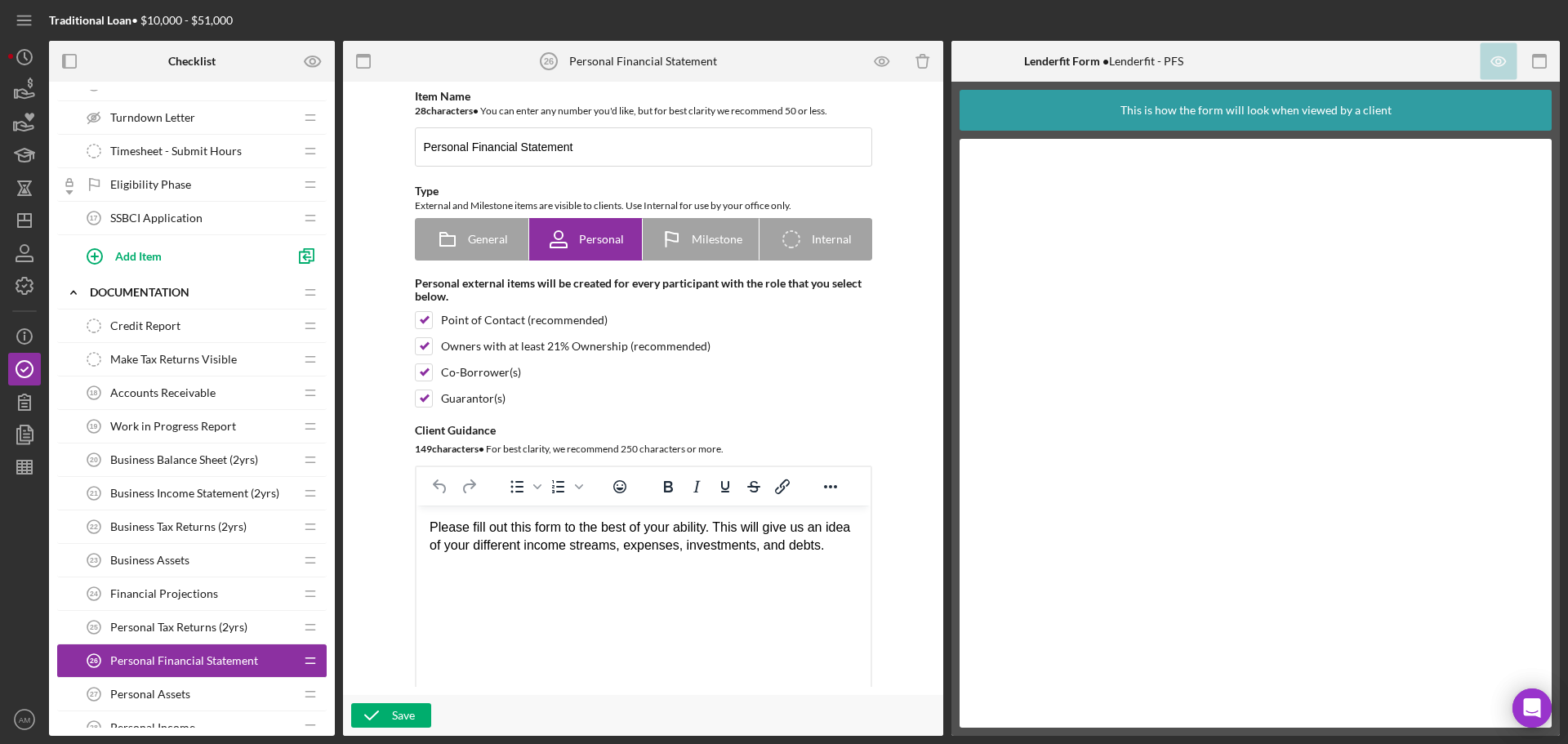
scroll to position [817, 0]
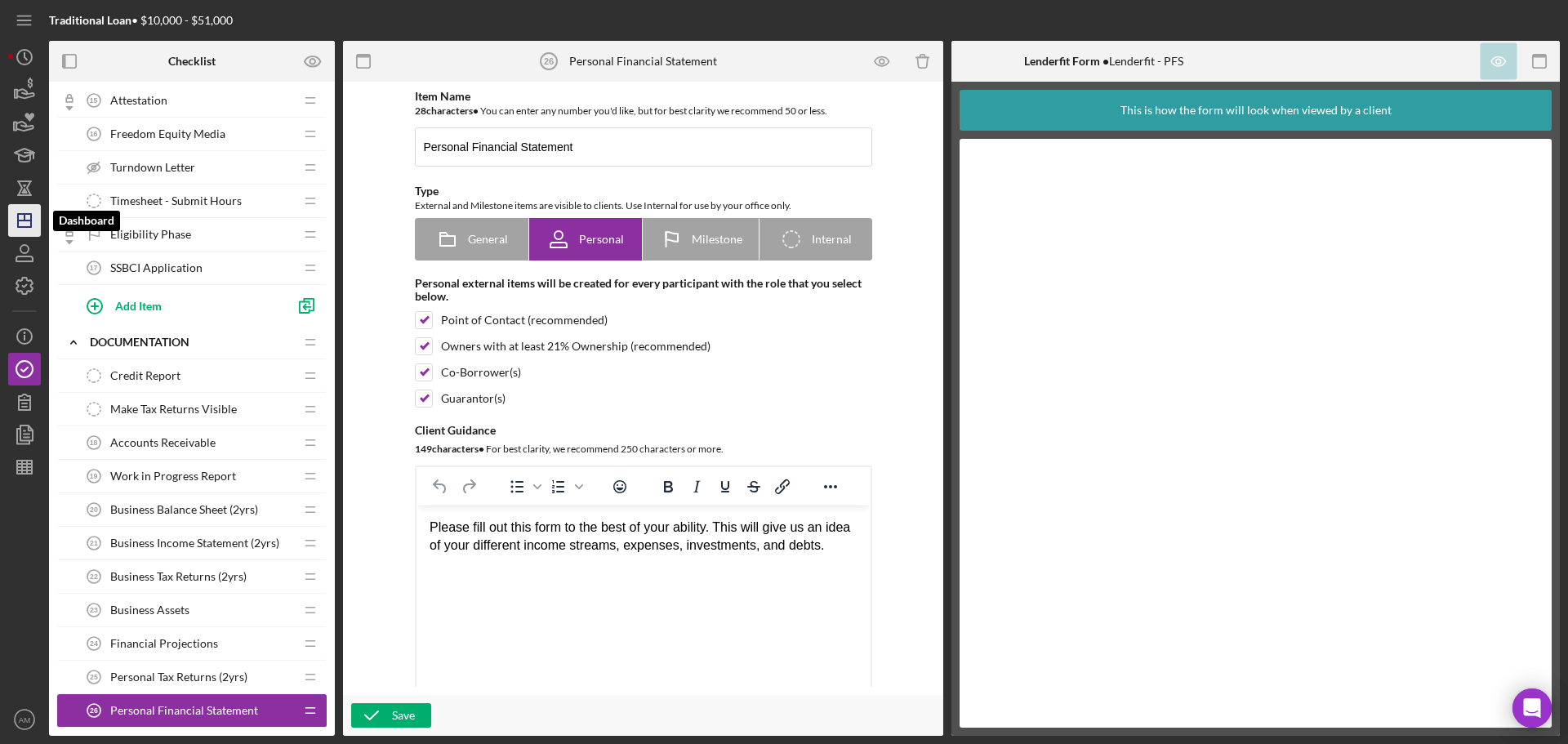
click at [23, 219] on icon "Icon/Dashboard" at bounding box center [24, 220] width 41 height 41
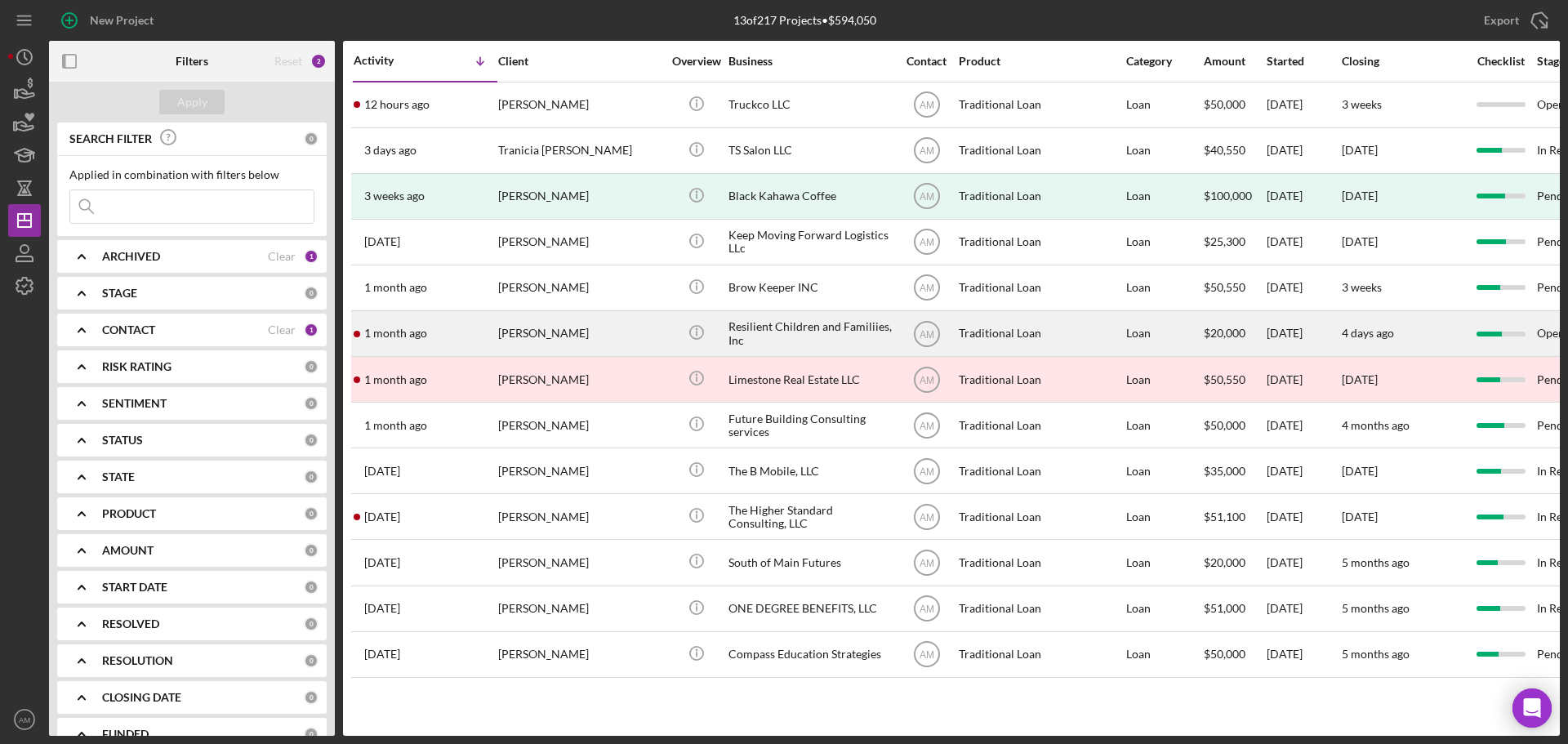
click at [768, 328] on div "Resilient Children and Familiies, Inc" at bounding box center [810, 333] width 163 height 43
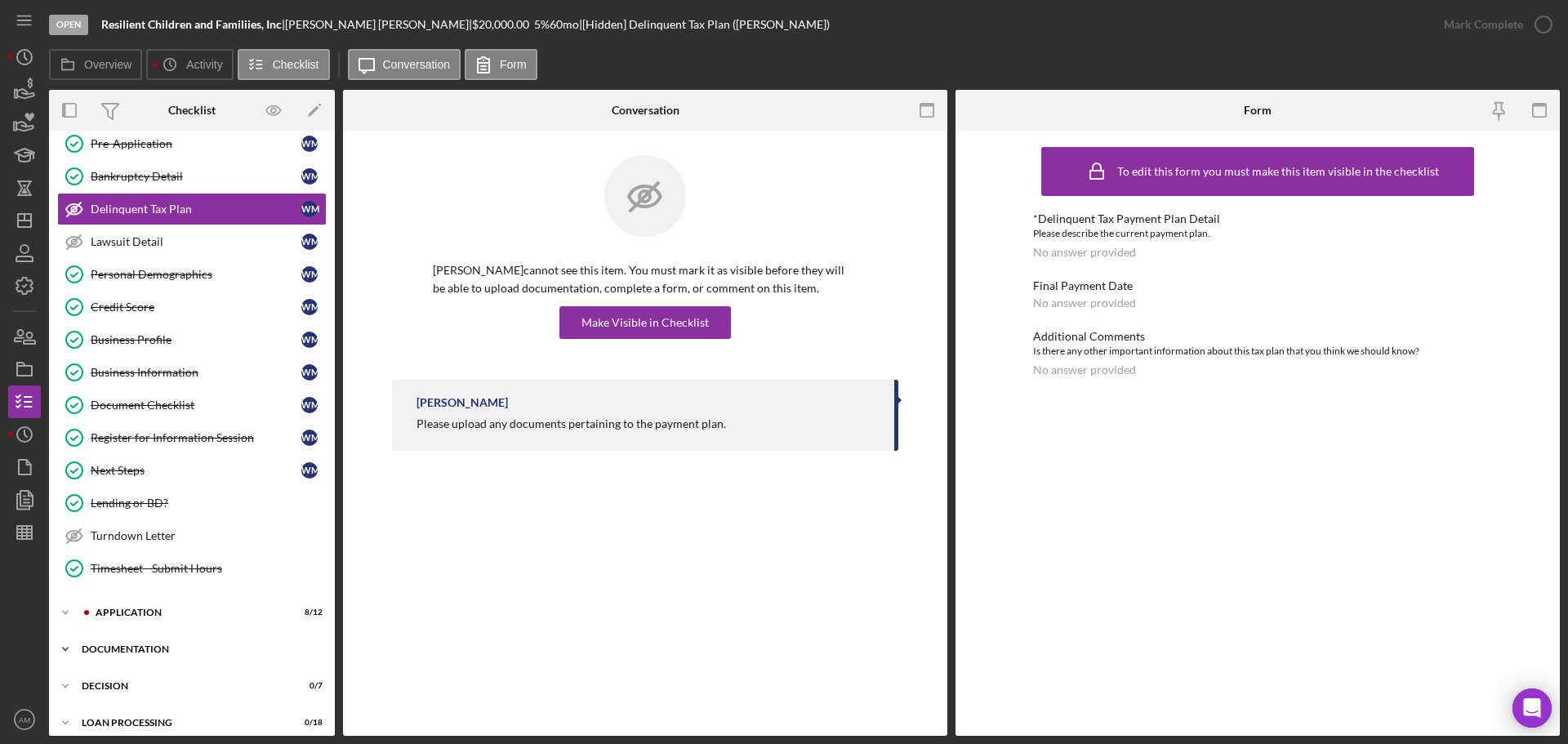
scroll to position [163, 0]
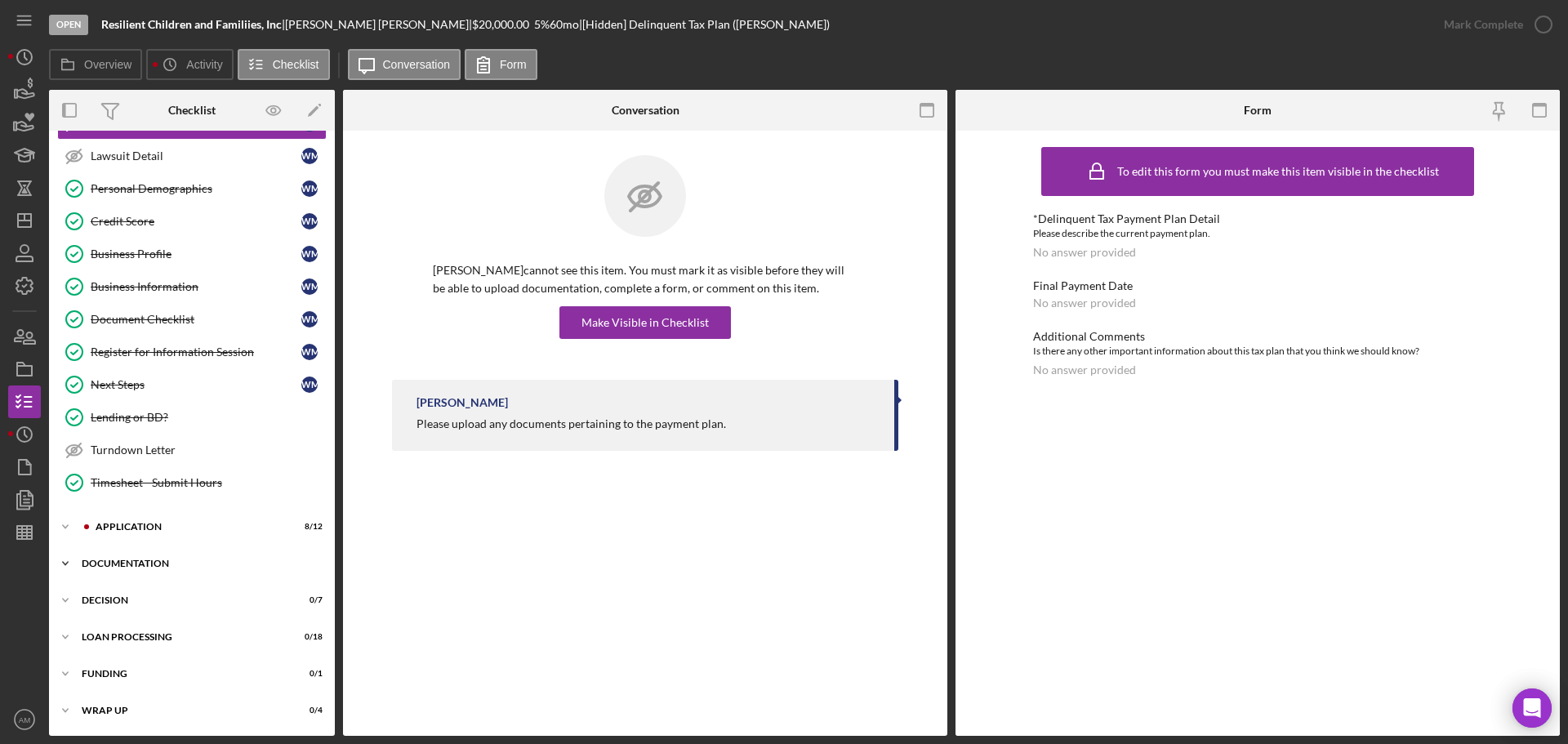
click at [160, 563] on div "Documentation" at bounding box center [198, 563] width 233 height 10
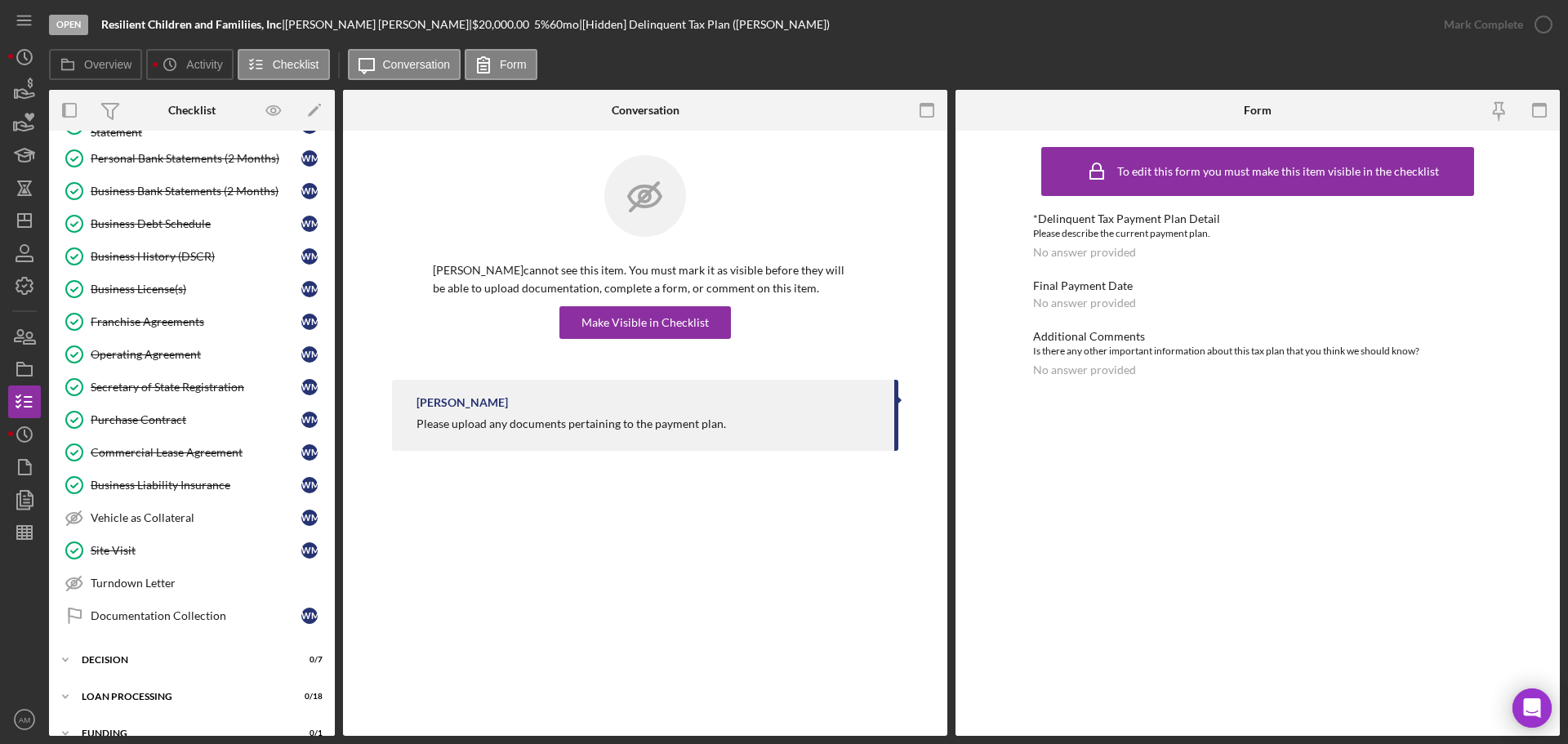
scroll to position [1119, 0]
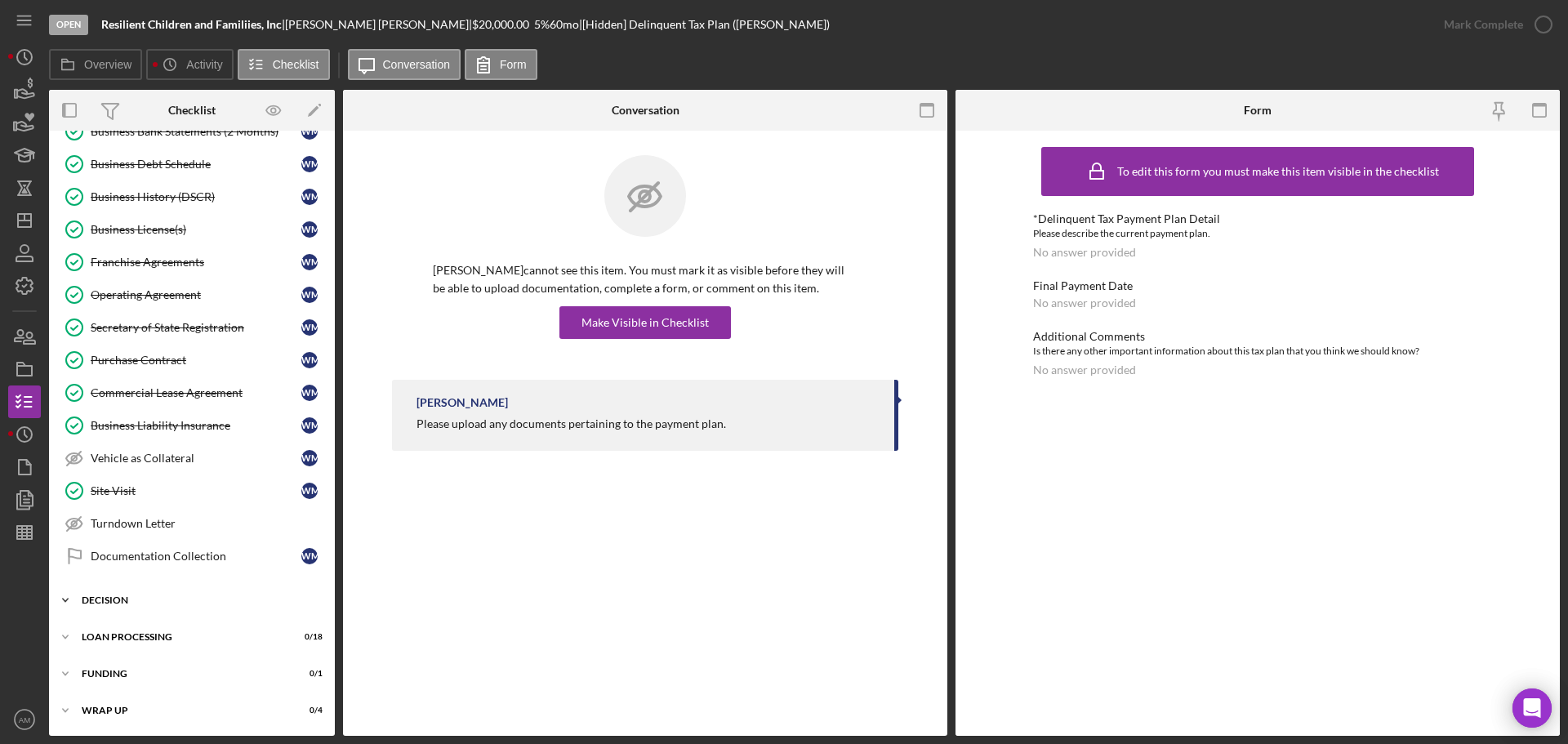
click at [136, 599] on div "Decision" at bounding box center [198, 600] width 233 height 10
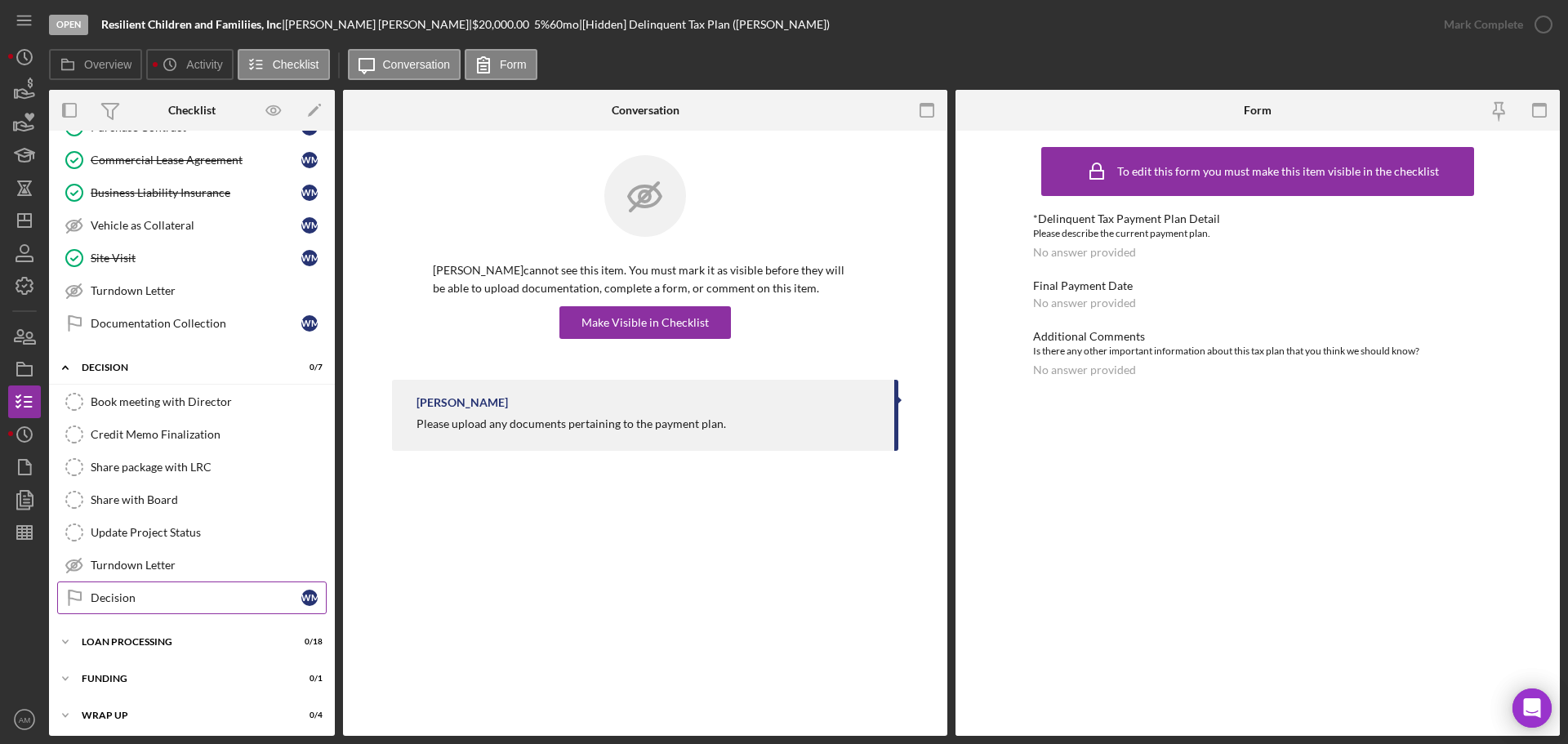
scroll to position [1357, 0]
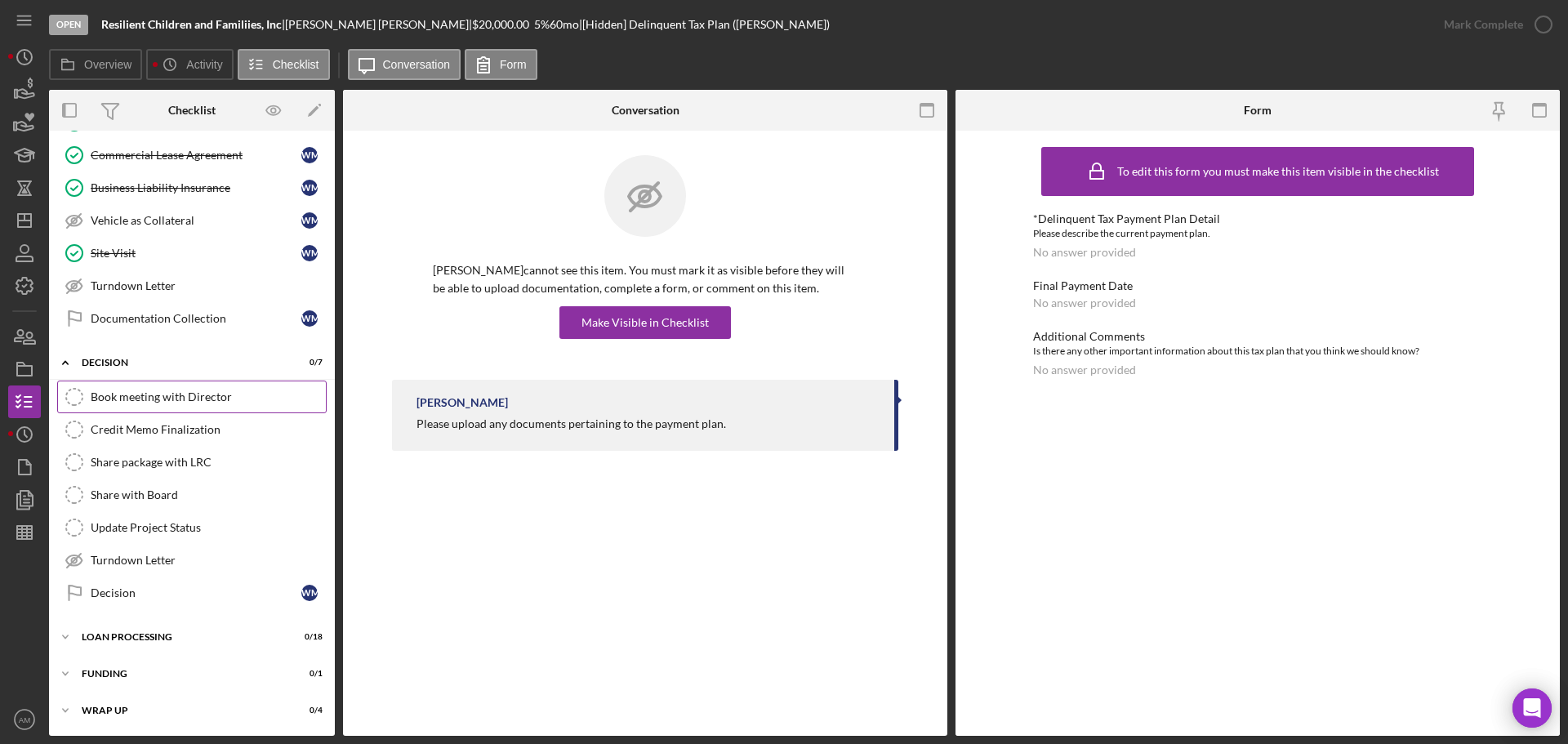
click at [74, 396] on icon "Book meeting with Director" at bounding box center [74, 397] width 41 height 41
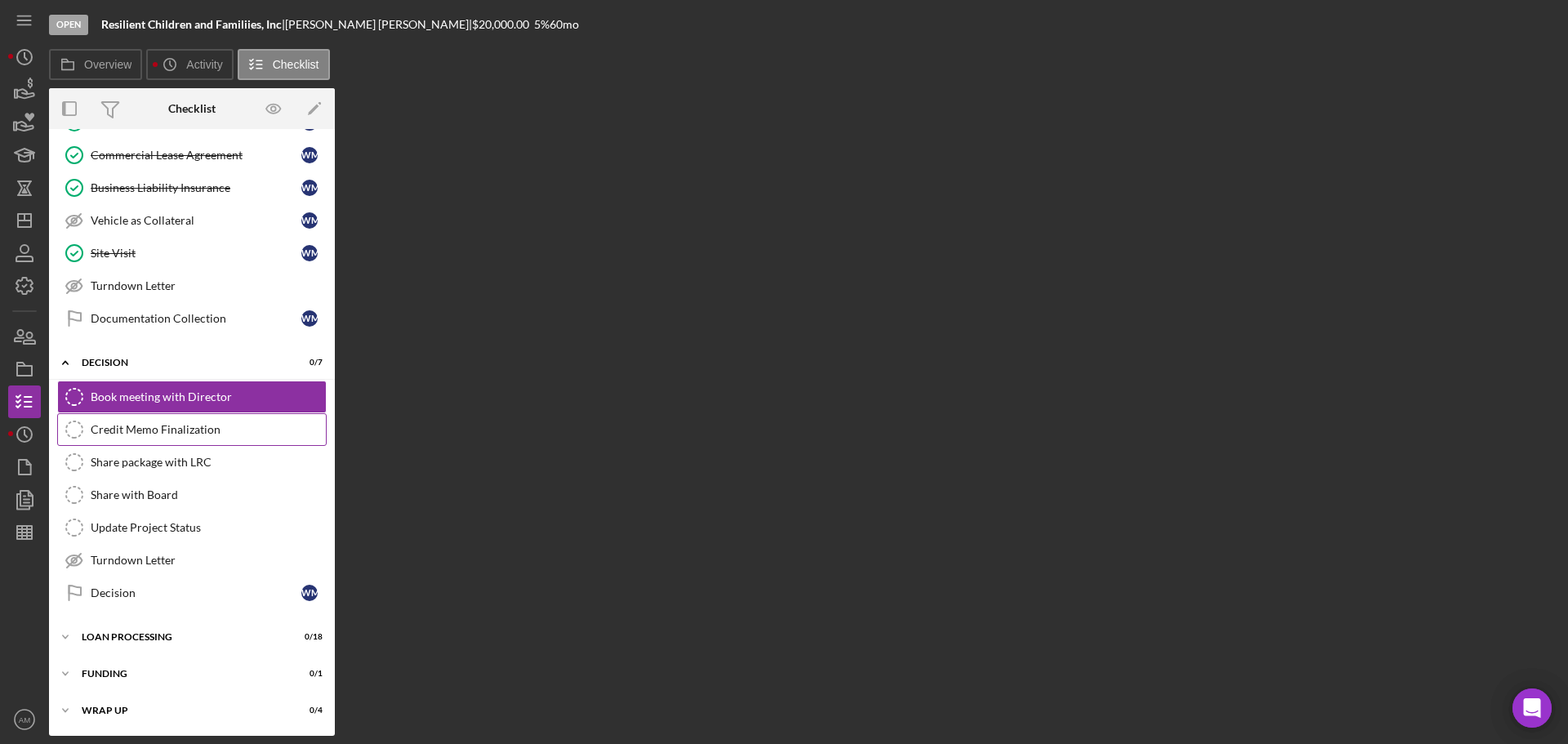
scroll to position [1357, 0]
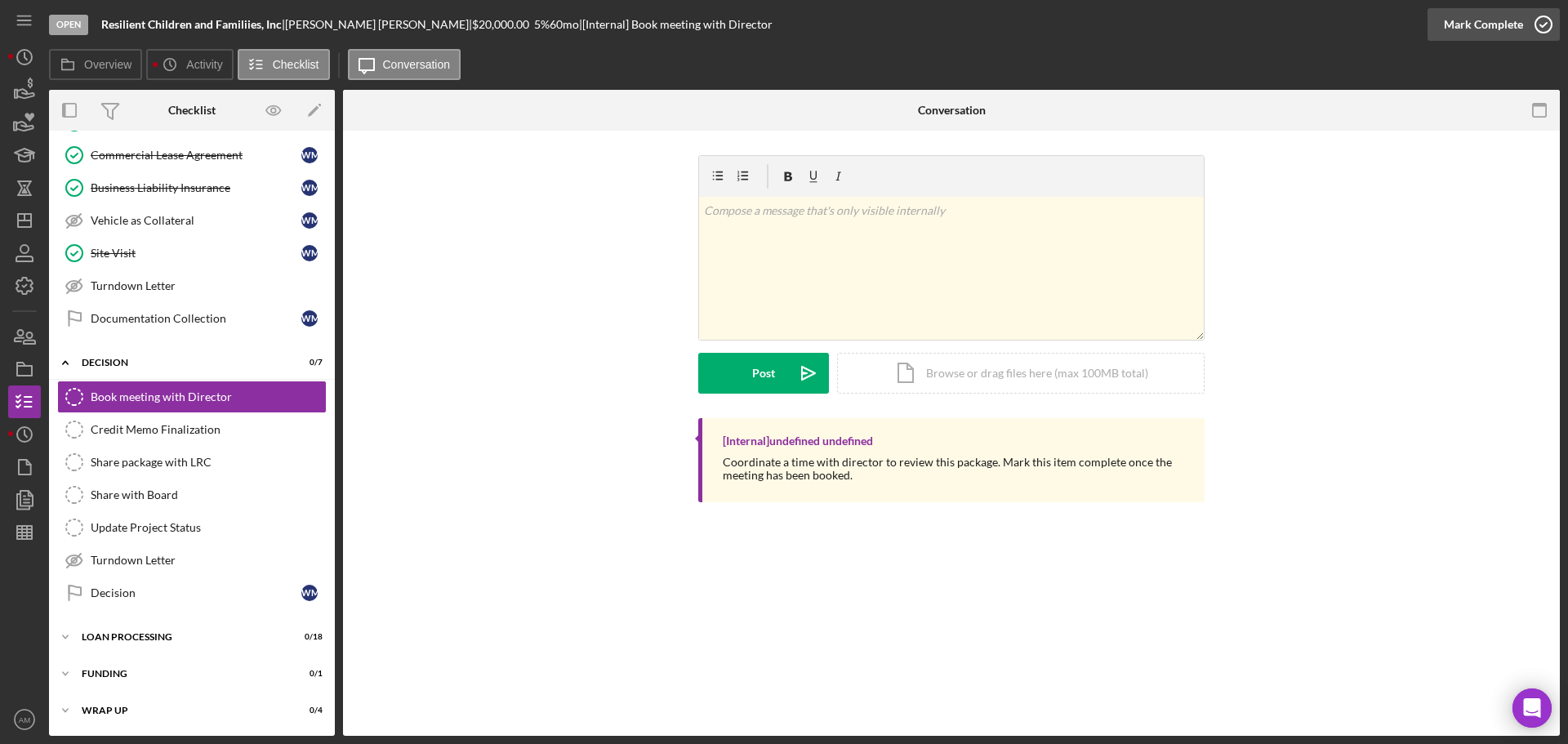
click at [1496, 21] on div "Mark Complete" at bounding box center [1483, 24] width 79 height 33
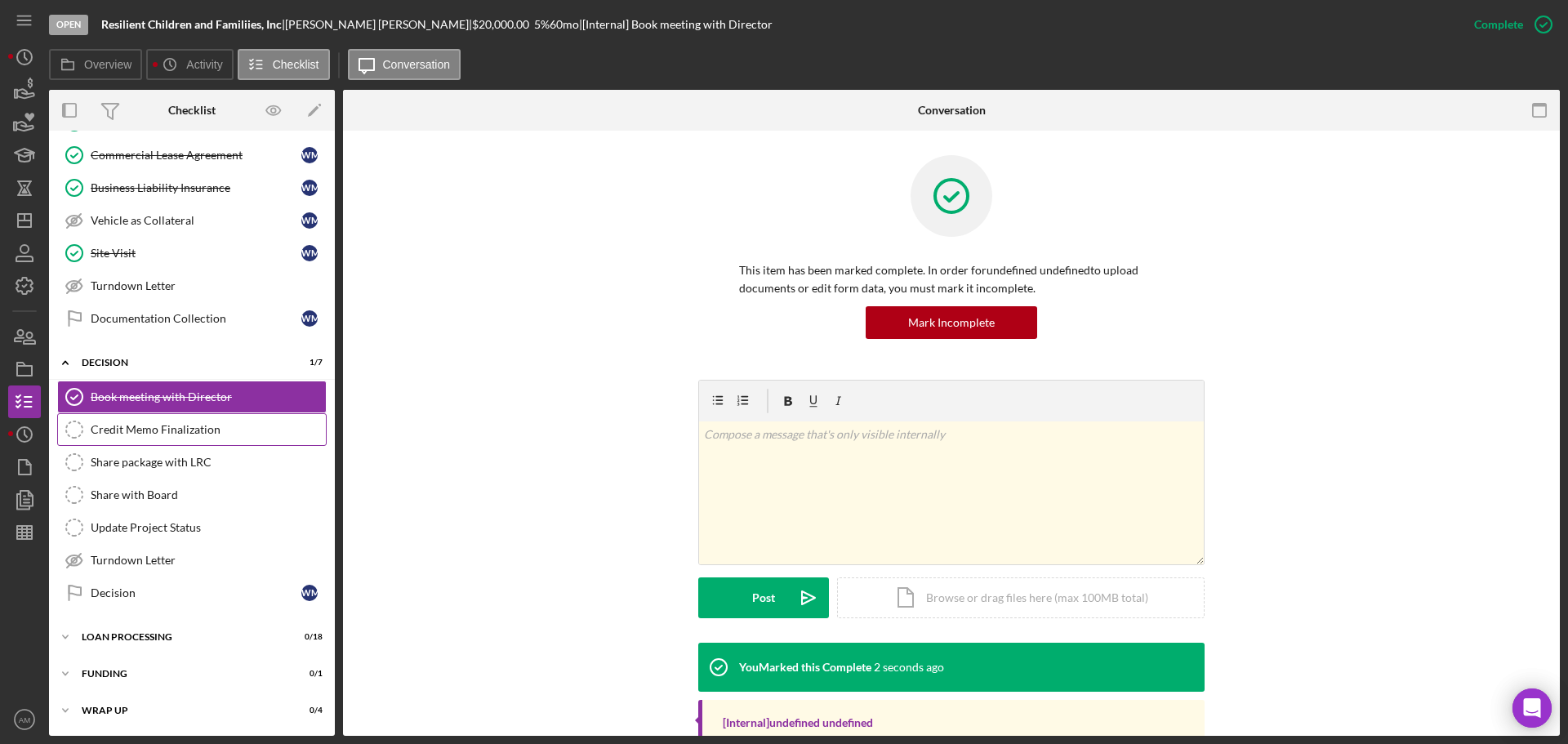
click at [177, 430] on div "Credit Memo Finalization" at bounding box center [208, 429] width 235 height 13
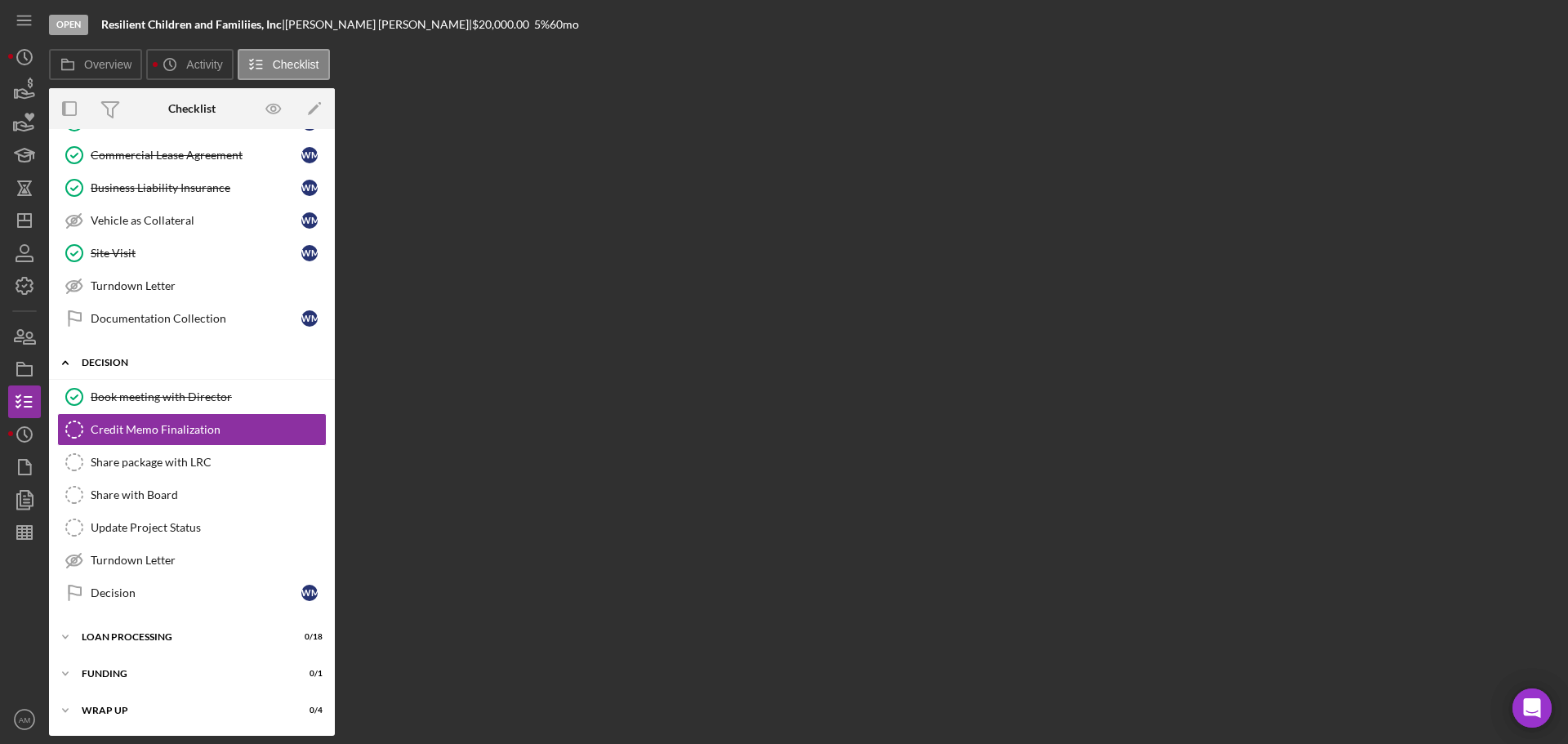
scroll to position [1357, 0]
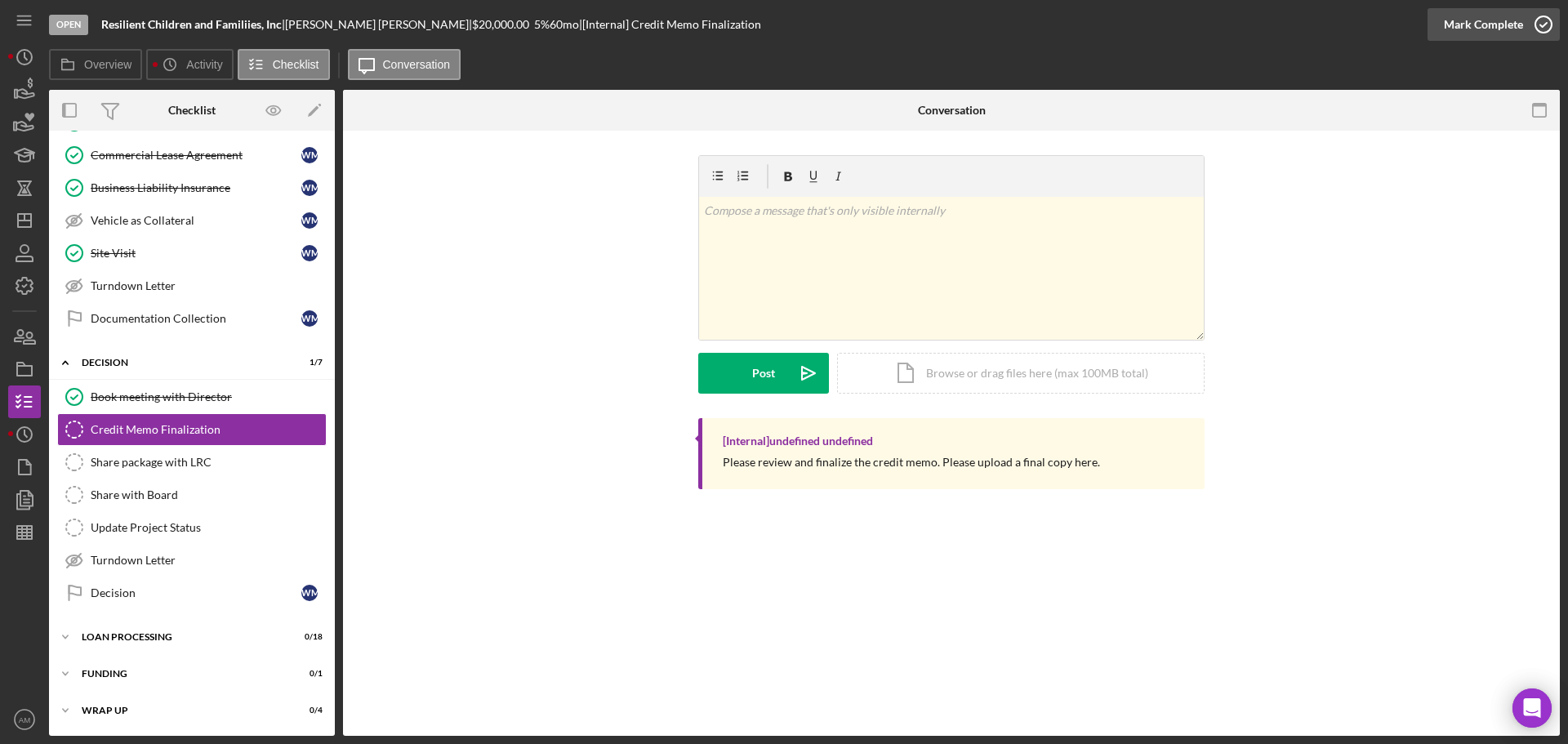
click at [1476, 22] on div "Mark Complete" at bounding box center [1483, 24] width 79 height 33
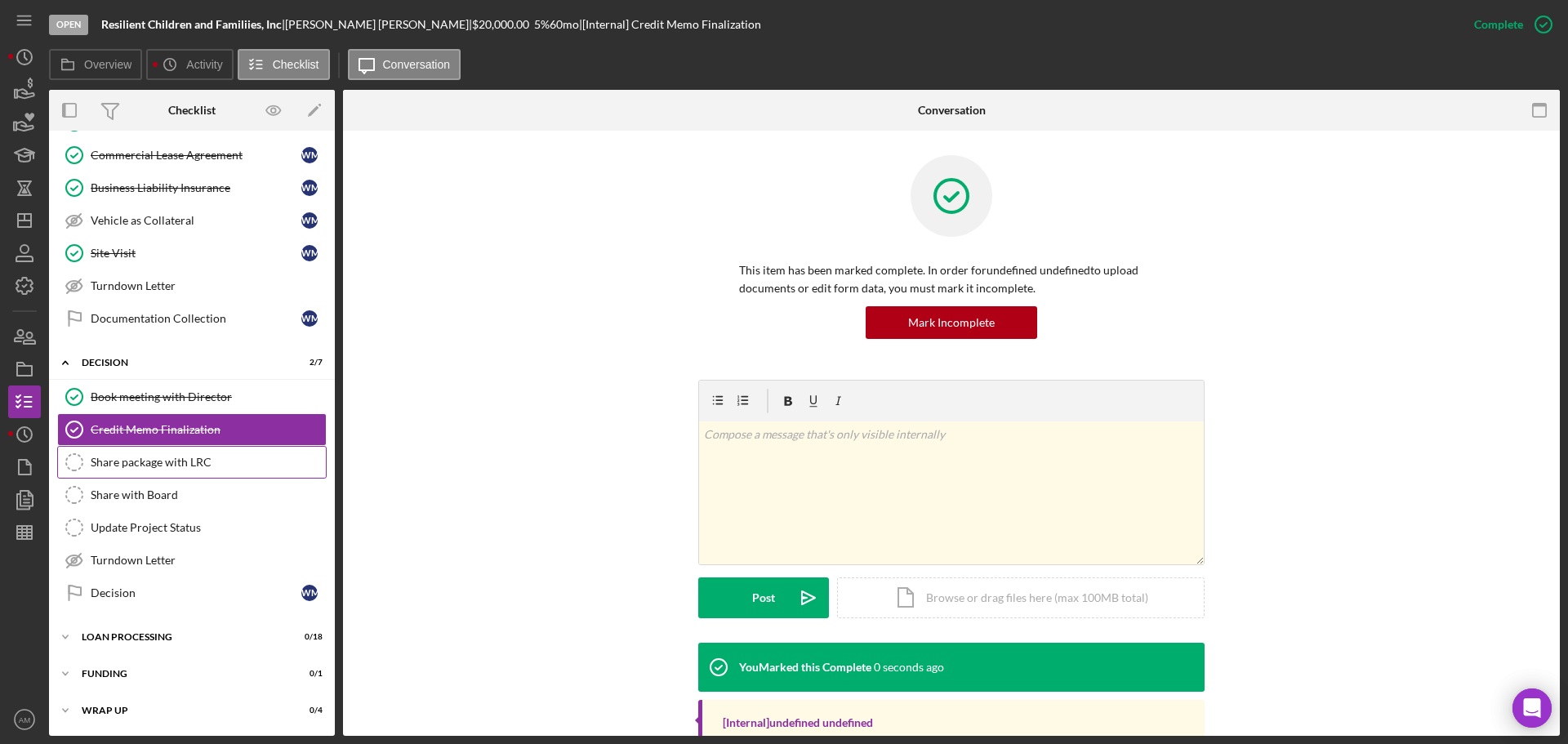
click at [69, 459] on icon "Share package with LRC" at bounding box center [74, 462] width 41 height 41
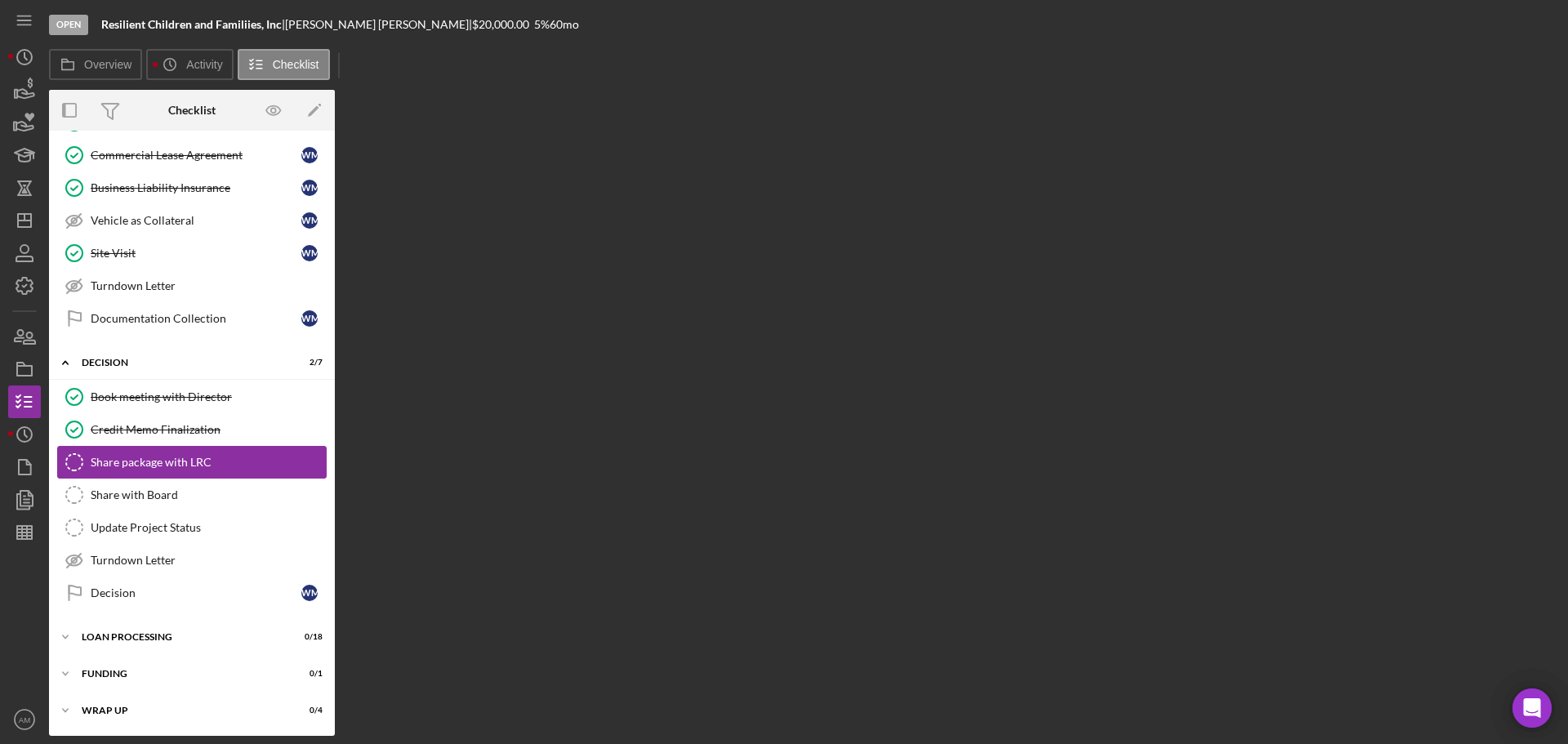
scroll to position [1357, 0]
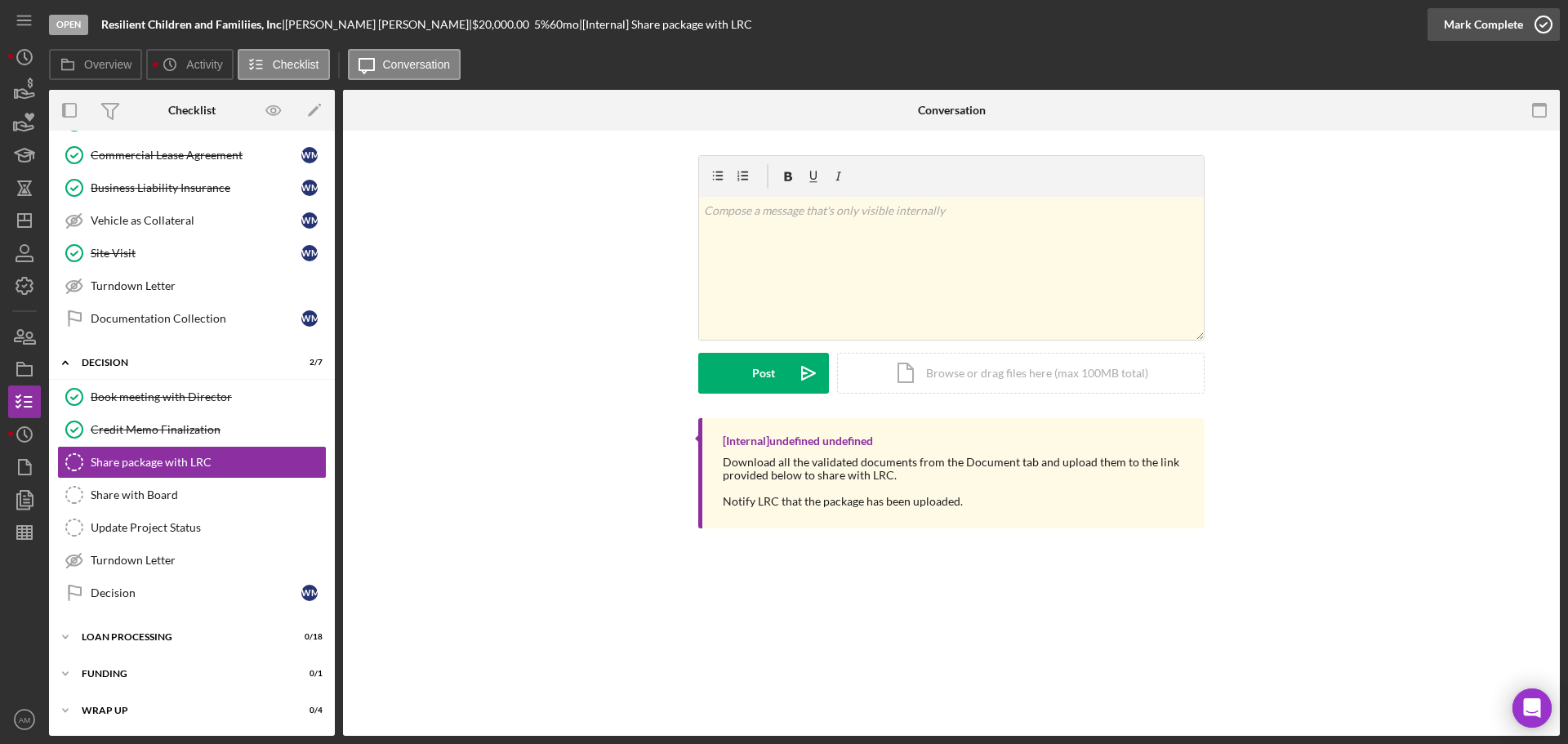
click at [1456, 23] on div "Mark Complete" at bounding box center [1483, 24] width 79 height 33
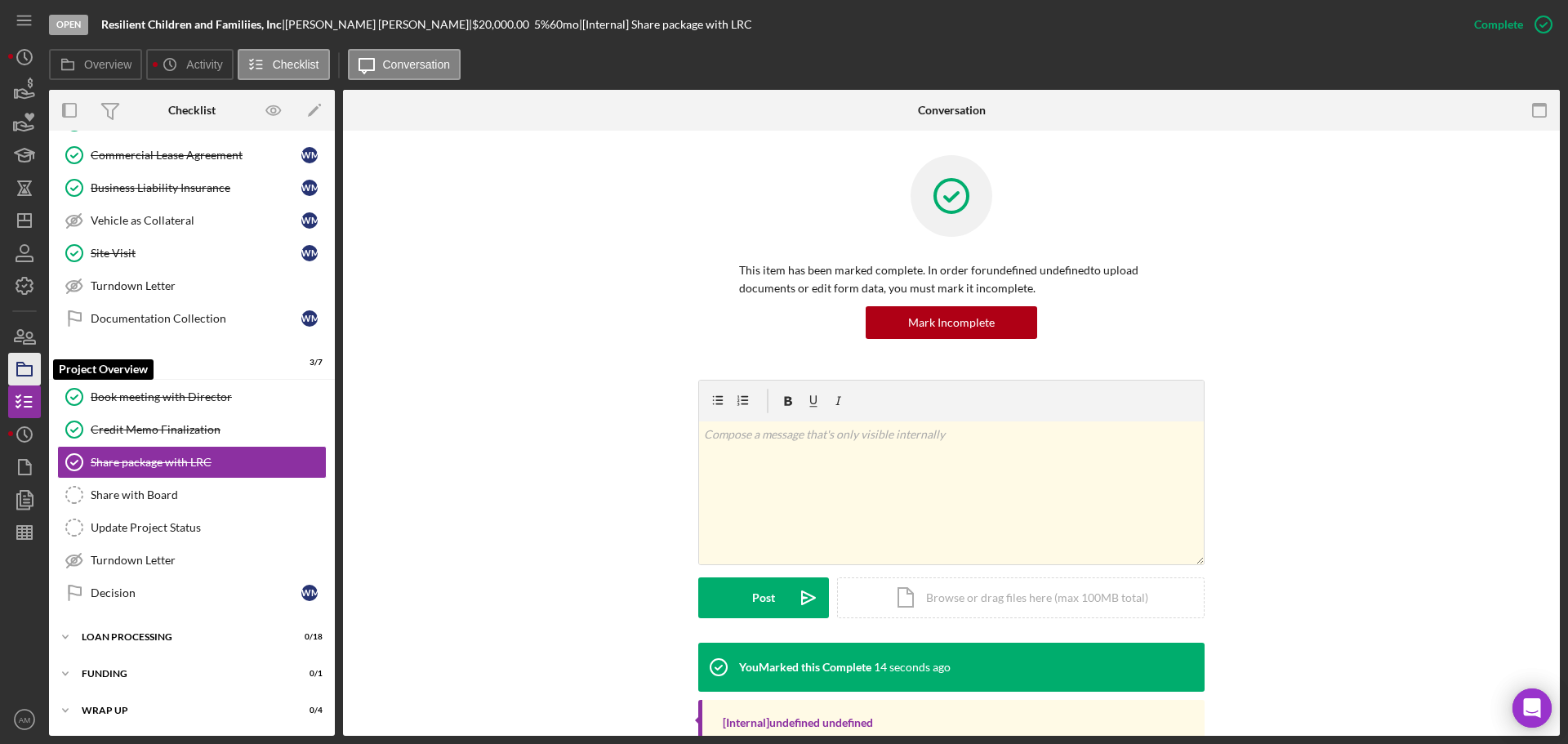
click at [23, 372] on icon "button" at bounding box center [24, 369] width 41 height 41
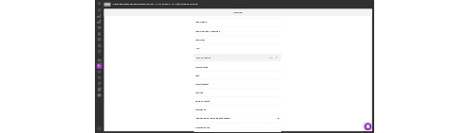
scroll to position [1599, 0]
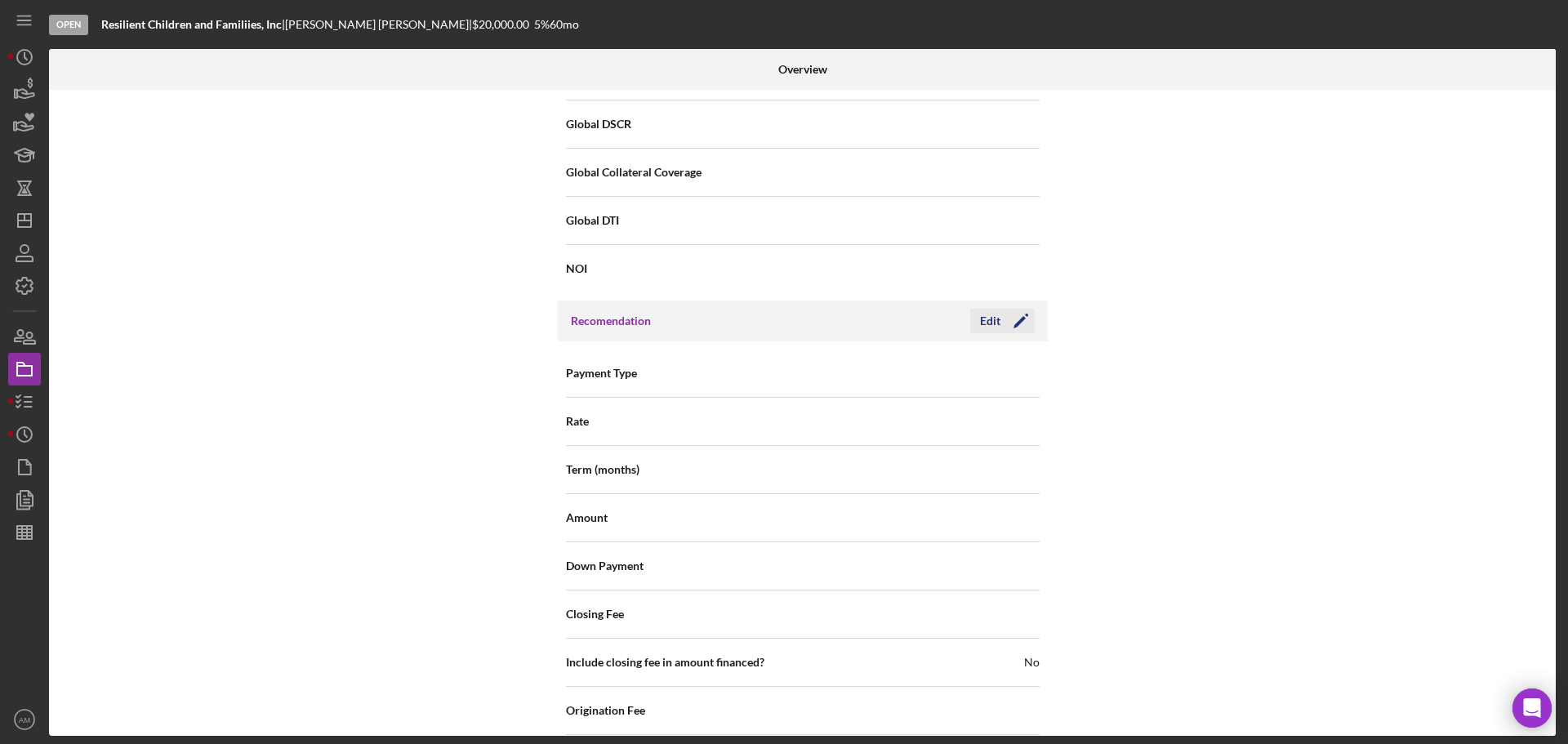
click at [985, 323] on div "Edit" at bounding box center [991, 321] width 21 height 24
click at [999, 372] on icon "Icon/Dropdown Arrow" at bounding box center [1018, 373] width 39 height 39
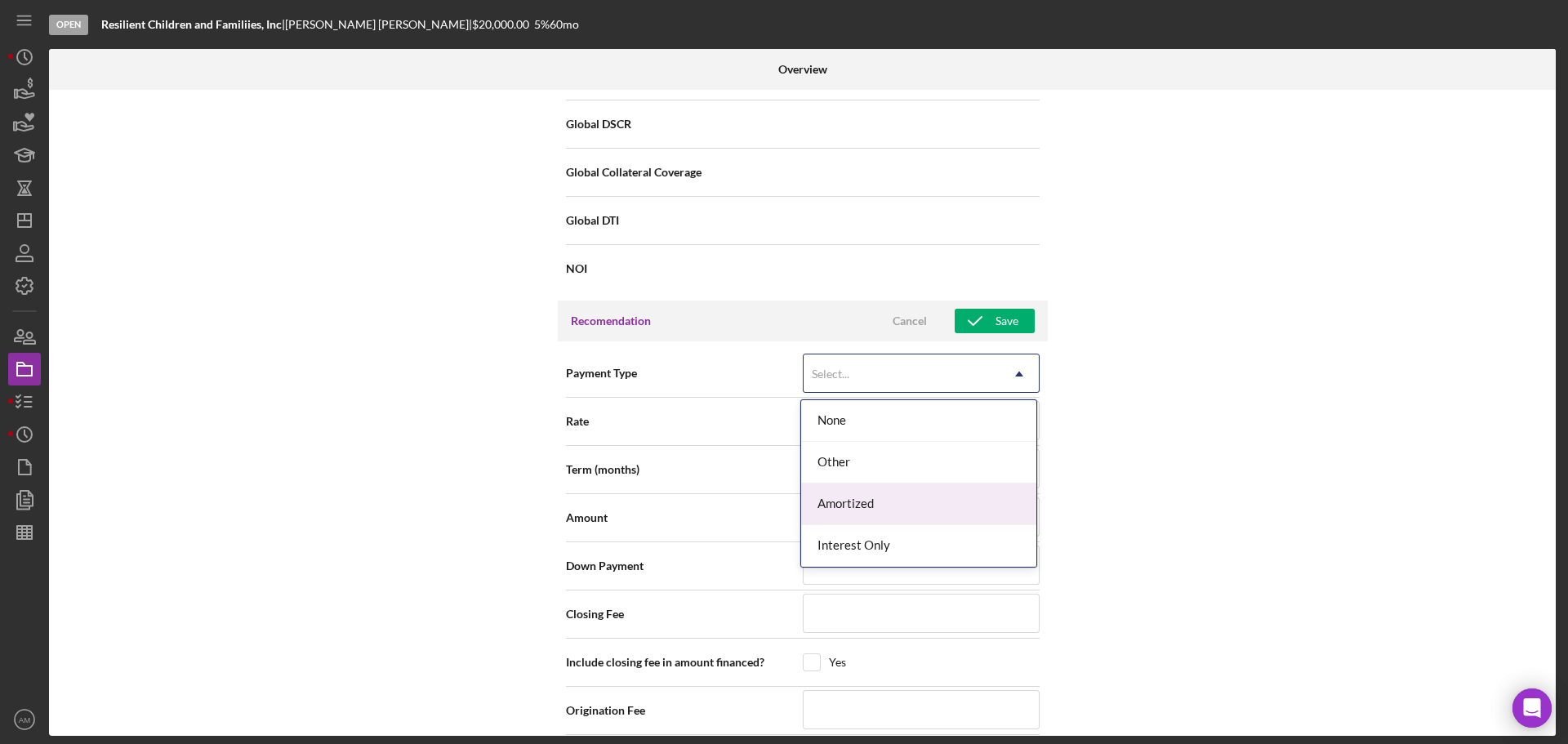
click at [874, 501] on div "Amortized" at bounding box center [919, 504] width 235 height 42
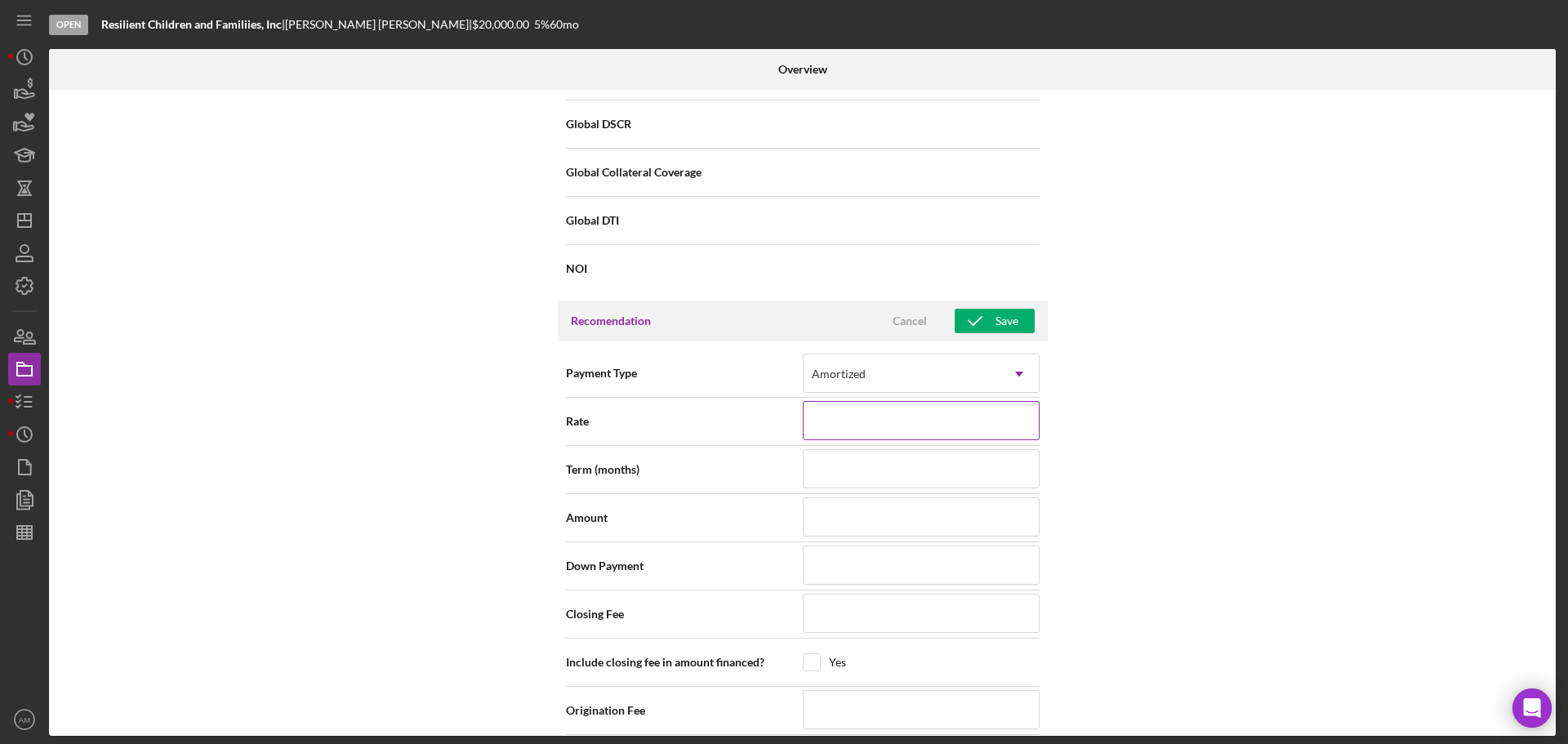
click at [886, 430] on input at bounding box center [921, 420] width 237 height 39
type input "5.000%"
click at [865, 477] on input at bounding box center [921, 468] width 237 height 39
type input "60"
click at [874, 528] on input at bounding box center [921, 517] width 237 height 39
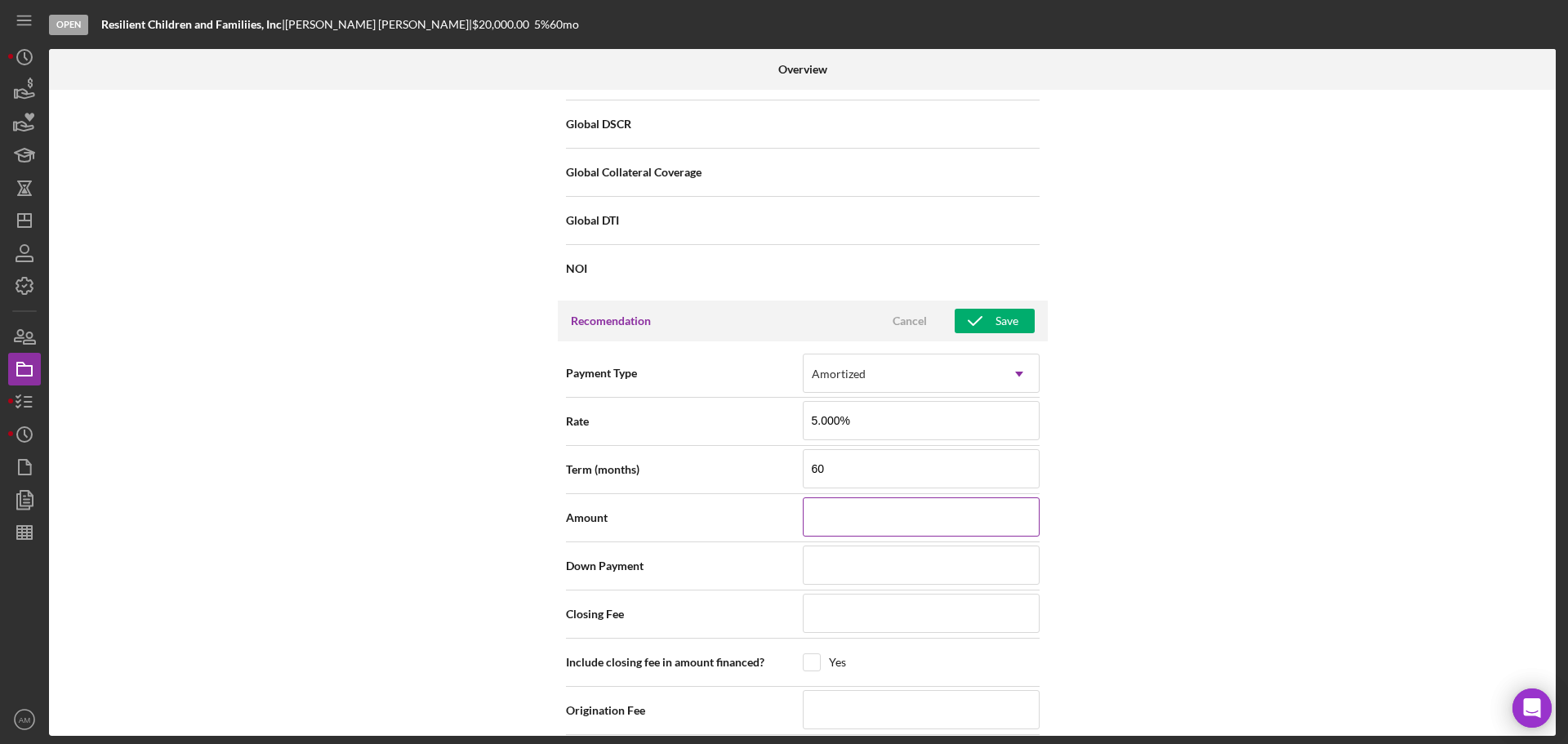
type input "$4"
type input "$47"
click at [846, 518] on input "$47" at bounding box center [921, 517] width 237 height 39
type input "$470"
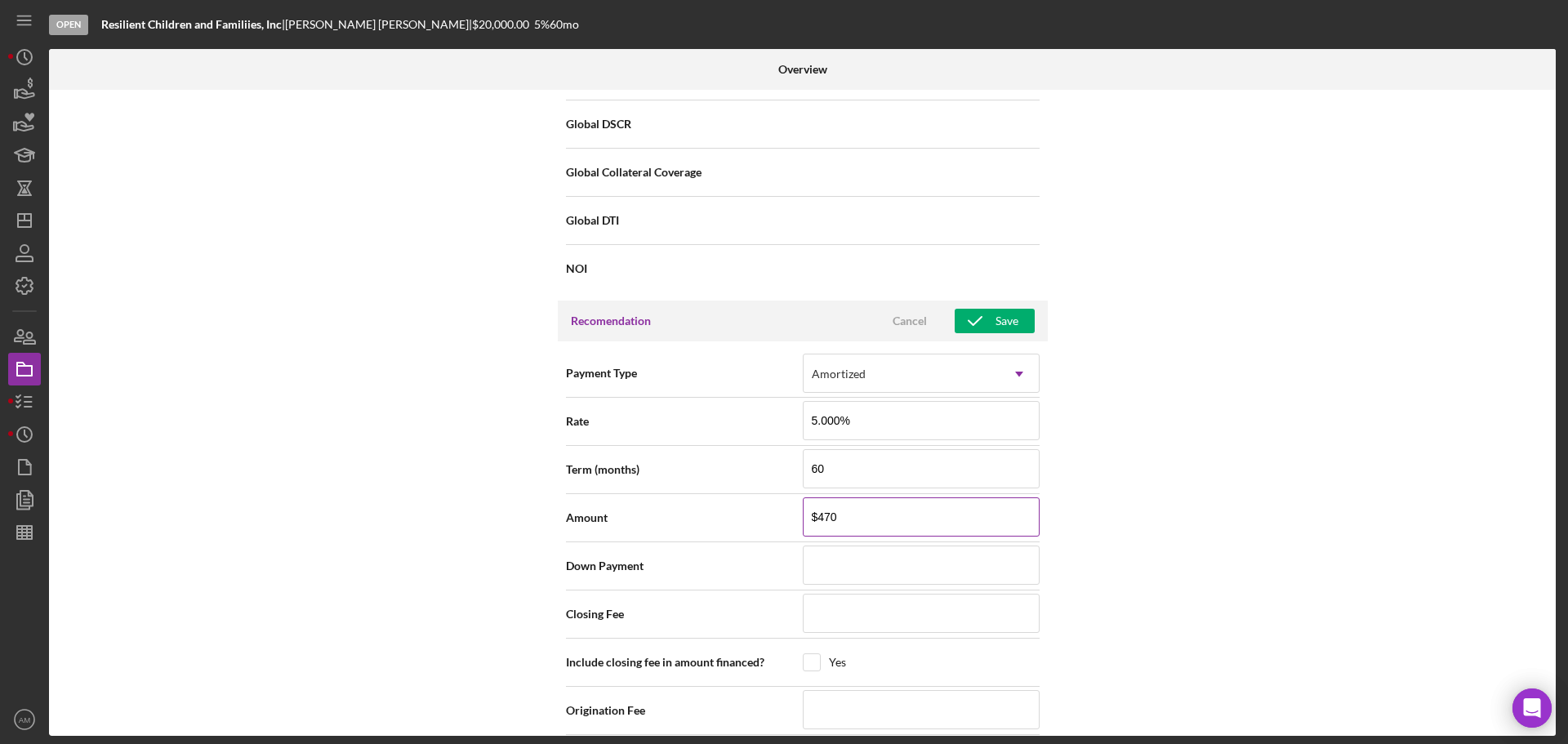
type input "$4,709"
type input "$47,093"
click at [877, 574] on input at bounding box center [921, 564] width 237 height 39
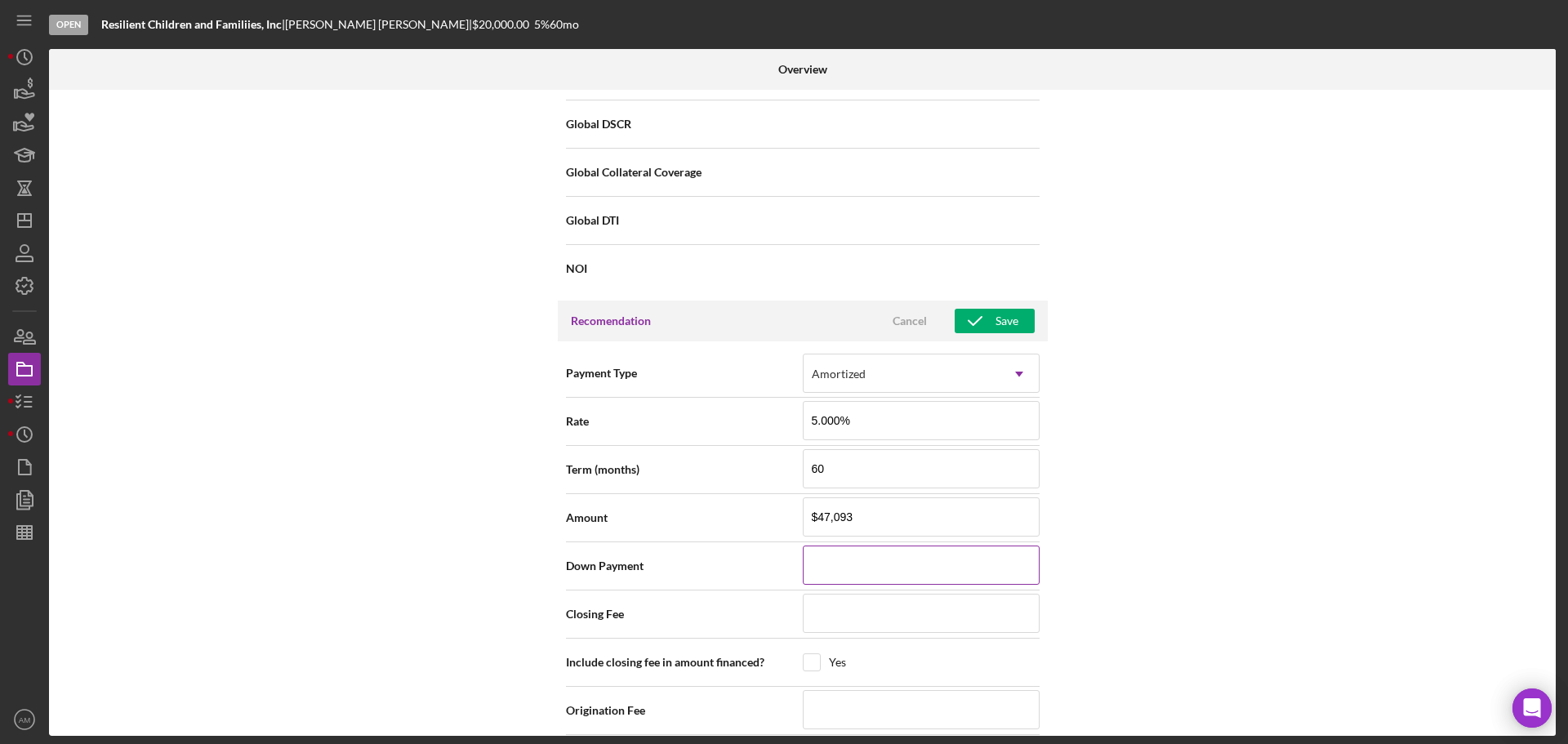
type input "$0"
click at [855, 607] on input at bounding box center [921, 613] width 237 height 39
type input "$50"
drag, startPoint x: 880, startPoint y: 524, endPoint x: 788, endPoint y: 518, distance: 92.2
click at [788, 518] on div "Amount $47,093" at bounding box center [803, 517] width 474 height 41
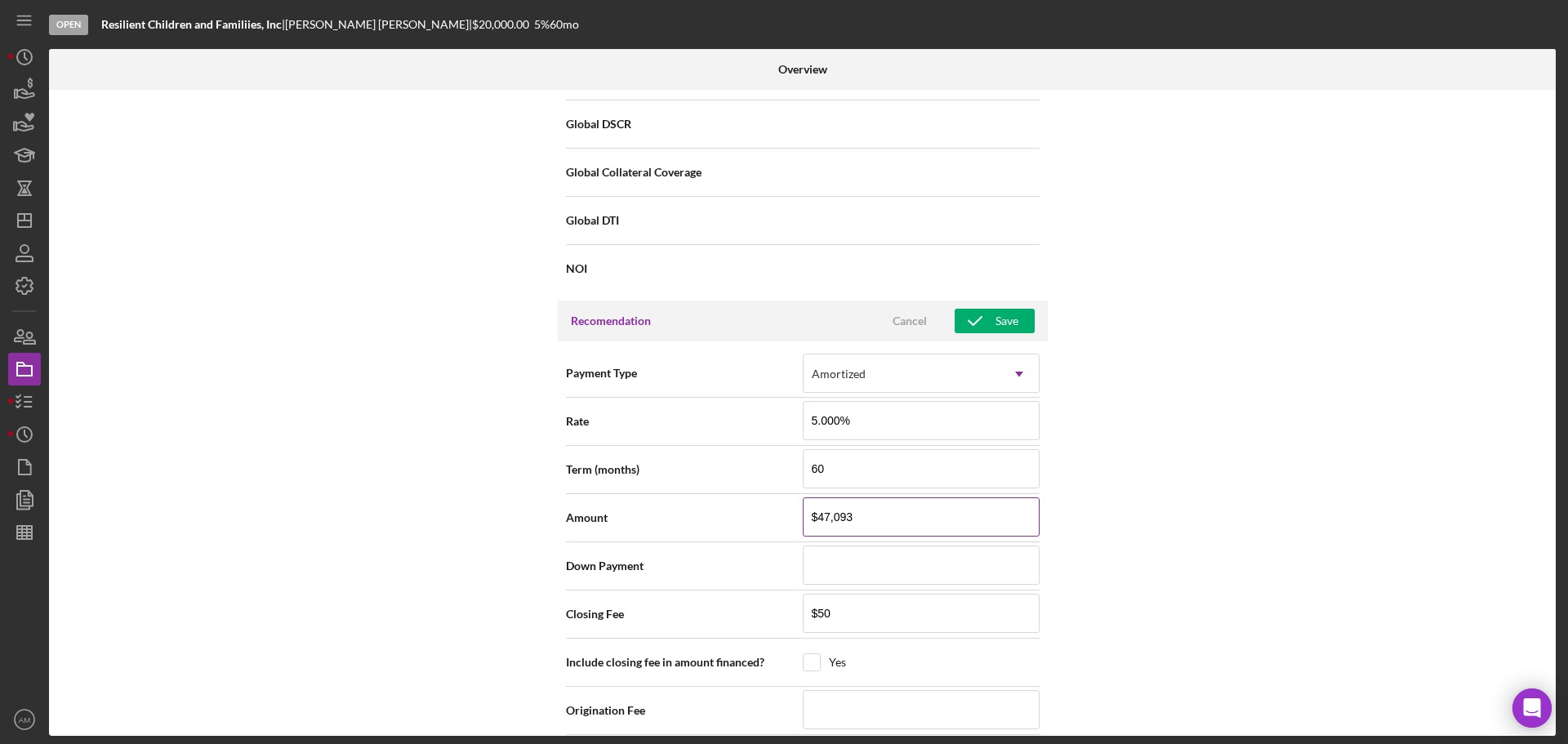
click at [871, 518] on input "$47,093" at bounding box center [921, 517] width 237 height 39
type input "$4,709"
type input "$470"
type input "$47"
type input "$4"
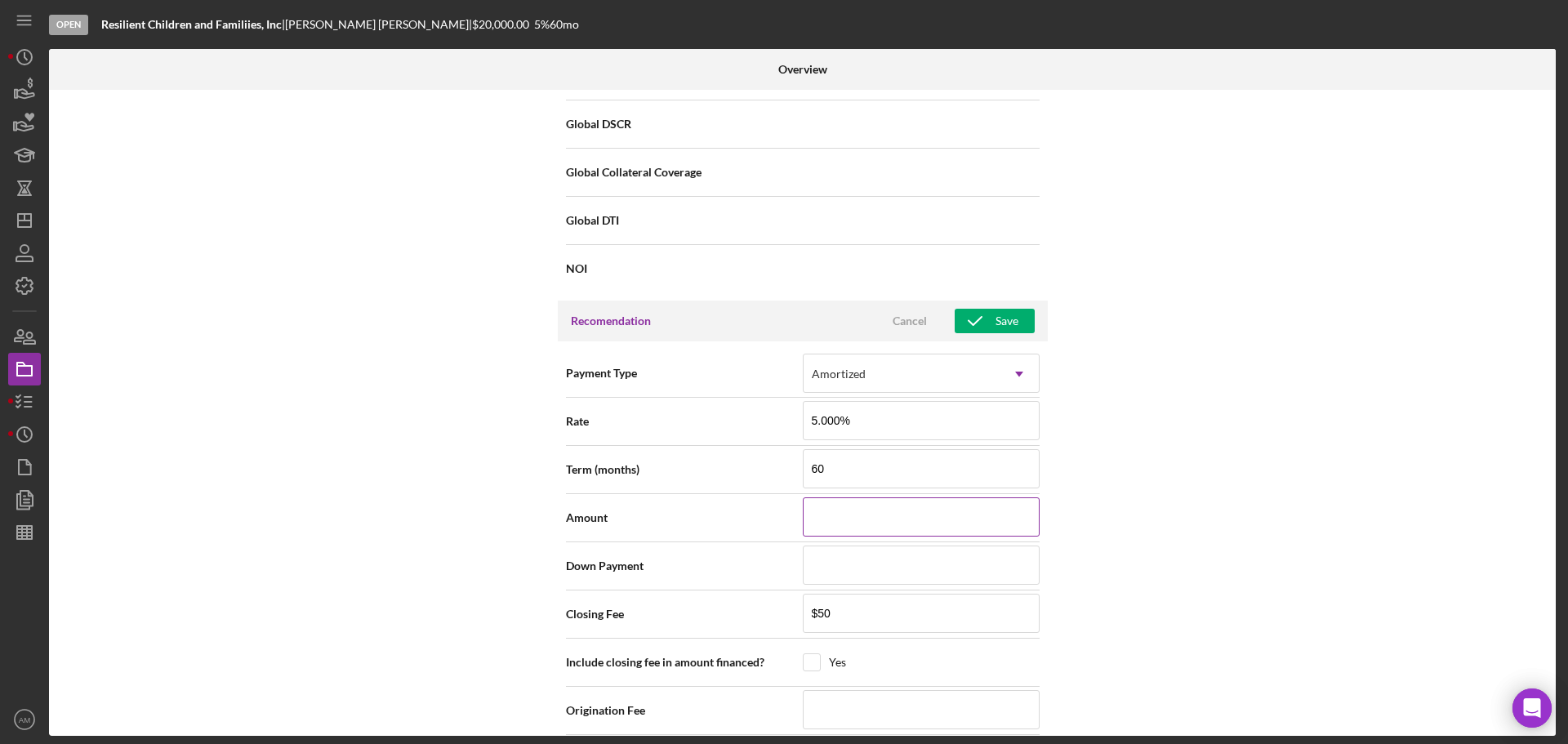
type input "$4"
type input "$46"
type input "$468"
type input "$4,684"
type input "$46,843"
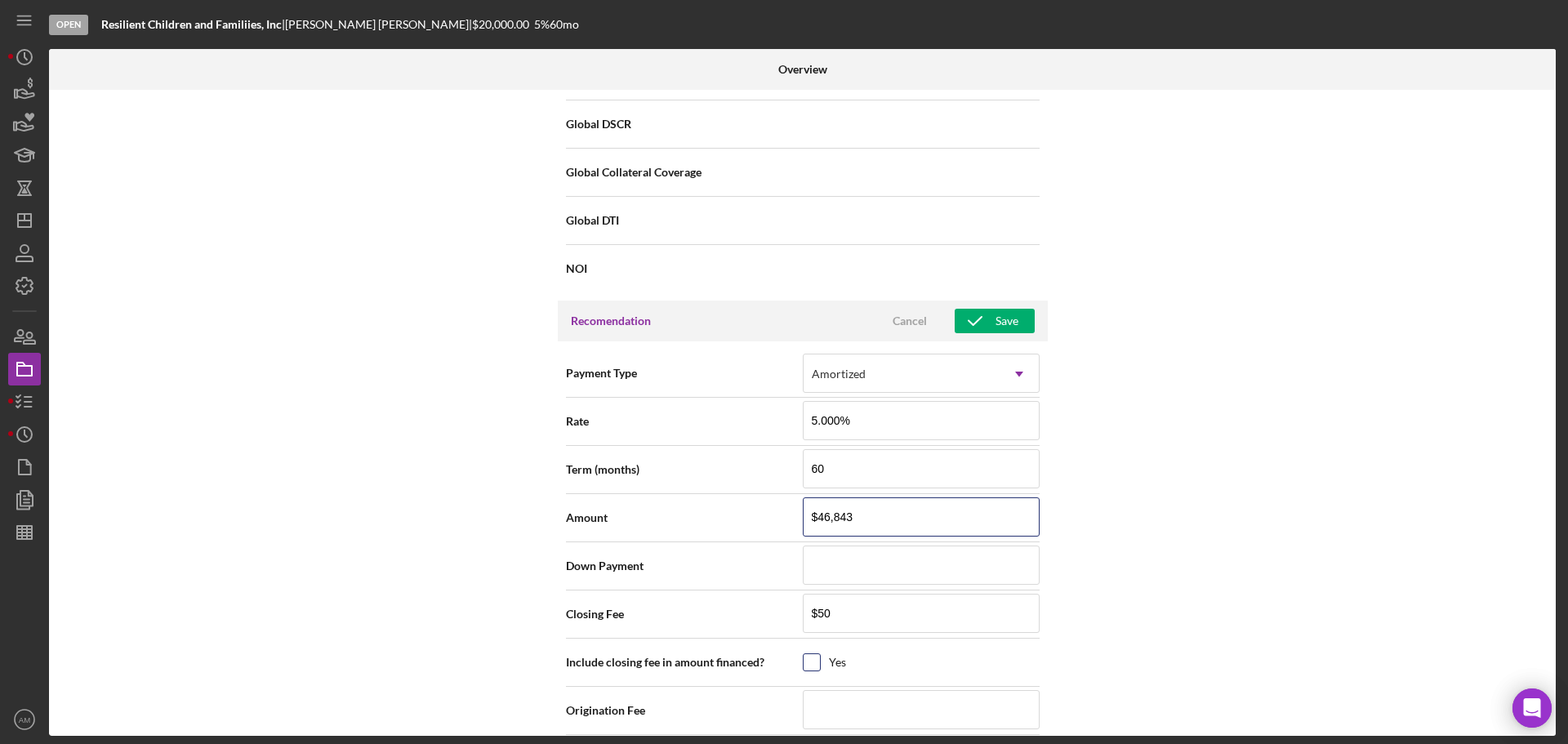
type input "$46,843"
click at [808, 665] on input "checkbox" at bounding box center [811, 662] width 16 height 16
checkbox input "true"
click at [843, 719] on input at bounding box center [921, 709] width 237 height 39
type input "$2"
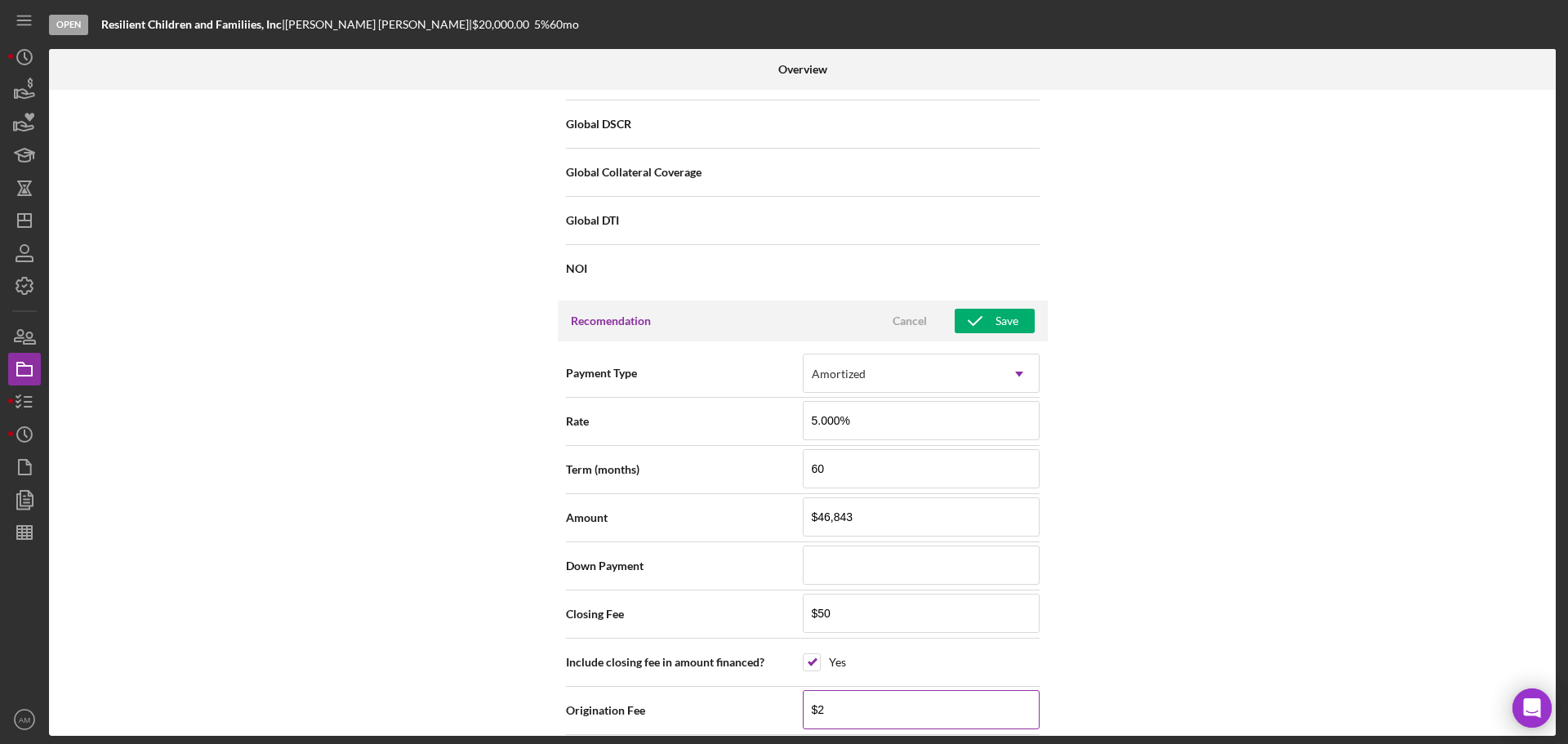
type input "$20"
type input "$200"
click at [1246, 632] on div "Internal Workflow Stage Open Icon/Dropdown Arrow Archive (can unarchive later i…" at bounding box center [801, 412] width 1506 height 646
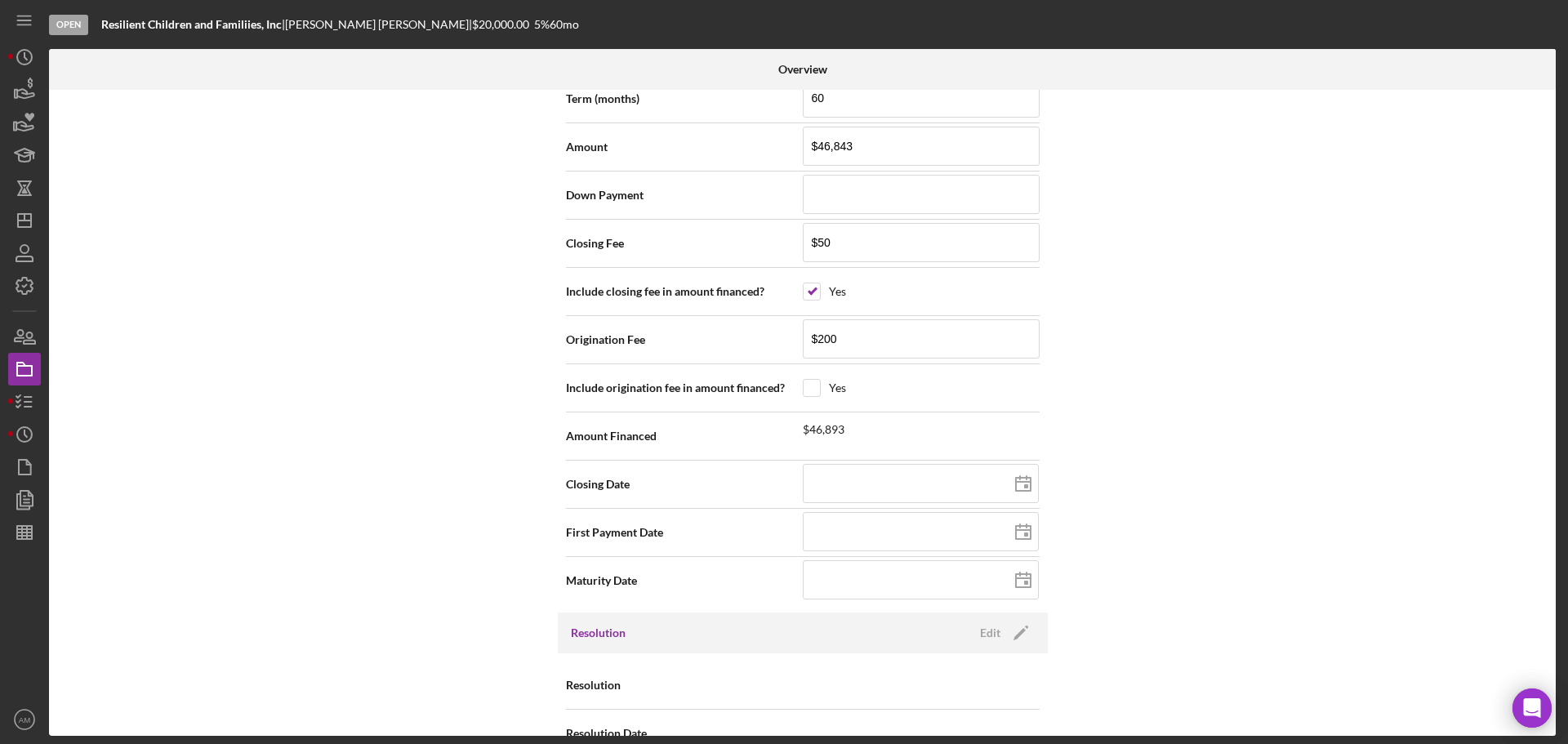
scroll to position [1796, 0]
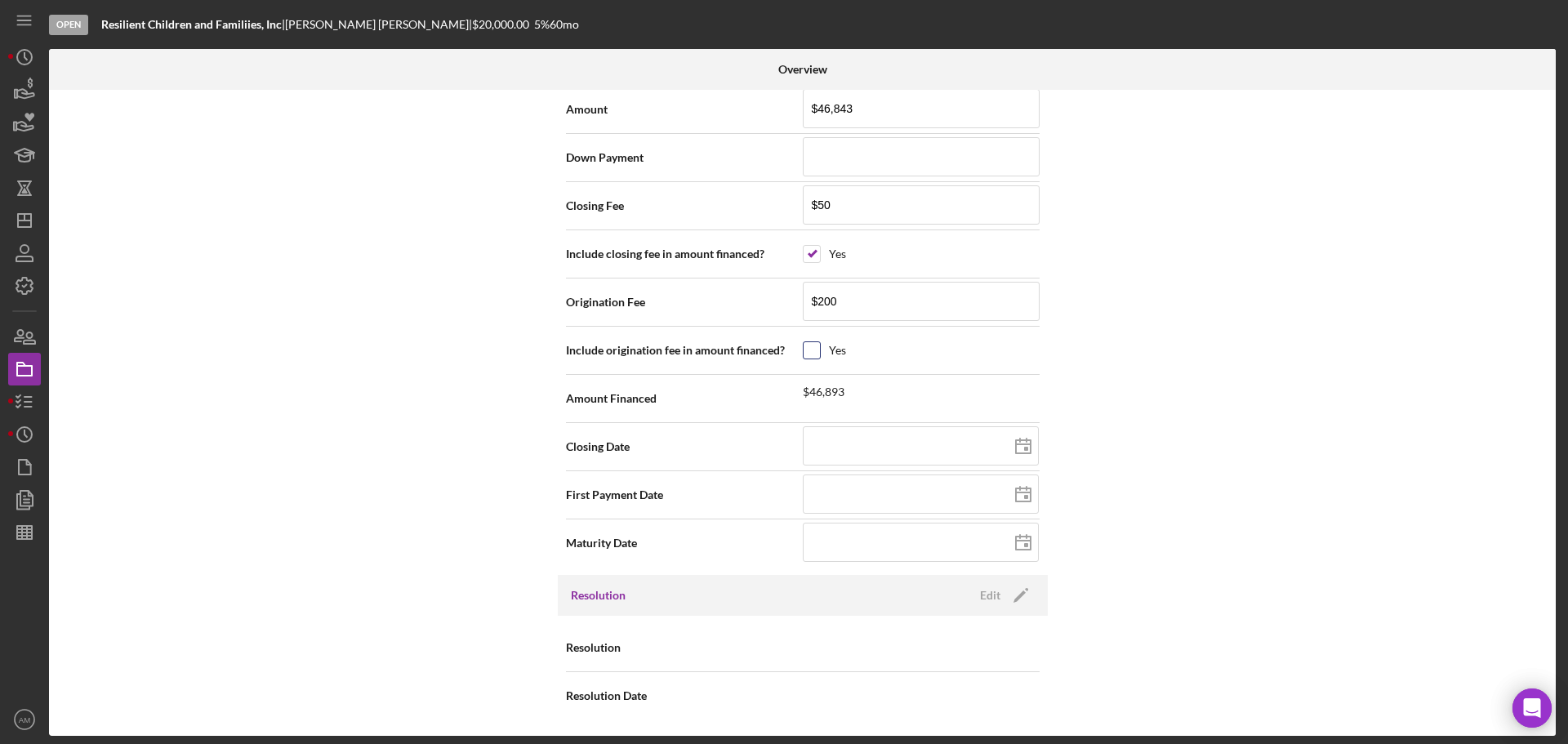
click at [807, 346] on input "checkbox" at bounding box center [811, 350] width 16 height 16
checkbox input "true"
click at [857, 446] on input at bounding box center [921, 445] width 236 height 39
click at [1023, 444] on line at bounding box center [1023, 444] width 15 height 0
click at [995, 451] on input "[DATE]" at bounding box center [921, 445] width 236 height 39
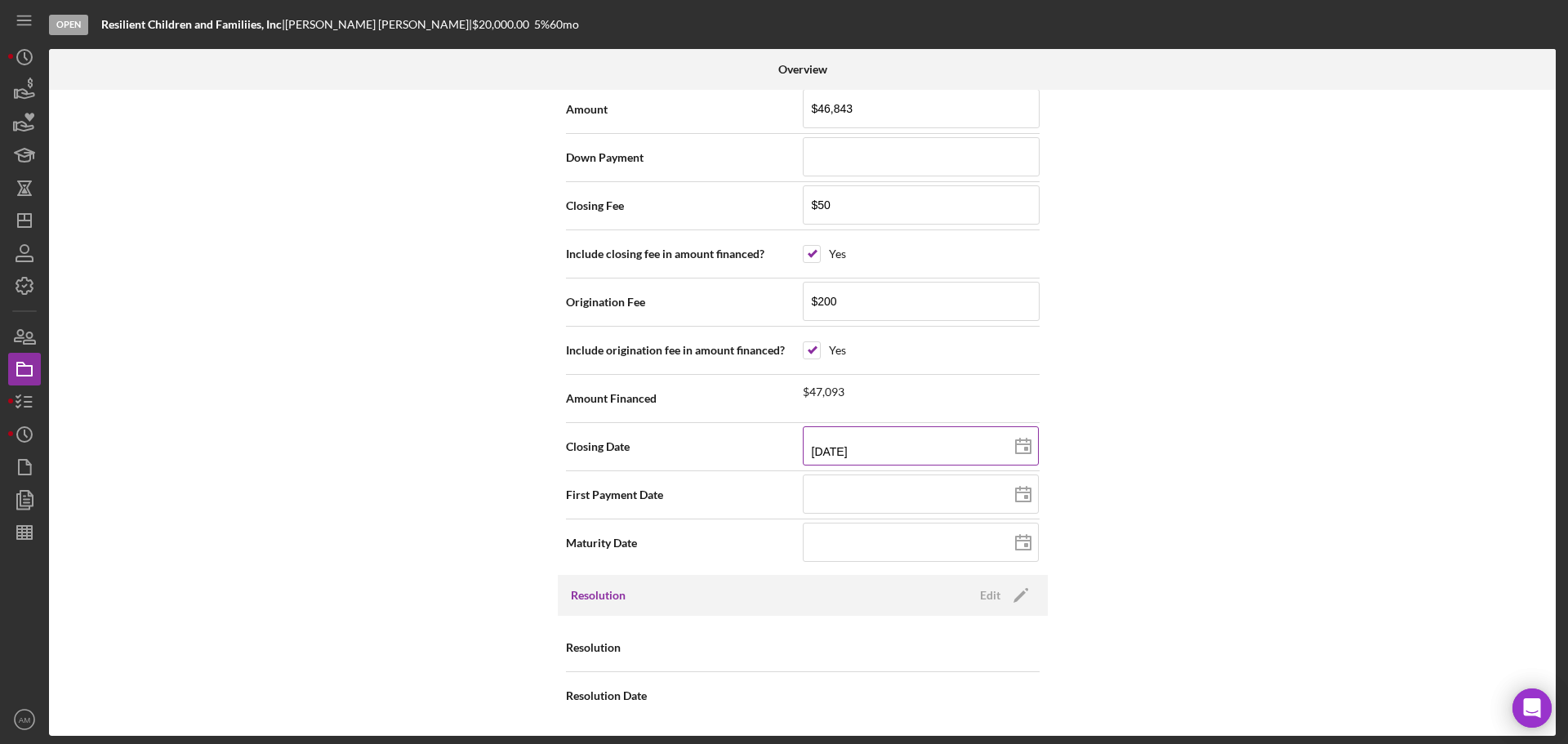
click at [1024, 450] on rect at bounding box center [1025, 448] width 4 height 4
click at [1023, 492] on line at bounding box center [1023, 492] width 15 height 0
click at [1184, 528] on div "Internal Workflow Stage Open Icon/Dropdown Arrow Archive (can unarchive later i…" at bounding box center [801, 412] width 1506 height 646
drag, startPoint x: 878, startPoint y: 451, endPoint x: 781, endPoint y: 453, distance: 97.0
click at [781, 453] on div "Closing Date [DATE] [DATE]" at bounding box center [803, 446] width 474 height 41
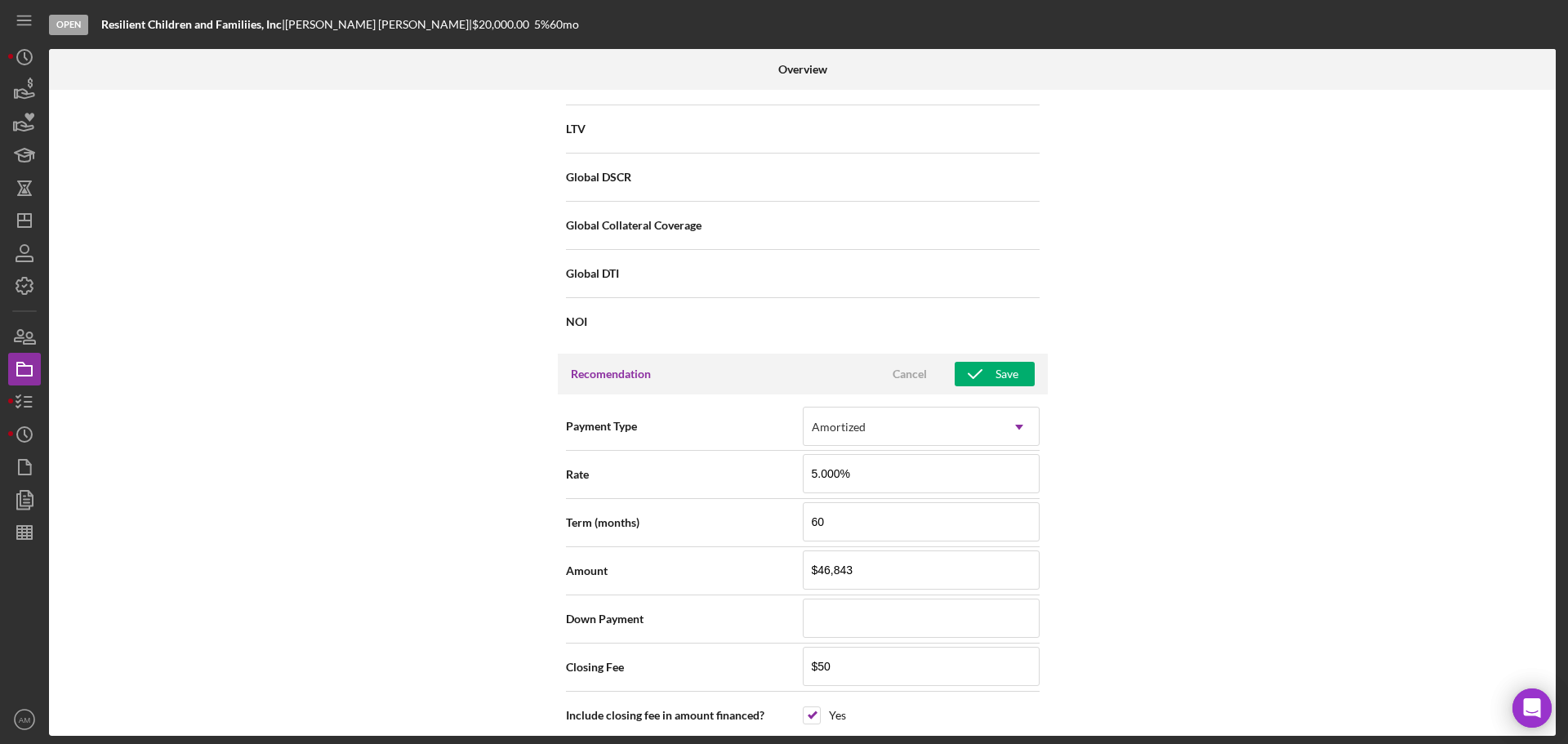
scroll to position [1225, 0]
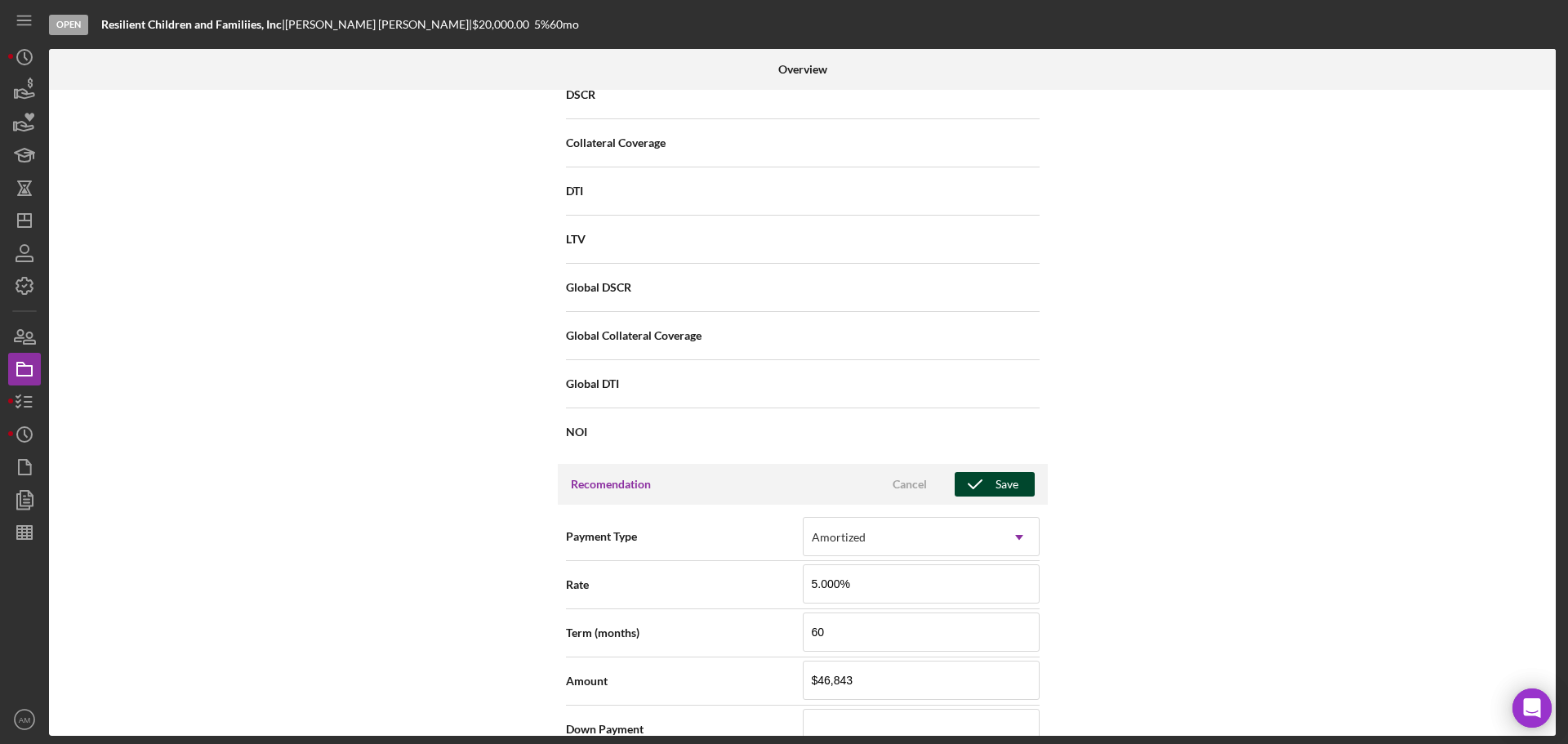
click at [997, 484] on div "Save" at bounding box center [1006, 484] width 23 height 24
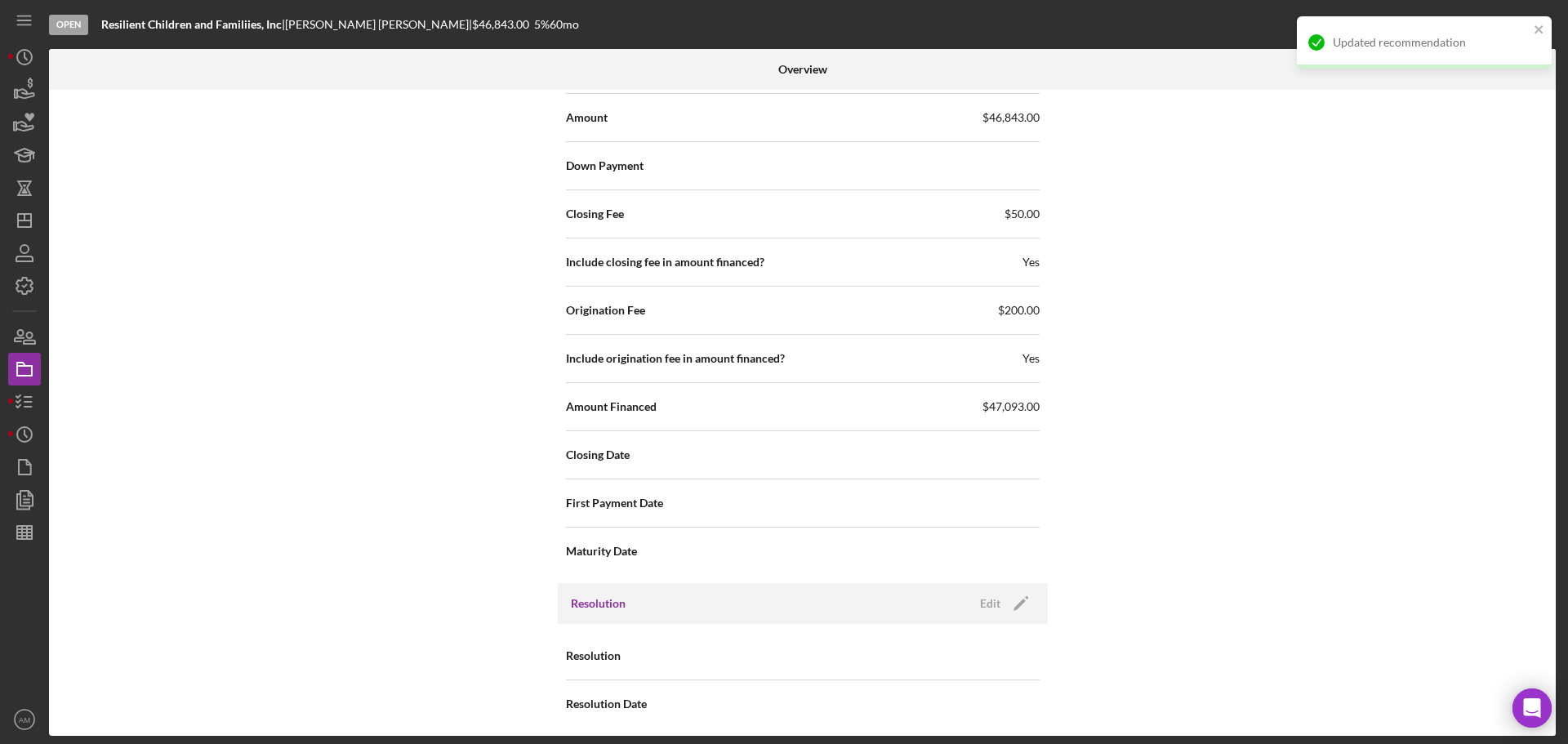
scroll to position [1796, 0]
